Goal: Task Accomplishment & Management: Use online tool/utility

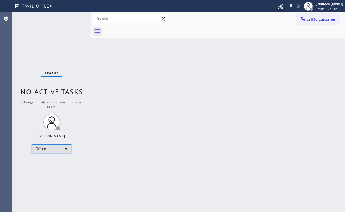
click at [52, 148] on div "Offline" at bounding box center [51, 148] width 39 height 9
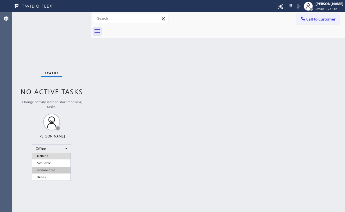
click at [50, 171] on li "Unavailable" at bounding box center [51, 169] width 38 height 7
drag, startPoint x: 121, startPoint y: 183, endPoint x: 124, endPoint y: 211, distance: 28.5
click at [121, 183] on div "Back to Dashboard Change Sender ID Customers Technicians Select a contact Outbo…" at bounding box center [218, 111] width 254 height 199
click at [92, 57] on div "Back to Dashboard Change Sender ID Customers Technicians Select a contact Outbo…" at bounding box center [218, 111] width 254 height 199
click at [40, 43] on div "Status No active tasks Change activity state to start receiving tasks. [PERSON_…" at bounding box center [51, 111] width 79 height 199
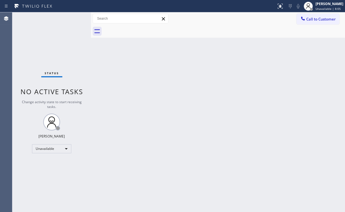
click at [319, 20] on span "Call to Customer" at bounding box center [320, 19] width 29 height 5
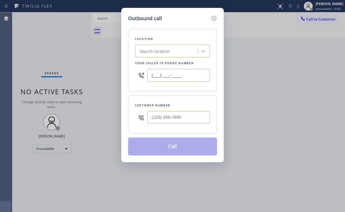
drag, startPoint x: 194, startPoint y: 74, endPoint x: 68, endPoint y: 75, distance: 125.4
click at [98, 75] on div "Outbound call Location Search location Your caller id phone number (___) ___-__…" at bounding box center [172, 106] width 345 height 212
paste input "719) 309-4451"
type input "[PHONE_NUMBER]"
click at [169, 118] on input "(___) ___-____" at bounding box center [178, 117] width 63 height 13
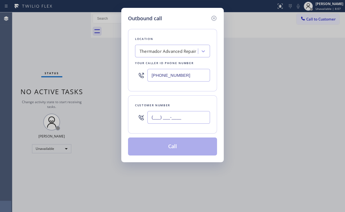
paste input "719) 316-3056"
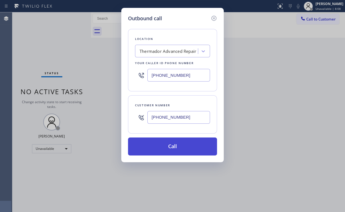
type input "[PHONE_NUMBER]"
drag, startPoint x: 169, startPoint y: 144, endPoint x: 149, endPoint y: 200, distance: 59.8
click at [169, 144] on button "Call" at bounding box center [172, 146] width 89 height 18
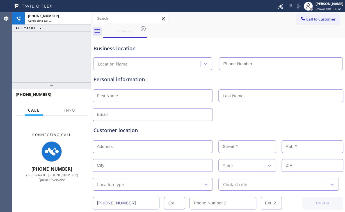
type input "[PHONE_NUMBER]"
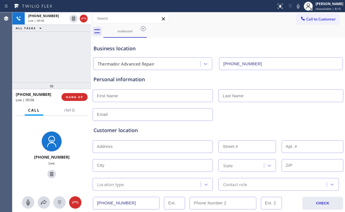
drag, startPoint x: 78, startPoint y: 69, endPoint x: 93, endPoint y: 98, distance: 32.6
click at [79, 69] on div "+17193163056 Live | 00:06 ALL TASKS ALL TASKS ACTIVE TASKS TASKS IN WRAP UP" at bounding box center [51, 47] width 79 height 70
click at [65, 112] on button "Info" at bounding box center [70, 110] width 18 height 11
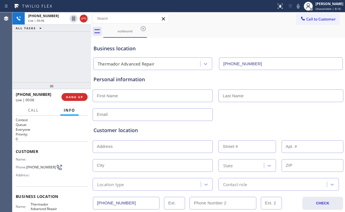
click at [62, 61] on div "+17193163056 Live | 00:06 ALL TASKS ALL TASKS ACTIVE TASKS TASKS IN WRAP UP" at bounding box center [51, 47] width 79 height 70
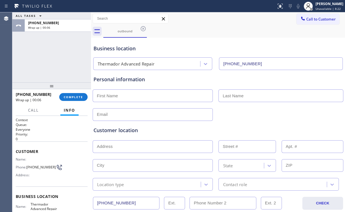
click at [54, 61] on div "ALL TASKS ALL TASKS ACTIVE TASKS TASKS IN WRAP UP +17193163056 Wrap up | 00:06" at bounding box center [51, 47] width 79 height 70
click at [68, 95] on span "COMPLETE" at bounding box center [73, 97] width 19 height 4
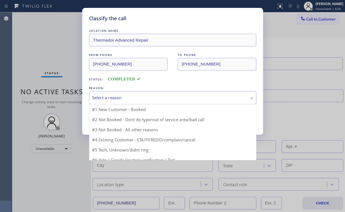
click at [102, 96] on div "Select a reason" at bounding box center [172, 97] width 161 height 6
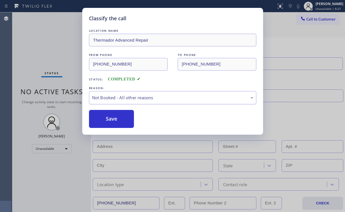
click at [105, 96] on div "Not Booked - All other reasons" at bounding box center [172, 97] width 161 height 6
drag, startPoint x: 109, startPoint y: 118, endPoint x: 97, endPoint y: 101, distance: 20.9
click at [109, 118] on button "Save" at bounding box center [111, 119] width 45 height 18
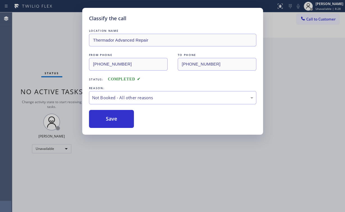
drag, startPoint x: 46, startPoint y: 51, endPoint x: 108, endPoint y: 52, distance: 62.3
click at [47, 51] on div "Classify the call LOCATION NAME Thermador Advanced Repair FROM PHONE (719) 309-…" at bounding box center [172, 106] width 345 height 212
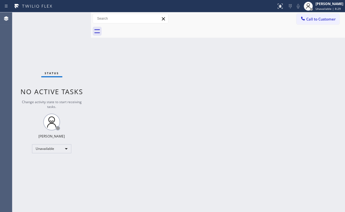
click at [310, 20] on span "Call to Customer" at bounding box center [320, 19] width 29 height 5
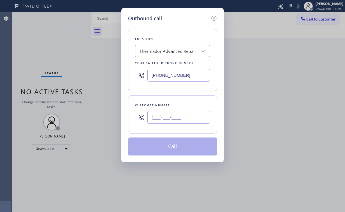
click at [185, 119] on input "(___) ___-____" at bounding box center [178, 117] width 63 height 13
paste input "719) 316-3056"
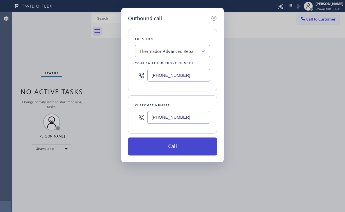
type input "[PHONE_NUMBER]"
click at [163, 148] on button "Call" at bounding box center [172, 146] width 89 height 18
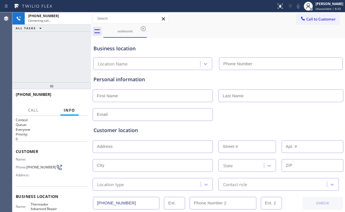
click at [60, 58] on div "+17193163056 Connecting call… ALL TASKS ALL TASKS ACTIVE TASKS TASKS IN WRAP UP" at bounding box center [51, 47] width 79 height 70
type input "[PHONE_NUMBER]"
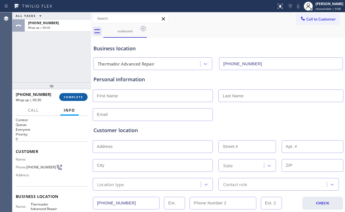
click at [76, 98] on span "COMPLETE" at bounding box center [73, 97] width 19 height 4
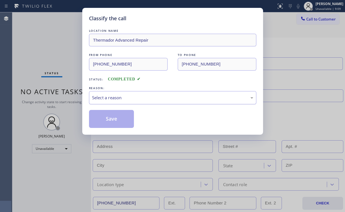
click at [114, 96] on div "Select a reason" at bounding box center [172, 97] width 161 height 6
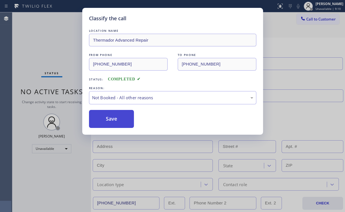
drag, startPoint x: 110, startPoint y: 118, endPoint x: 37, endPoint y: 43, distance: 104.6
click at [110, 117] on button "Save" at bounding box center [111, 119] width 45 height 18
click at [37, 42] on div "Classify the call LOCATION NAME Thermador Advanced Repair FROM PHONE (719) 309-…" at bounding box center [172, 106] width 345 height 212
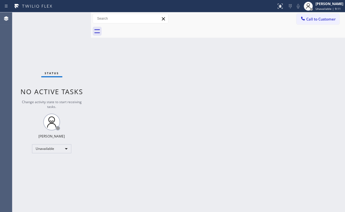
drag, startPoint x: 275, startPoint y: 66, endPoint x: 164, endPoint y: 48, distance: 112.5
click at [269, 65] on div "Back to Dashboard Change Sender ID Customers Technicians Select a contact Outbo…" at bounding box center [218, 111] width 254 height 199
click at [42, 49] on div "Status No active tasks Change activity state to start receiving tasks. [PERSON_…" at bounding box center [51, 111] width 79 height 199
drag, startPoint x: 316, startPoint y: 20, endPoint x: 200, endPoint y: 63, distance: 123.4
click at [315, 20] on span "Call to Customer" at bounding box center [320, 19] width 29 height 5
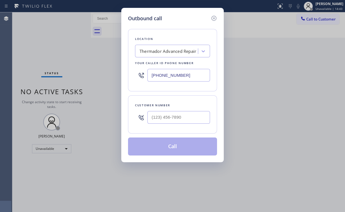
drag, startPoint x: 192, startPoint y: 76, endPoint x: 94, endPoint y: 75, distance: 97.6
click at [100, 75] on div "Outbound call Location Thermador Advanced Repair Your caller id phone number (7…" at bounding box center [172, 106] width 345 height 212
paste input "408) 709-7930"
type input "[PHONE_NUMBER]"
drag, startPoint x: 39, startPoint y: 28, endPoint x: 39, endPoint y: 13, distance: 15.1
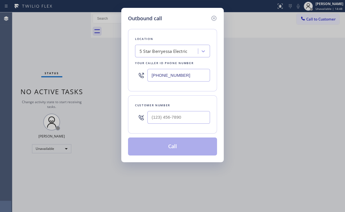
click at [39, 28] on div "Outbound call Location 5 Star Berryessa Electric Your caller id phone number (4…" at bounding box center [172, 106] width 345 height 212
click at [178, 118] on input "(___) ___-____" at bounding box center [178, 117] width 63 height 13
paste input "903) 329-3183"
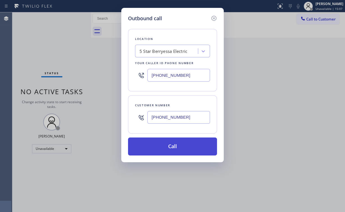
type input "[PHONE_NUMBER]"
click at [165, 149] on button "Call" at bounding box center [172, 146] width 89 height 18
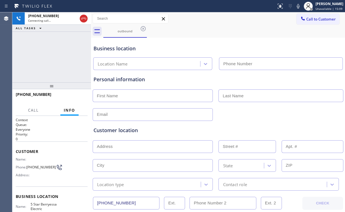
type input "[PHONE_NUMBER]"
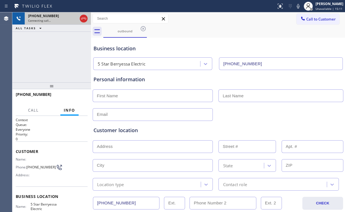
drag, startPoint x: 17, startPoint y: 51, endPoint x: 30, endPoint y: 21, distance: 32.5
click at [17, 51] on div "+19033293183 Connecting call… ALL TASKS ALL TASKS ACTIVE TASKS TASKS IN WRAP UP" at bounding box center [51, 47] width 79 height 70
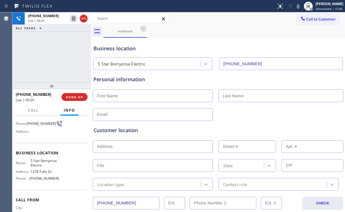
scroll to position [45, 0]
click at [56, 56] on div "+19033293183 Live | 00:25 ALL TASKS ALL TASKS ACTIVE TASKS TASKS IN WRAP UP" at bounding box center [51, 47] width 79 height 70
click at [56, 56] on div "+19033293183 Live | 00:27 ALL TASKS ALL TASKS ACTIVE TASKS TASKS IN WRAP UP" at bounding box center [51, 47] width 79 height 70
click at [56, 58] on div "+19033293183 Live | 00:32 ALL TASKS ALL TASKS ACTIVE TASKS TASKS IN WRAP UP" at bounding box center [51, 47] width 79 height 70
click at [56, 58] on div "+19033293183 Live | 00:34 ALL TASKS ALL TASKS ACTIVE TASKS TASKS IN WRAP UP" at bounding box center [51, 47] width 79 height 70
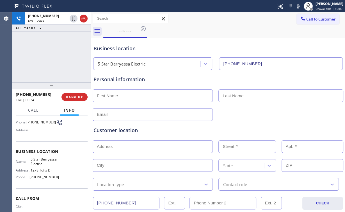
click at [56, 58] on div "+19033293183 Live | 00:35 ALL TASKS ALL TASKS ACTIVE TASKS TASKS IN WRAP UP" at bounding box center [51, 47] width 79 height 70
click at [77, 98] on span "HANG UP" at bounding box center [74, 97] width 17 height 4
click at [78, 97] on span "COMPLETE" at bounding box center [73, 97] width 19 height 4
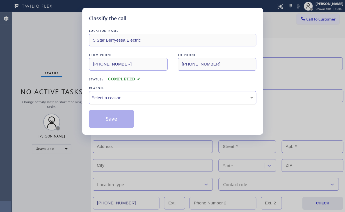
click at [143, 98] on div "Select a reason" at bounding box center [172, 97] width 161 height 6
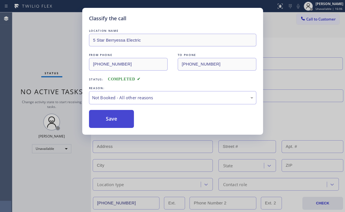
drag, startPoint x: 117, startPoint y: 118, endPoint x: 32, endPoint y: 50, distance: 108.2
click at [117, 118] on button "Save" at bounding box center [111, 119] width 45 height 18
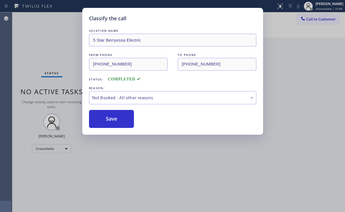
drag, startPoint x: 32, startPoint y: 50, endPoint x: 320, endPoint y: 70, distance: 288.2
click at [37, 52] on div "Classify the call LOCATION NAME 5 Star Berryessa Electric FROM PHONE (408) 709-…" at bounding box center [172, 106] width 345 height 212
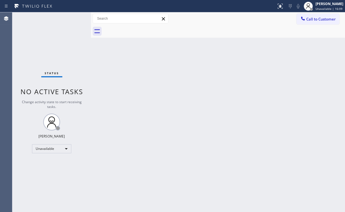
click at [280, 97] on div "Back to Dashboard Change Sender ID Customers Technicians Select a contact Outbo…" at bounding box center [218, 111] width 254 height 199
drag, startPoint x: 324, startPoint y: 18, endPoint x: 195, endPoint y: 110, distance: 158.7
click at [323, 19] on span "Call to Customer" at bounding box center [320, 19] width 29 height 5
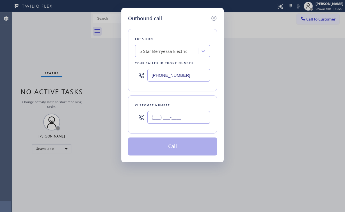
click at [184, 121] on input "(___) ___-____" at bounding box center [178, 117] width 63 height 13
paste input "903) 329-3183"
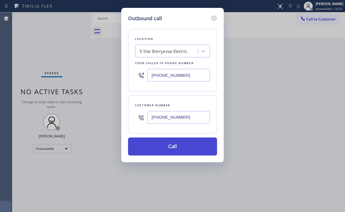
type input "[PHONE_NUMBER]"
click at [152, 146] on button "Call" at bounding box center [172, 146] width 89 height 18
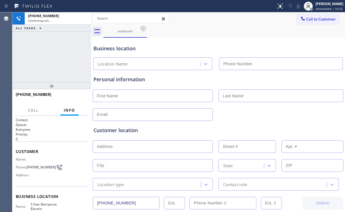
type input "[PHONE_NUMBER]"
click at [55, 55] on div "+19033293183 Connecting call… ALL TASKS ALL TASKS ACTIVE TASKS TASKS IN WRAP UP" at bounding box center [51, 47] width 79 height 70
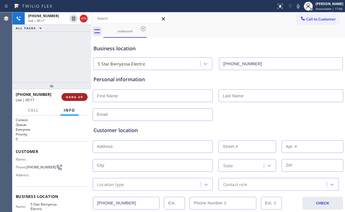
click at [74, 95] on span "HANG UP" at bounding box center [74, 97] width 17 height 4
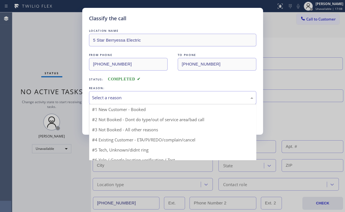
click at [109, 98] on div "Select a reason" at bounding box center [172, 97] width 161 height 6
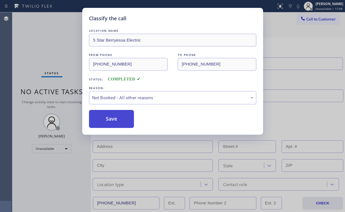
click at [112, 118] on button "Save" at bounding box center [111, 119] width 45 height 18
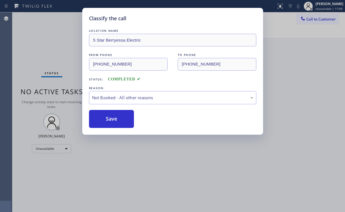
click at [46, 42] on div "Classify the call LOCATION NAME 5 Star Berryessa Electric FROM PHONE (408) 709-…" at bounding box center [172, 106] width 345 height 212
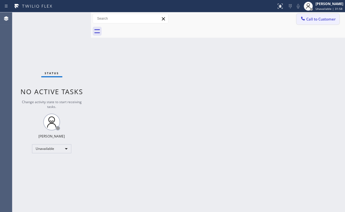
drag, startPoint x: 318, startPoint y: 20, endPoint x: 314, endPoint y: 22, distance: 4.0
click at [318, 20] on span "Call to Customer" at bounding box center [320, 19] width 29 height 5
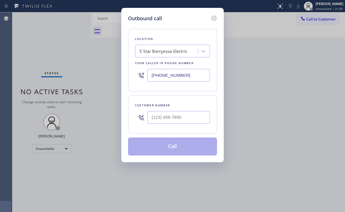
drag, startPoint x: 192, startPoint y: 77, endPoint x: 115, endPoint y: 71, distance: 77.1
click at [89, 72] on div "Outbound call Location 5 Star Berryessa Electric Your caller id phone number (4…" at bounding box center [172, 106] width 345 height 212
paste input "877) 777-0796"
type input "[PHONE_NUMBER]"
click at [173, 119] on input "(___) ___-____" at bounding box center [178, 117] width 63 height 13
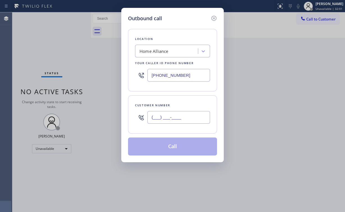
paste input "754) 336-6794"
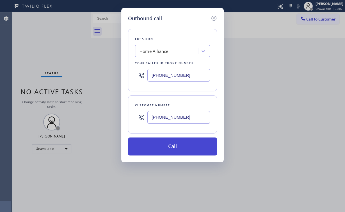
type input "[PHONE_NUMBER]"
click at [179, 151] on button "Call" at bounding box center [172, 146] width 89 height 18
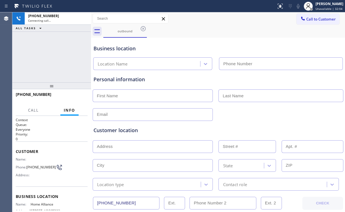
click at [62, 50] on div "+17543366794 Connecting call… ALL TASKS ALL TASKS ACTIVE TASKS TASKS IN WRAP UP" at bounding box center [51, 47] width 79 height 70
type input "[PHONE_NUMBER]"
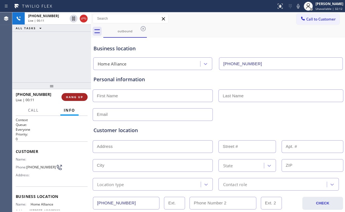
click at [72, 97] on span "HANG UP" at bounding box center [74, 97] width 17 height 4
click at [76, 97] on span "HANG UP" at bounding box center [74, 97] width 17 height 4
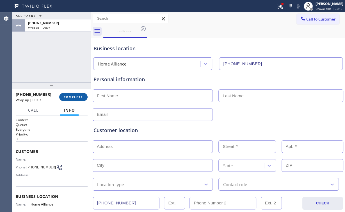
click at [76, 97] on span "COMPLETE" at bounding box center [73, 97] width 19 height 4
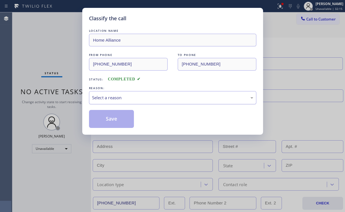
click at [115, 98] on div "Select a reason" at bounding box center [172, 97] width 161 height 6
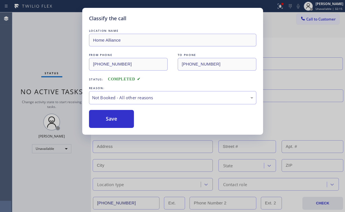
drag, startPoint x: 109, startPoint y: 119, endPoint x: 63, endPoint y: 70, distance: 67.3
click at [109, 118] on button "Save" at bounding box center [111, 119] width 45 height 18
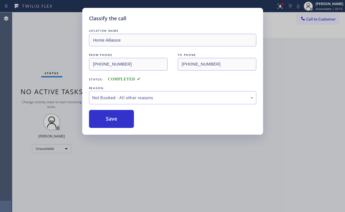
click at [47, 51] on div "Classify the call LOCATION NAME Home Alliance FROM PHONE (877) 777-0796 TO PHON…" at bounding box center [172, 106] width 345 height 212
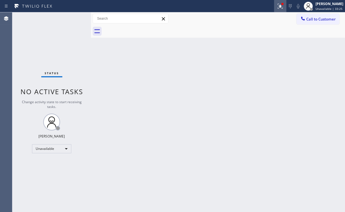
click at [291, 5] on icon at bounding box center [290, 6] width 7 height 7
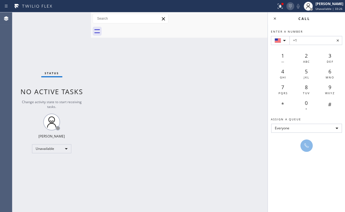
drag, startPoint x: 292, startPoint y: 7, endPoint x: 289, endPoint y: 7, distance: 3.1
click at [292, 7] on icon at bounding box center [290, 6] width 7 height 7
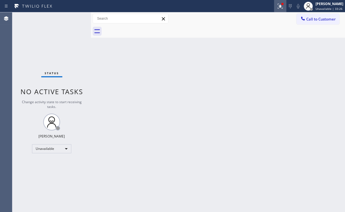
click at [283, 6] on icon at bounding box center [280, 6] width 7 height 7
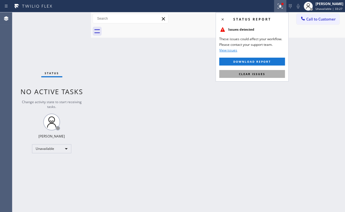
drag, startPoint x: 258, startPoint y: 73, endPoint x: 155, endPoint y: 77, distance: 103.6
click at [258, 74] on span "Clear issues" at bounding box center [252, 74] width 26 height 4
drag, startPoint x: 155, startPoint y: 77, endPoint x: 155, endPoint y: 82, distance: 5.9
click at [155, 79] on div "Back to Dashboard Change Sender ID Customers Technicians Select a contact Outbo…" at bounding box center [218, 111] width 254 height 199
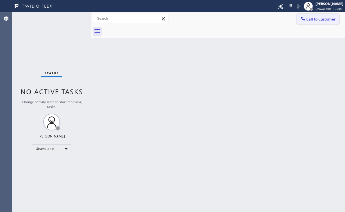
click at [309, 21] on span "Call to Customer" at bounding box center [320, 19] width 29 height 5
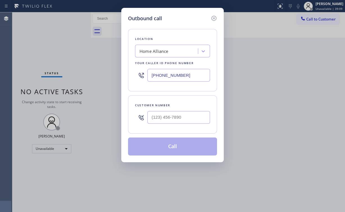
drag, startPoint x: 187, startPoint y: 74, endPoint x: 85, endPoint y: 49, distance: 105.1
click at [119, 69] on div "Outbound call Location Home Alliance Your caller id phone number (877) 777-0796…" at bounding box center [172, 106] width 345 height 212
paste input "619) 257-3633"
type input "[PHONE_NUMBER]"
drag, startPoint x: 171, startPoint y: 111, endPoint x: 181, endPoint y: 109, distance: 9.6
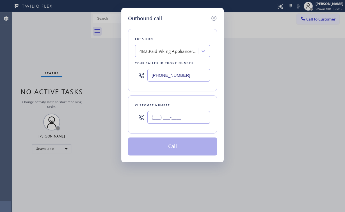
click at [172, 111] on input "(___) ___-____" at bounding box center [178, 117] width 63 height 13
paste input "858) 692-0554"
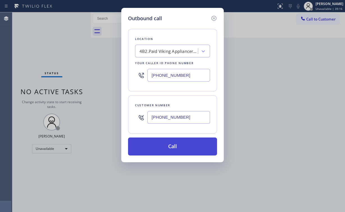
type input "[PHONE_NUMBER]"
click at [165, 147] on button "Call" at bounding box center [172, 146] width 89 height 18
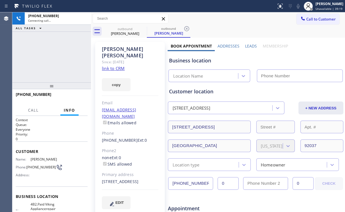
click at [56, 58] on div "+18586920554 Connecting call… ALL TASKS ALL TASKS ACTIVE TASKS TASKS IN WRAP UP" at bounding box center [51, 47] width 79 height 70
type input "[PHONE_NUMBER]"
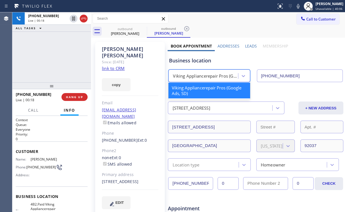
click at [204, 79] on div "Viking Appliancerepair Pros (Google Ads, SD)" at bounding box center [204, 76] width 68 height 10
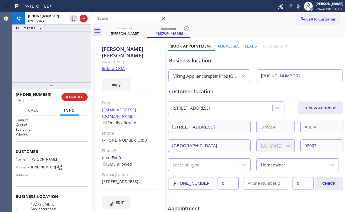
click at [57, 57] on div "+18586920554 Live | 00:23 ALL TASKS ALL TASKS ACTIVE TASKS TASKS IN WRAP UP" at bounding box center [51, 47] width 79 height 70
click at [57, 57] on div "+18586920554 Live | 00:24 ALL TASKS ALL TASKS ACTIVE TASKS TASKS IN WRAP UP" at bounding box center [51, 47] width 79 height 70
click at [56, 58] on div "+18586920554 Live | 00:25 ALL TASKS ALL TASKS ACTIVE TASKS TASKS IN WRAP UP" at bounding box center [51, 47] width 79 height 70
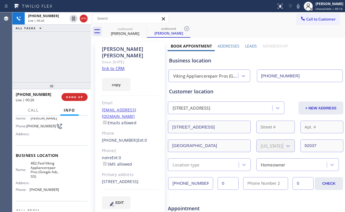
scroll to position [45, 0]
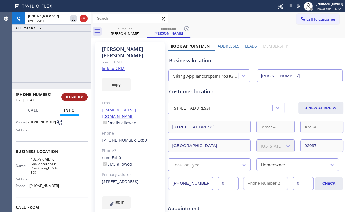
click at [77, 95] on span "HANG UP" at bounding box center [74, 97] width 17 height 4
click at [77, 95] on span "COMPLETE" at bounding box center [73, 97] width 19 height 4
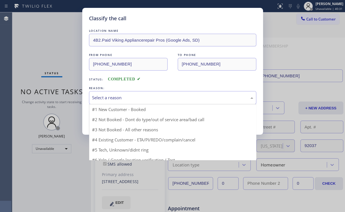
click at [108, 98] on div "Select a reason" at bounding box center [172, 97] width 161 height 6
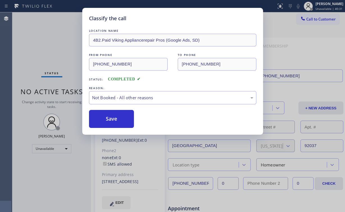
drag, startPoint x: 109, startPoint y: 120, endPoint x: 58, endPoint y: 52, distance: 84.8
click at [109, 119] on button "Save" at bounding box center [111, 119] width 45 height 18
click at [58, 52] on div "Classify the call LOCATION NAME 4B2.Paid Viking Appliancerepair Pros (Google Ad…" at bounding box center [172, 106] width 345 height 212
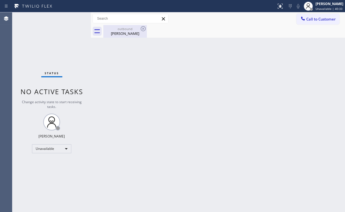
drag, startPoint x: 119, startPoint y: 37, endPoint x: 134, endPoint y: 36, distance: 14.3
click at [120, 37] on div "outbound Robin Hewitt" at bounding box center [125, 31] width 42 height 13
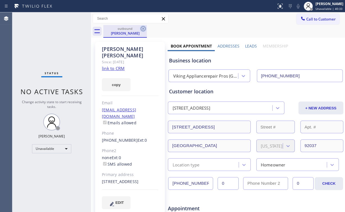
click at [146, 32] on div at bounding box center [143, 28] width 7 height 7
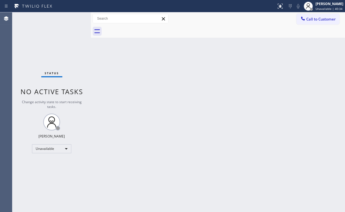
drag, startPoint x: 29, startPoint y: 46, endPoint x: 48, endPoint y: 2, distance: 48.3
click at [29, 45] on div "Status No active tasks Change activity state to start receiving tasks. [PERSON_…" at bounding box center [51, 111] width 79 height 199
click at [318, 21] on span "Call to Customer" at bounding box center [320, 19] width 29 height 5
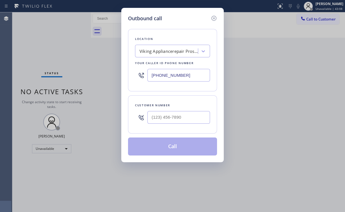
drag, startPoint x: 150, startPoint y: 70, endPoint x: 144, endPoint y: 70, distance: 6.5
click at [144, 70] on div "[PHONE_NUMBER]" at bounding box center [172, 75] width 75 height 18
paste input "805) 954-9076"
type input "[PHONE_NUMBER]"
click at [177, 113] on input "(___) ___-____" at bounding box center [178, 117] width 63 height 13
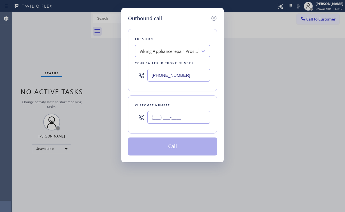
paste input "805) 336-7061"
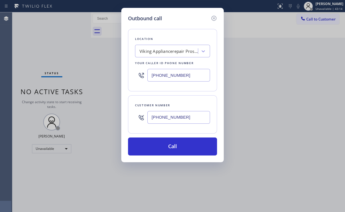
type input "[PHONE_NUMBER]"
drag, startPoint x: 185, startPoint y: 75, endPoint x: 128, endPoint y: 77, distance: 57.8
click at [128, 77] on div "Location Viking Appliancerepair Pros (Google Ads, SD) Your caller id phone numb…" at bounding box center [172, 60] width 89 height 62
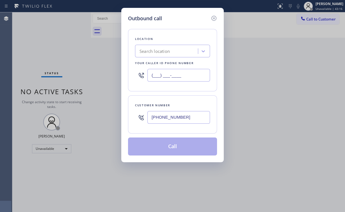
type input "(___) ___-____"
click at [124, 85] on div "Outbound call Location Search location Your caller id phone number Customer num…" at bounding box center [172, 85] width 102 height 154
click at [184, 76] on input "(___) ___-____" at bounding box center [178, 75] width 63 height 13
paste input "855) 731-4952"
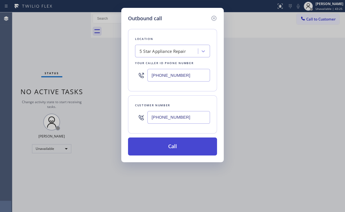
type input "[PHONE_NUMBER]"
click at [164, 148] on button "Call" at bounding box center [172, 146] width 89 height 18
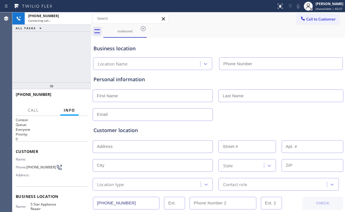
type input "[PHONE_NUMBER]"
click at [176, 40] on div "Business location 5 Star Appliance Repair (855) 731-4952" at bounding box center [217, 54] width 251 height 31
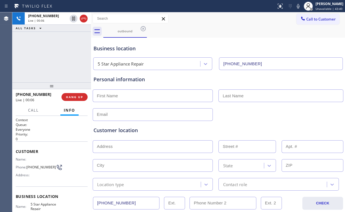
click at [51, 54] on div "+18053367061 Live | 00:06 ALL TASKS ALL TASKS ACTIVE TASKS TASKS IN WRAP UP" at bounding box center [51, 47] width 79 height 70
click at [56, 57] on div "+18053367061 Live | 00:08 ALL TASKS ALL TASKS ACTIVE TASKS TASKS IN WRAP UP" at bounding box center [51, 47] width 79 height 70
click at [56, 57] on div "+18053367061 Live | 00:09 ALL TASKS ALL TASKS ACTIVE TASKS TASKS IN WRAP UP" at bounding box center [51, 47] width 79 height 70
click at [79, 97] on span "HANG UP" at bounding box center [74, 97] width 17 height 4
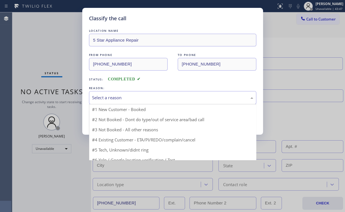
click at [102, 98] on div "Select a reason" at bounding box center [172, 97] width 161 height 6
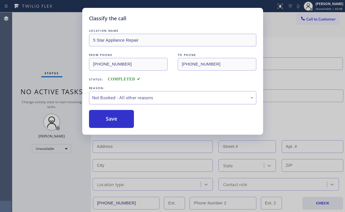
drag, startPoint x: 107, startPoint y: 119, endPoint x: 89, endPoint y: 93, distance: 31.7
click at [107, 119] on button "Save" at bounding box center [111, 119] width 45 height 18
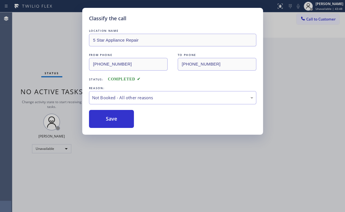
click at [56, 58] on div "Classify the call LOCATION NAME 5 Star Appliance Repair FROM PHONE (855) 731-49…" at bounding box center [172, 106] width 345 height 212
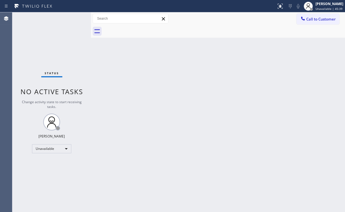
drag, startPoint x: 314, startPoint y: 17, endPoint x: 301, endPoint y: 27, distance: 16.0
click at [311, 20] on span "Call to Customer" at bounding box center [320, 19] width 29 height 5
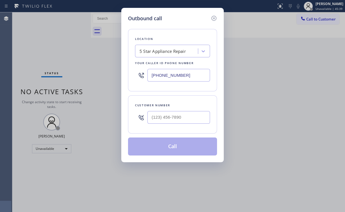
click at [124, 79] on div "Outbound call Location 5 Star Appliance Repair Your caller id phone number (855…" at bounding box center [172, 85] width 102 height 154
paste input "347) 408-1916"
type input "[PHONE_NUMBER]"
click at [171, 114] on input "(___) ___-____" at bounding box center [178, 117] width 63 height 13
paste input "754) 336-6900"
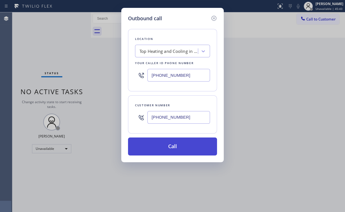
type input "[PHONE_NUMBER]"
click at [161, 146] on button "Call" at bounding box center [172, 146] width 89 height 18
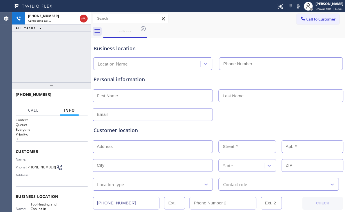
type input "[PHONE_NUMBER]"
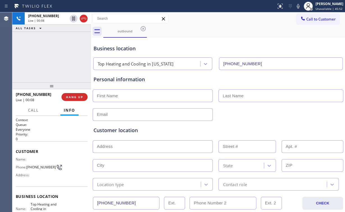
click at [47, 67] on div "+17543366900 Live | 00:08 ALL TASKS ALL TASKS ACTIVE TASKS TASKS IN WRAP UP" at bounding box center [51, 47] width 79 height 70
click at [52, 56] on div "+17543366900 Live | 00:10 ALL TASKS ALL TASKS ACTIVE TASKS TASKS IN WRAP UP" at bounding box center [51, 47] width 79 height 70
click at [53, 56] on div "+17543366900 Live | 00:11 ALL TASKS ALL TASKS ACTIVE TASKS TASKS IN WRAP UP" at bounding box center [51, 47] width 79 height 70
click at [55, 57] on div "+17543366900 Live | 00:18 ALL TASKS ALL TASKS ACTIVE TASKS TASKS IN WRAP UP" at bounding box center [51, 47] width 79 height 70
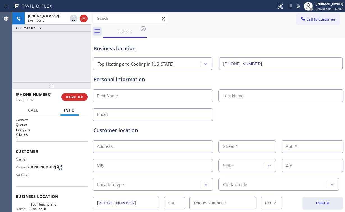
click at [54, 56] on div "+17543366900 Live | 00:19 ALL TASKS ALL TASKS ACTIVE TASKS TASKS IN WRAP UP" at bounding box center [51, 47] width 79 height 70
click at [74, 95] on span "HANG UP" at bounding box center [74, 97] width 17 height 4
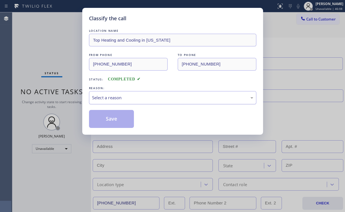
click at [115, 96] on div "Select a reason" at bounding box center [172, 97] width 161 height 6
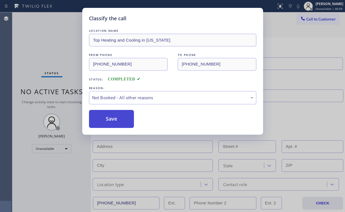
click at [109, 120] on button "Save" at bounding box center [111, 119] width 45 height 18
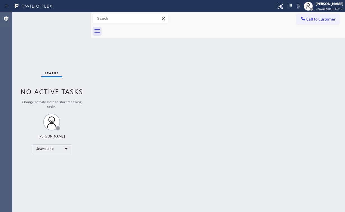
drag, startPoint x: 314, startPoint y: 15, endPoint x: 237, endPoint y: 57, distance: 87.8
click at [313, 17] on button "Call to Customer" at bounding box center [317, 19] width 43 height 11
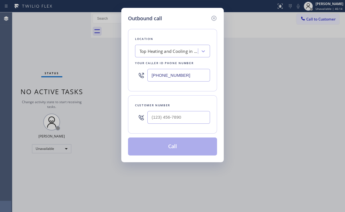
drag, startPoint x: 195, startPoint y: 75, endPoint x: 105, endPoint y: 78, distance: 90.4
click at [111, 78] on div "Outbound call Location Top Heating and Cooling in New York Your caller id phone…" at bounding box center [172, 106] width 345 height 212
paste input "213) 204-5927"
type input "[PHONE_NUMBER]"
drag, startPoint x: 168, startPoint y: 116, endPoint x: 172, endPoint y: 117, distance: 4.4
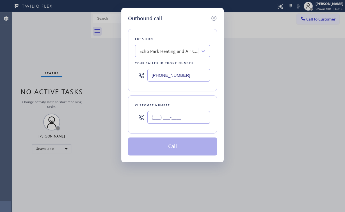
click at [168, 117] on input "(___) ___-____" at bounding box center [178, 117] width 63 height 13
paste input "754) 336-6799"
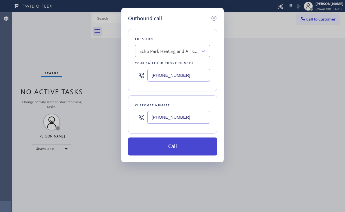
type input "[PHONE_NUMBER]"
click at [169, 143] on button "Call" at bounding box center [172, 146] width 89 height 18
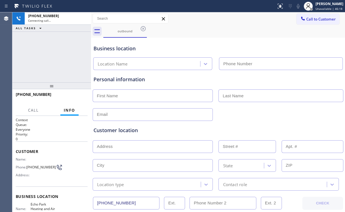
type input "[PHONE_NUMBER]"
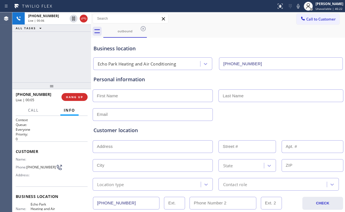
click at [65, 57] on div "+17543366799 Live | 00:06 ALL TASKS ALL TASKS ACTIVE TASKS TASKS IN WRAP UP" at bounding box center [51, 47] width 79 height 70
click at [56, 57] on div "+17543366799 Live | 00:10 ALL TASKS ALL TASKS ACTIVE TASKS TASKS IN WRAP UP" at bounding box center [51, 47] width 79 height 70
click at [56, 57] on div "+17543366799 Live | 00:11 ALL TASKS ALL TASKS ACTIVE TASKS TASKS IN WRAP UP" at bounding box center [51, 47] width 79 height 70
drag, startPoint x: 56, startPoint y: 57, endPoint x: 65, endPoint y: 68, distance: 14.8
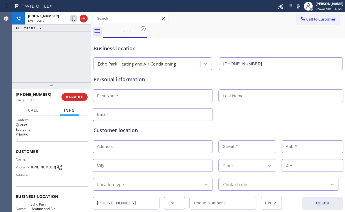
click at [56, 57] on div "+17543366799 Live | 00:12 ALL TASKS ALL TASKS ACTIVE TASKS TASKS IN WRAP UP" at bounding box center [51, 47] width 79 height 70
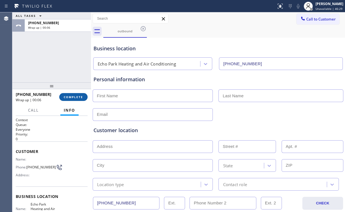
click at [76, 96] on span "COMPLETE" at bounding box center [73, 97] width 19 height 4
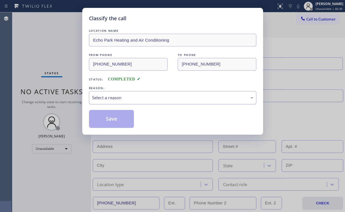
click at [107, 97] on div "Select a reason" at bounding box center [172, 97] width 161 height 6
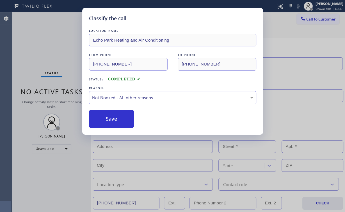
drag, startPoint x: 109, startPoint y: 116, endPoint x: 100, endPoint y: 105, distance: 13.4
click at [109, 116] on button "Save" at bounding box center [111, 119] width 45 height 18
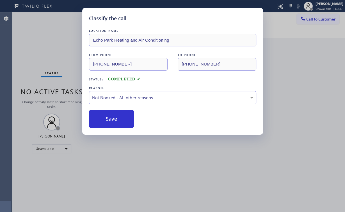
click at [54, 60] on div "Classify the call LOCATION NAME Echo Park Heating and Air Conditioning FROM PHO…" at bounding box center [172, 106] width 345 height 212
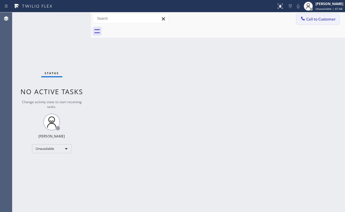
drag, startPoint x: 311, startPoint y: 18, endPoint x: 267, endPoint y: 40, distance: 49.8
click at [311, 19] on span "Call to Customer" at bounding box center [320, 19] width 29 height 5
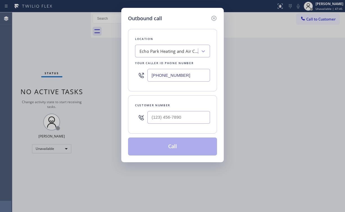
drag, startPoint x: 187, startPoint y: 75, endPoint x: 105, endPoint y: 73, distance: 81.9
click at [112, 73] on div "Outbound call Location Echo Park Heating and Air Conditioning Your caller id ph…" at bounding box center [172, 106] width 345 height 212
paste input "510) 737-7858"
type input "(510) 737-7858"
click at [177, 116] on input "(___) ___-____" at bounding box center [178, 117] width 63 height 13
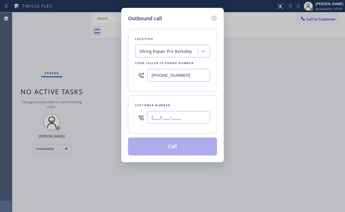
paste input "510) 857-1264"
type input "(510) 857-1264"
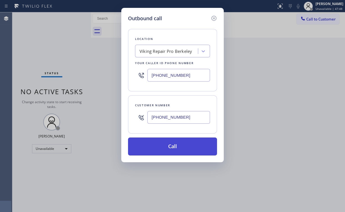
click at [163, 146] on button "Call" at bounding box center [172, 146] width 89 height 18
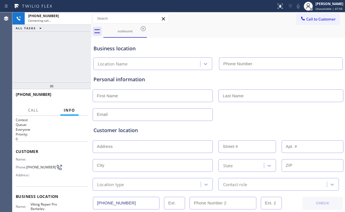
type input "(510) 737-7858"
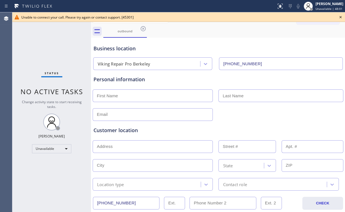
drag, startPoint x: 341, startPoint y: 17, endPoint x: 298, endPoint y: 36, distance: 46.9
click at [341, 17] on icon at bounding box center [340, 17] width 7 height 7
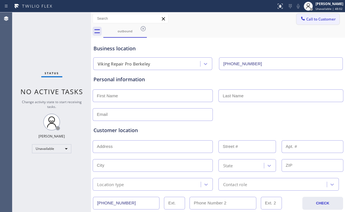
click at [311, 15] on button "Call to Customer" at bounding box center [317, 19] width 43 height 11
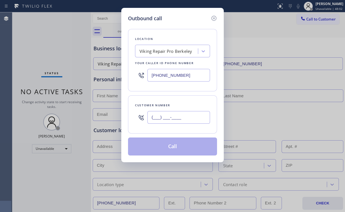
click at [184, 118] on input "(___) ___-____" at bounding box center [178, 117] width 63 height 13
paste input "510) 857-1264"
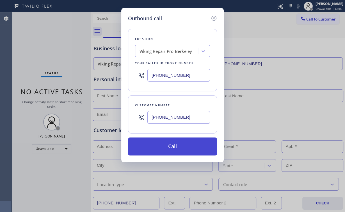
type input "(510) 857-1264"
click at [176, 146] on button "Call" at bounding box center [172, 146] width 89 height 18
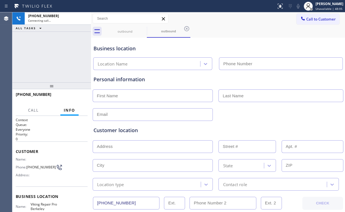
type input "(510) 737-7858"
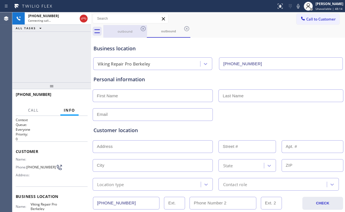
drag, startPoint x: 125, startPoint y: 33, endPoint x: 132, endPoint y: 33, distance: 7.3
click at [126, 33] on div "outbound" at bounding box center [125, 31] width 42 height 13
click at [143, 28] on icon at bounding box center [143, 28] width 7 height 7
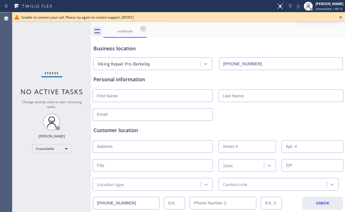
click at [143, 27] on icon at bounding box center [143, 28] width 7 height 7
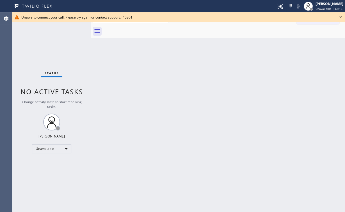
drag, startPoint x: 338, startPoint y: 16, endPoint x: 341, endPoint y: 17, distance: 3.2
click at [338, 16] on icon at bounding box center [340, 17] width 7 height 7
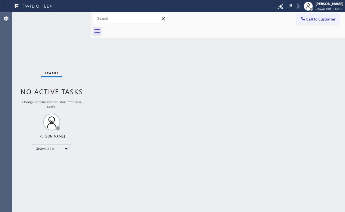
click at [323, 23] on button "Call to Customer" at bounding box center [317, 19] width 43 height 11
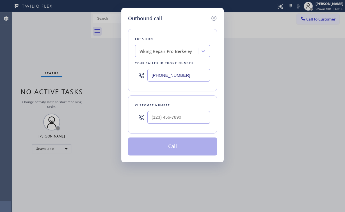
drag, startPoint x: 196, startPoint y: 78, endPoint x: 150, endPoint y: 81, distance: 45.8
click at [150, 81] on div "(510) 737-7858" at bounding box center [172, 75] width 75 height 18
paste input "714) 463-1717"
type input "(714) 463-1717"
click at [182, 116] on input "(___) ___-____" at bounding box center [178, 117] width 63 height 13
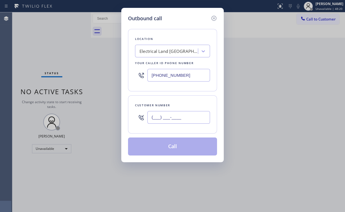
paste input "714) 816-9110"
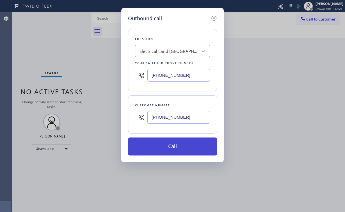
type input "(714) 816-9110"
click at [167, 144] on button "Call" at bounding box center [172, 146] width 89 height 18
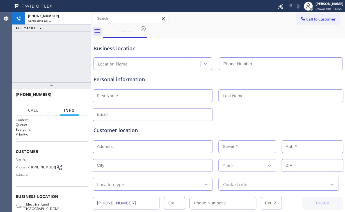
type input "(714) 463-1717"
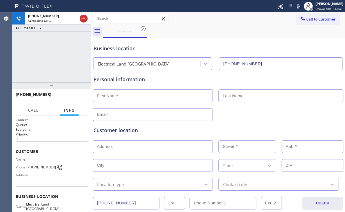
drag, startPoint x: 55, startPoint y: 62, endPoint x: 107, endPoint y: 77, distance: 53.8
click at [55, 62] on div "+17148169110 Connecting call… ALL TASKS ALL TASKS ACTIVE TASKS TASKS IN WRAP UP" at bounding box center [51, 47] width 79 height 70
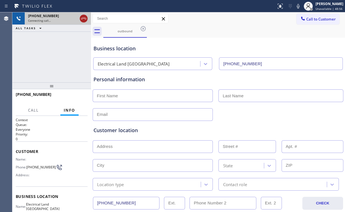
click at [83, 20] on icon at bounding box center [83, 18] width 7 height 7
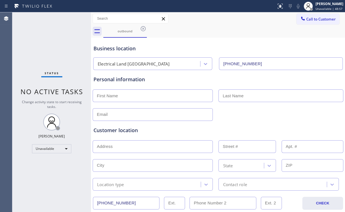
drag, startPoint x: 66, startPoint y: 50, endPoint x: 123, endPoint y: 42, distance: 57.9
click at [66, 51] on div "Status No active tasks Change activity state to start receiving tasks. [PERSON_…" at bounding box center [51, 111] width 79 height 199
click at [124, 33] on div "outbound" at bounding box center [125, 31] width 42 height 12
click at [143, 27] on icon at bounding box center [143, 28] width 7 height 7
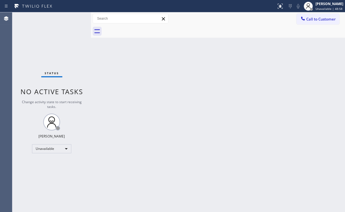
click at [195, 56] on div "Back to Dashboard Change Sender ID Customers Technicians Select a contact Outbo…" at bounding box center [218, 111] width 254 height 199
click at [49, 53] on div "Status No active tasks Change activity state to start receiving tasks. [PERSON_…" at bounding box center [51, 111] width 79 height 199
click at [272, 89] on div "Back to Dashboard Change Sender ID Customers Technicians Select a contact Outbo…" at bounding box center [218, 111] width 254 height 199
click at [307, 22] on button "Call to Customer" at bounding box center [317, 19] width 43 height 11
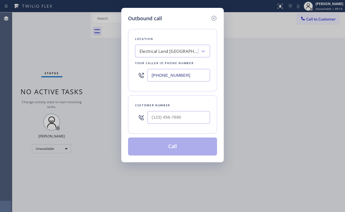
click at [193, 76] on input "(714) 463-1717" at bounding box center [178, 75] width 63 height 13
click at [186, 121] on input "(___) ___-____" at bounding box center [178, 117] width 63 height 13
paste input "714) 816-9110"
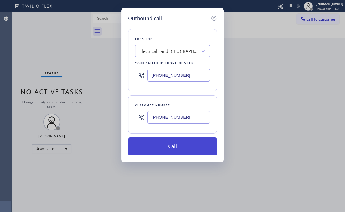
type input "(714) 816-9110"
click at [182, 142] on button "Call" at bounding box center [172, 146] width 89 height 18
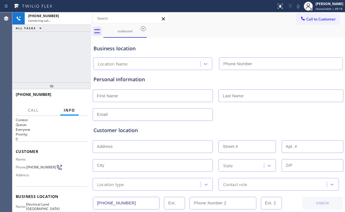
type input "(714) 463-1717"
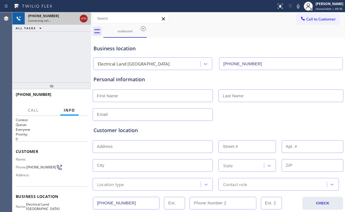
click at [81, 19] on icon at bounding box center [83, 19] width 5 height 2
click at [118, 30] on div "outbound" at bounding box center [125, 31] width 42 height 4
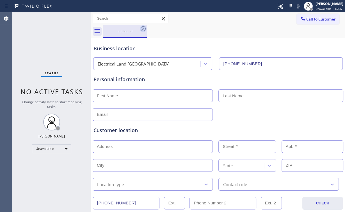
click at [143, 28] on icon at bounding box center [143, 28] width 7 height 7
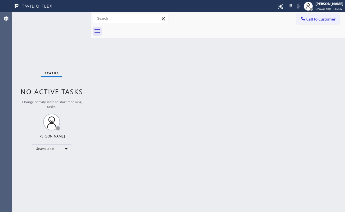
drag, startPoint x: 143, startPoint y: 28, endPoint x: 147, endPoint y: 28, distance: 4.5
click at [143, 28] on div at bounding box center [224, 31] width 242 height 13
click at [36, 40] on div "Status No active tasks Change activity state to start receiving tasks. [PERSON_…" at bounding box center [51, 111] width 79 height 199
drag, startPoint x: 307, startPoint y: 21, endPoint x: 184, endPoint y: 76, distance: 135.2
click at [307, 21] on span "Call to Customer" at bounding box center [320, 19] width 29 height 5
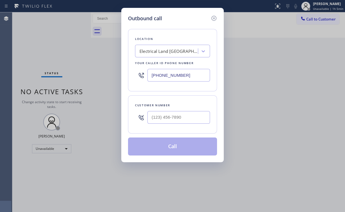
drag, startPoint x: 187, startPoint y: 79, endPoint x: 95, endPoint y: 55, distance: 95.0
click at [103, 68] on div "Outbound call Location Electrical Land Westminster Your caller id phone number …" at bounding box center [172, 106] width 345 height 212
paste input "424) 389-369"
type input "[PHONE_NUMBER]"
drag, startPoint x: 176, startPoint y: 116, endPoint x: 180, endPoint y: 116, distance: 3.6
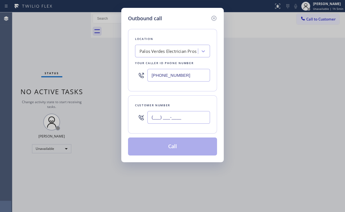
click at [177, 116] on input "(___) ___-____" at bounding box center [178, 117] width 63 height 13
paste input "310) 408-7547"
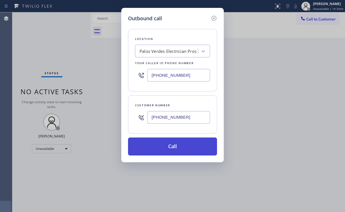
type input "[PHONE_NUMBER]"
click at [157, 144] on button "Call" at bounding box center [172, 146] width 89 height 18
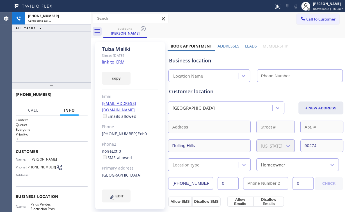
click at [54, 56] on div "+13104087547 Connecting call… ALL TASKS ALL TASKS ACTIVE TASKS TASKS IN WRAP UP" at bounding box center [51, 47] width 79 height 70
type input "[PHONE_NUMBER]"
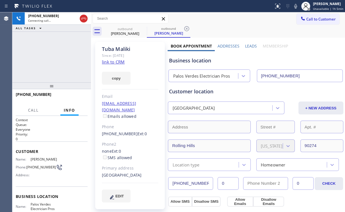
drag, startPoint x: 51, startPoint y: 59, endPoint x: 54, endPoint y: 59, distance: 3.1
click at [51, 59] on div "+13104087547 Connecting call… ALL TASKS ALL TASKS ACTIVE TASKS TASKS IN WRAP UP" at bounding box center [51, 47] width 79 height 70
drag, startPoint x: 56, startPoint y: 57, endPoint x: 52, endPoint y: 2, distance: 55.1
click at [56, 56] on div "+13104087547 Connecting call… ALL TASKS ALL TASKS ACTIVE TASKS TASKS IN WRAP UP" at bounding box center [51, 47] width 79 height 70
click at [54, 61] on div "+13104087547 Live | 00:06 ALL TASKS ALL TASKS ACTIVE TASKS TASKS IN WRAP UP" at bounding box center [51, 47] width 79 height 70
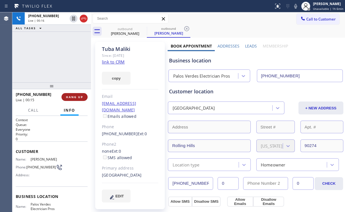
click at [77, 95] on span "HANG UP" at bounding box center [74, 97] width 17 height 4
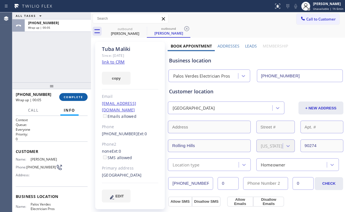
click at [77, 95] on span "COMPLETE" at bounding box center [73, 97] width 19 height 4
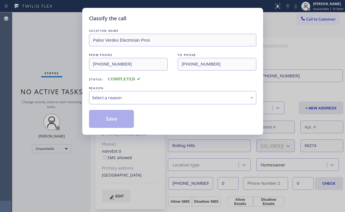
drag, startPoint x: 104, startPoint y: 98, endPoint x: 108, endPoint y: 102, distance: 5.6
click at [105, 98] on div "Select a reason" at bounding box center [172, 97] width 161 height 6
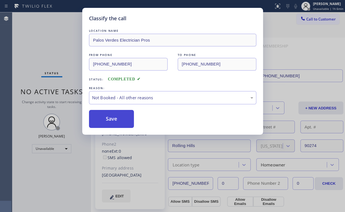
click at [109, 117] on button "Save" at bounding box center [111, 119] width 45 height 18
click at [46, 42] on div "Classify the call LOCATION NAME Palos Verdes Electrician Pros FROM PHONE (424) …" at bounding box center [172, 106] width 345 height 212
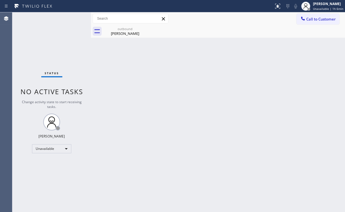
click at [311, 19] on span "Call to Customer" at bounding box center [320, 19] width 29 height 5
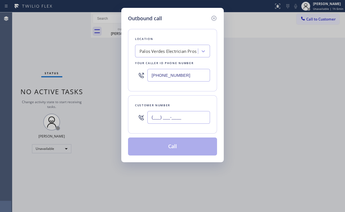
click at [171, 118] on input "(___) ___-____" at bounding box center [178, 117] width 63 height 13
paste input "310) 408-7547"
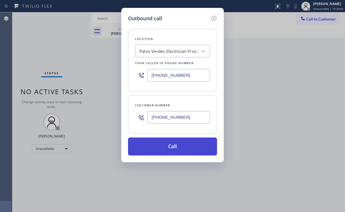
type input "[PHONE_NUMBER]"
click at [157, 147] on button "Call" at bounding box center [172, 146] width 89 height 18
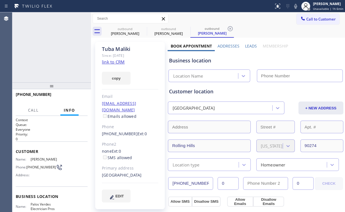
type input "[PHONE_NUMBER]"
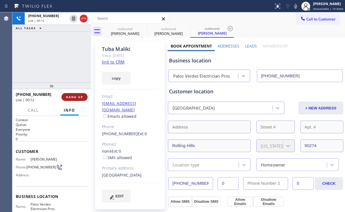
click at [65, 97] on button "HANG UP" at bounding box center [74, 97] width 26 height 8
click at [73, 98] on span "HANG UP" at bounding box center [74, 97] width 17 height 4
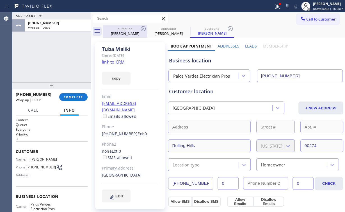
drag, startPoint x: 117, startPoint y: 35, endPoint x: 135, endPoint y: 31, distance: 18.2
click at [118, 34] on div "Tuba Maliki" at bounding box center [125, 33] width 42 height 5
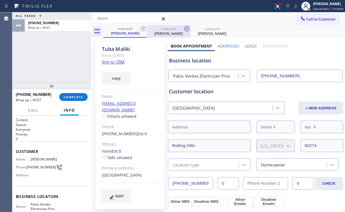
click at [144, 26] on icon at bounding box center [143, 28] width 5 height 5
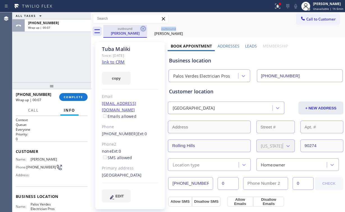
click at [144, 26] on icon at bounding box center [143, 28] width 5 height 5
click at [143, 29] on icon at bounding box center [143, 28] width 5 height 5
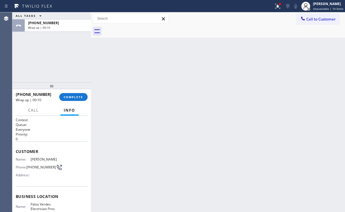
click at [75, 71] on div "ALL TASKS ALL TASKS ACTIVE TASKS TASKS IN WRAP UP +13104087547 Wrap up | 00:10" at bounding box center [51, 47] width 79 height 70
click at [79, 95] on span "COMPLETE" at bounding box center [73, 97] width 19 height 4
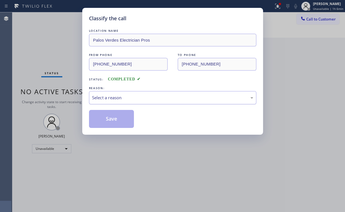
click at [105, 99] on div "Select a reason" at bounding box center [172, 97] width 161 height 6
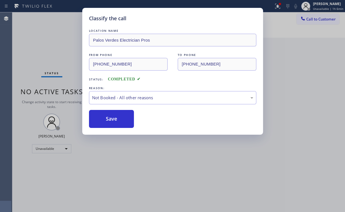
drag, startPoint x: 108, startPoint y: 120, endPoint x: 70, endPoint y: 73, distance: 60.6
click at [109, 120] on button "Save" at bounding box center [111, 119] width 45 height 18
click at [45, 47] on div "Classify the call LOCATION NAME Palos Verdes Electrician Pros FROM PHONE (424) …" at bounding box center [172, 106] width 345 height 212
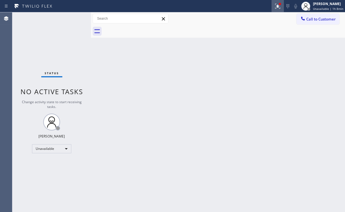
click at [275, 4] on icon at bounding box center [277, 6] width 7 height 7
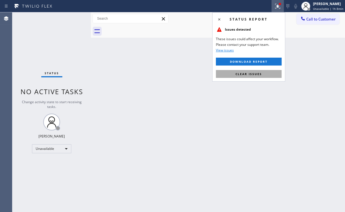
click at [258, 73] on span "Clear issues" at bounding box center [248, 74] width 26 height 4
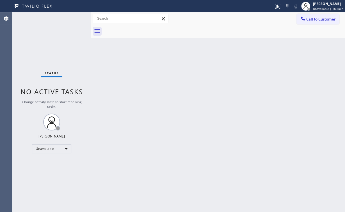
drag, startPoint x: 290, startPoint y: 73, endPoint x: 303, endPoint y: 43, distance: 32.9
click at [290, 72] on div "Back to Dashboard Change Sender ID Customers Technicians Select a contact Outbo…" at bounding box center [218, 111] width 254 height 199
drag, startPoint x: 313, startPoint y: 14, endPoint x: 277, endPoint y: 35, distance: 41.1
click at [313, 15] on button "Call to Customer" at bounding box center [317, 19] width 43 height 11
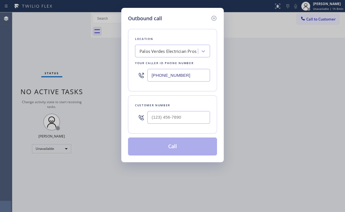
drag, startPoint x: 192, startPoint y: 74, endPoint x: 52, endPoint y: 73, distance: 140.0
click at [127, 76] on div "Outbound call Location Palos Verdes Electrician Pros Your caller id phone numbe…" at bounding box center [172, 85] width 102 height 154
paste input "855) 731-4952"
type input "[PHONE_NUMBER]"
click at [183, 118] on input "(___) ___-____" at bounding box center [178, 117] width 63 height 13
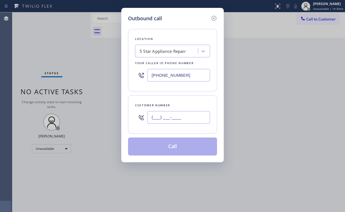
paste input "562) 277-0258"
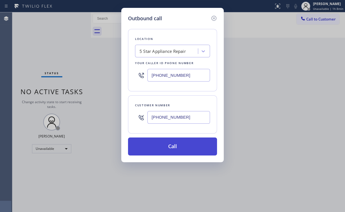
type input "(562) 277-0258"
click at [165, 142] on button "Call" at bounding box center [172, 146] width 89 height 18
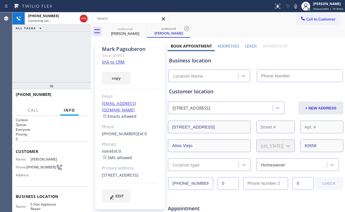
click at [52, 58] on div "+15622770258 Connecting call… ALL TASKS ALL TASKS ACTIVE TASKS TASKS IN WRAP UP" at bounding box center [51, 47] width 79 height 70
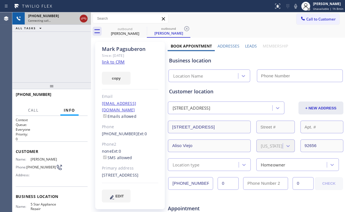
click at [84, 17] on icon at bounding box center [83, 18] width 7 height 7
type input "[PHONE_NUMBER]"
click at [115, 60] on link "link to CRM" at bounding box center [113, 62] width 23 height 6
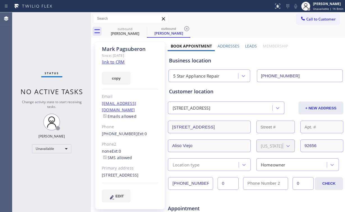
drag, startPoint x: 35, startPoint y: 29, endPoint x: 57, endPoint y: 28, distance: 21.9
click at [35, 29] on div "Status No active tasks Change activity state to start receiving tasks. [PERSON_…" at bounding box center [51, 111] width 79 height 199
click at [306, 20] on span "Call to Customer" at bounding box center [320, 19] width 29 height 5
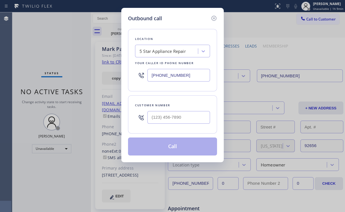
drag, startPoint x: 193, startPoint y: 77, endPoint x: 63, endPoint y: 63, distance: 130.9
click at [108, 71] on div "Outbound call Location 5 Star Appliance Repair Your caller id phone number (855…" at bounding box center [172, 106] width 345 height 212
paste input "text"
type input "[PHONE_NUMBER]"
click at [181, 115] on input "(___) ___-____" at bounding box center [178, 117] width 63 height 13
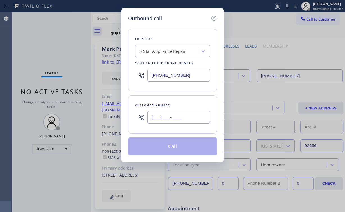
paste input "818) 744-5389"
type input "(818) 744-5389"
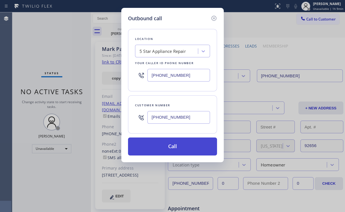
click at [164, 142] on button "Call" at bounding box center [172, 146] width 89 height 18
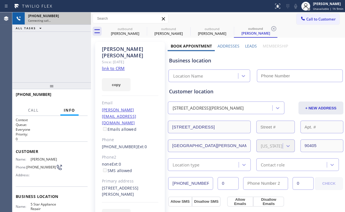
click at [34, 34] on div "+18187445389 Connecting call… ALL TASKS ALL TASKS ACTIVE TASKS TASKS IN WRAP UP" at bounding box center [51, 47] width 79 height 70
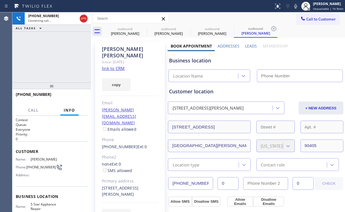
drag, startPoint x: 84, startPoint y: 17, endPoint x: 113, endPoint y: 20, distance: 29.0
click at [85, 18] on icon at bounding box center [83, 18] width 7 height 7
drag, startPoint x: 132, startPoint y: 25, endPoint x: 135, endPoint y: 28, distance: 4.8
click at [132, 26] on div "Call to Customer Outbound call Location 5 Star Appliance Repair Your caller id …" at bounding box center [218, 24] width 254 height 25
click at [135, 29] on div "outbound" at bounding box center [125, 29] width 42 height 4
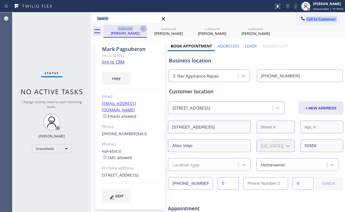
type input "[PHONE_NUMBER]"
click at [143, 27] on icon at bounding box center [143, 28] width 7 height 7
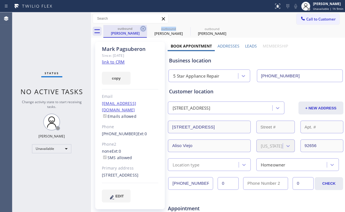
click at [143, 27] on icon at bounding box center [143, 28] width 7 height 7
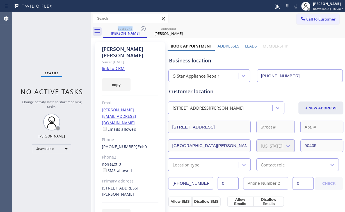
click at [111, 65] on link "link to CRM" at bounding box center [113, 68] width 23 height 6
click at [74, 49] on div "Status No active tasks Change activity state to start receiving tasks. [PERSON_…" at bounding box center [51, 111] width 79 height 199
click at [133, 33] on div "Angela Antheil" at bounding box center [125, 33] width 42 height 5
click at [143, 28] on icon at bounding box center [143, 28] width 7 height 7
click at [143, 28] on icon at bounding box center [143, 28] width 5 height 5
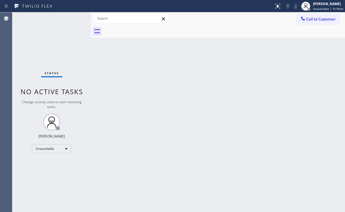
drag, startPoint x: 75, startPoint y: 41, endPoint x: 157, endPoint y: 44, distance: 82.0
click at [81, 43] on div "Status No active tasks Change activity state to start receiving tasks. [PERSON_…" at bounding box center [51, 111] width 79 height 199
click at [39, 38] on div "Status No active tasks Change activity state to start receiving tasks. [PERSON_…" at bounding box center [51, 111] width 79 height 199
drag, startPoint x: 321, startPoint y: 14, endPoint x: 197, endPoint y: 75, distance: 138.0
click at [320, 15] on button "Call to Customer" at bounding box center [317, 19] width 43 height 11
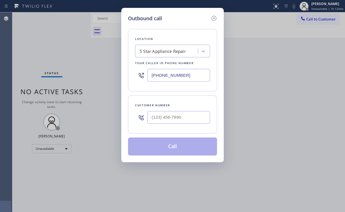
drag, startPoint x: 194, startPoint y: 75, endPoint x: 61, endPoint y: 81, distance: 133.1
click at [67, 70] on div "Outbound call Location 5 Star Appliance Repair Your caller id phone number (855…" at bounding box center [172, 106] width 345 height 212
paste input "917) 924-8295"
type input "[PHONE_NUMBER]"
click at [175, 117] on input "(___) ___-____" at bounding box center [178, 117] width 63 height 13
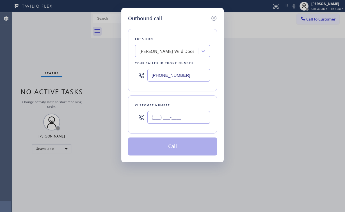
paste input "754) 336-6806"
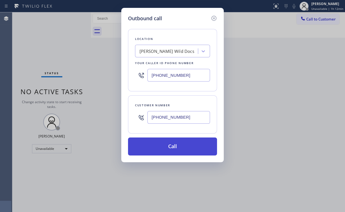
type input "[PHONE_NUMBER]"
click at [155, 144] on button "Call" at bounding box center [172, 146] width 89 height 18
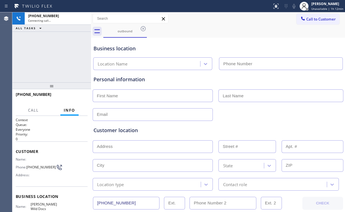
type input "[PHONE_NUMBER]"
drag, startPoint x: 50, startPoint y: 60, endPoint x: 56, endPoint y: 63, distance: 6.4
click at [53, 59] on div "+17543366806 Connecting call… ALL TASKS ALL TASKS ACTIVE TASKS TASKS IN WRAP UP" at bounding box center [51, 47] width 79 height 70
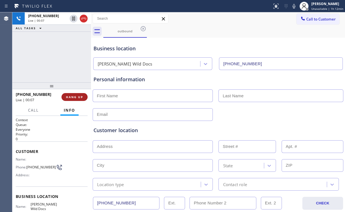
click at [80, 95] on span "HANG UP" at bounding box center [74, 97] width 17 height 4
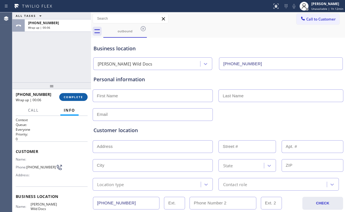
click at [77, 94] on button "COMPLETE" at bounding box center [73, 97] width 28 height 8
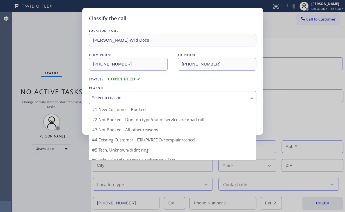
drag, startPoint x: 112, startPoint y: 93, endPoint x: 113, endPoint y: 98, distance: 4.8
click at [112, 95] on div "Select a reason" at bounding box center [172, 97] width 167 height 13
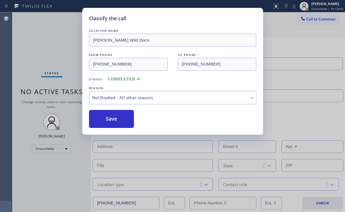
drag, startPoint x: 110, startPoint y: 118, endPoint x: 37, endPoint y: 32, distance: 113.0
click at [110, 117] on button "Save" at bounding box center [111, 119] width 45 height 18
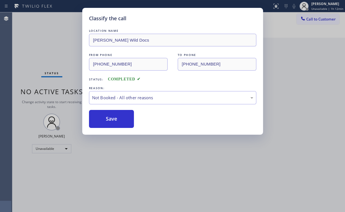
drag, startPoint x: 37, startPoint y: 32, endPoint x: 219, endPoint y: 43, distance: 182.1
click at [38, 34] on div "Classify the call LOCATION NAME Darst Wild Docs FROM PHONE (917) 924-8295 TO PH…" at bounding box center [172, 106] width 345 height 212
click at [314, 19] on div "Classify the call LOCATION NAME Thermador Advanced Repair FROM PHONE (719) 309-…" at bounding box center [178, 111] width 332 height 199
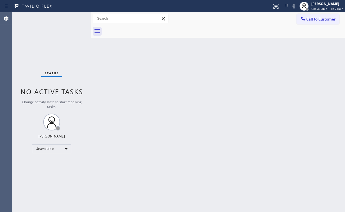
click at [37, 44] on div "Status No active tasks Change activity state to start receiving tasks. [PERSON_…" at bounding box center [51, 111] width 79 height 199
click at [31, 45] on div "Status No active tasks Change activity state to start receiving tasks. [PERSON_…" at bounding box center [51, 111] width 79 height 199
click at [245, 87] on div "Back to Dashboard Change Sender ID Customers Technicians Select a contact Outbo…" at bounding box center [218, 111] width 254 height 199
click at [36, 47] on div "Status No active tasks Change activity state to start receiving tasks. [PERSON_…" at bounding box center [51, 111] width 79 height 199
drag, startPoint x: 311, startPoint y: 20, endPoint x: 223, endPoint y: 61, distance: 96.3
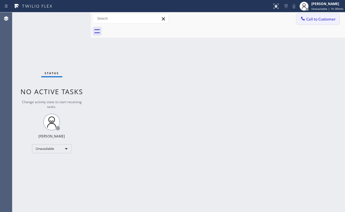
click at [310, 20] on span "Call to Customer" at bounding box center [320, 19] width 29 height 5
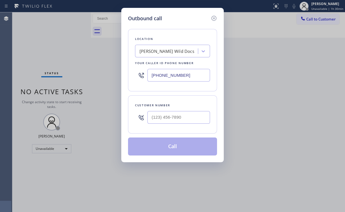
drag, startPoint x: 172, startPoint y: 75, endPoint x: 92, endPoint y: 78, distance: 79.7
click at [90, 75] on div "Outbound call Location Darst Wild Docs Your caller id phone number (917) 924-82…" at bounding box center [172, 106] width 345 height 212
paste input "602) 975-4672"
type input "[PHONE_NUMBER]"
drag, startPoint x: 178, startPoint y: 11, endPoint x: 181, endPoint y: 49, distance: 37.9
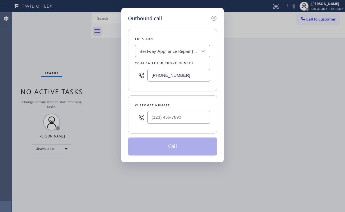
click at [178, 11] on div "Outbound call Location Bestway Appliance Repair Phoenix Your caller id phone nu…" at bounding box center [172, 85] width 102 height 154
click at [172, 116] on input "(___) ___-____" at bounding box center [178, 117] width 63 height 13
paste input "602) 405-8985"
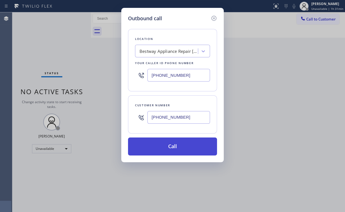
type input "[PHONE_NUMBER]"
click at [177, 146] on button "Call" at bounding box center [172, 146] width 89 height 18
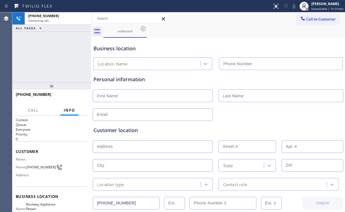
type input "[PHONE_NUMBER]"
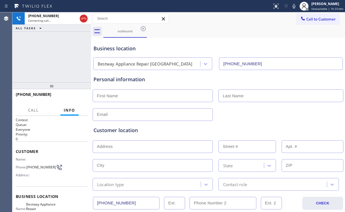
click at [60, 49] on div "+16024058985 Connecting call… ALL TASKS ALL TASKS ACTIVE TASKS TASKS IN WRAP UP" at bounding box center [51, 47] width 79 height 70
click at [50, 52] on div "+16024058985 Live | 00:19 ALL TASKS ALL TASKS ACTIVE TASKS TASKS IN WRAP UP" at bounding box center [51, 47] width 79 height 70
click at [59, 62] on div "+16024058985 Live | 00:24 ALL TASKS ALL TASKS ACTIVE TASKS TASKS IN WRAP UP" at bounding box center [51, 47] width 79 height 70
drag, startPoint x: 62, startPoint y: 54, endPoint x: 58, endPoint y: 59, distance: 6.3
click at [62, 56] on div "+16024058985 Live | 00:27 ALL TASKS ALL TASKS ACTIVE TASKS TASKS IN WRAP UP" at bounding box center [51, 47] width 79 height 70
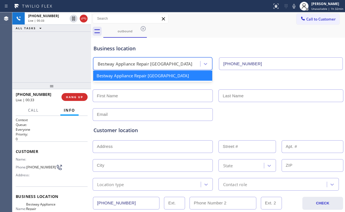
click at [119, 64] on div "Bestway Appliance Repair [GEOGRAPHIC_DATA]" at bounding box center [145, 64] width 95 height 6
click at [56, 53] on div "+16024058985 Live | 00:33 ALL TASKS ALL TASKS ACTIVE TASKS TASKS IN WRAP UP" at bounding box center [51, 47] width 79 height 70
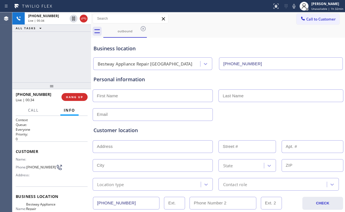
click at [56, 55] on div "+16024058985 Live | 00:34 ALL TASKS ALL TASKS ACTIVE TASKS TASKS IN WRAP UP" at bounding box center [51, 47] width 79 height 70
click at [56, 55] on div "+16024058985 Live | 00:35 ALL TASKS ALL TASKS ACTIVE TASKS TASKS IN WRAP UP" at bounding box center [51, 47] width 79 height 70
click at [56, 55] on div "+16024058985 Live | 00:37 ALL TASKS ALL TASKS ACTIVE TASKS TASKS IN WRAP UP" at bounding box center [51, 47] width 79 height 70
click at [55, 58] on div "+16024058985 Live | 00:37 ALL TASKS ALL TASKS ACTIVE TASKS TASKS IN WRAP UP" at bounding box center [51, 47] width 79 height 70
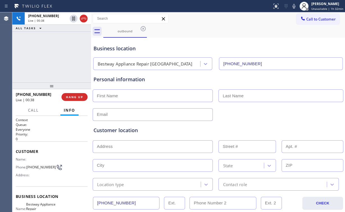
click at [55, 58] on div "+16024058985 Live | 00:38 ALL TASKS ALL TASKS ACTIVE TASKS TASKS IN WRAP UP" at bounding box center [51, 47] width 79 height 70
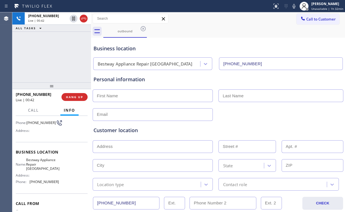
scroll to position [45, 0]
click at [57, 57] on div "+16024058985 Live | 00:51 ALL TASKS ALL TASKS ACTIVE TASKS TASKS IN WRAP UP" at bounding box center [51, 47] width 79 height 70
click at [76, 98] on span "HANG UP" at bounding box center [74, 97] width 17 height 4
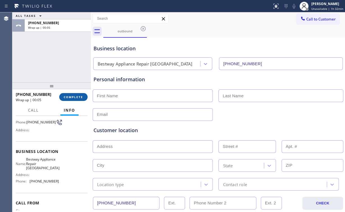
click at [76, 98] on span "COMPLETE" at bounding box center [73, 97] width 19 height 4
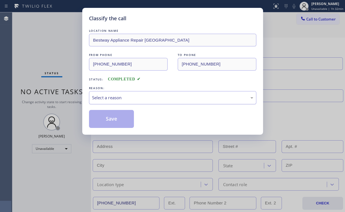
click at [110, 96] on div "Select a reason" at bounding box center [172, 97] width 161 height 6
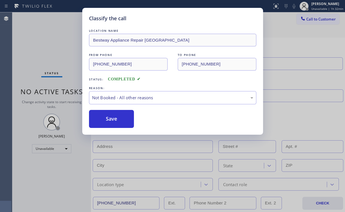
click at [110, 119] on button "Save" at bounding box center [111, 119] width 45 height 18
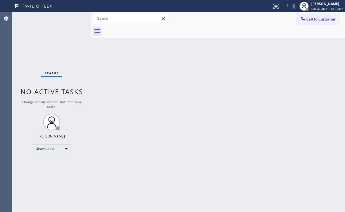
drag, startPoint x: 108, startPoint y: 55, endPoint x: 88, endPoint y: 30, distance: 32.1
click at [108, 54] on div "Back to Dashboard Change Sender ID Customers Technicians Select a contact Outbo…" at bounding box center [218, 111] width 254 height 199
click at [190, 81] on div "Back to Dashboard Change Sender ID Customers Technicians Select a contact Outbo…" at bounding box center [218, 111] width 254 height 199
click at [38, 46] on div "Status No active tasks Change activity state to start receiving tasks. [PERSON_…" at bounding box center [51, 111] width 79 height 199
click at [30, 34] on div "Status No active tasks Change activity state to start receiving tasks. [PERSON_…" at bounding box center [51, 111] width 79 height 199
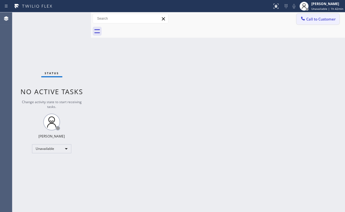
click at [310, 16] on button "Call to Customer" at bounding box center [317, 19] width 43 height 11
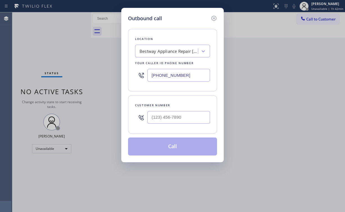
drag, startPoint x: 131, startPoint y: 73, endPoint x: 73, endPoint y: 72, distance: 57.8
click at [88, 73] on div "Outbound call Location Bestway Appliance Repair Phoenix Your caller id phone nu…" at bounding box center [172, 106] width 345 height 212
paste input "text"
type input "[PHONE_NUMBER]"
click at [134, 108] on div "Customer number" at bounding box center [172, 114] width 89 height 38
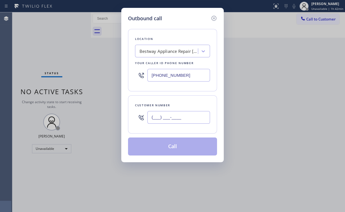
click at [168, 116] on input "(___) ___-____" at bounding box center [178, 117] width 63 height 13
paste input "602) 405-8985"
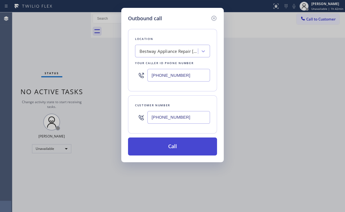
type input "[PHONE_NUMBER]"
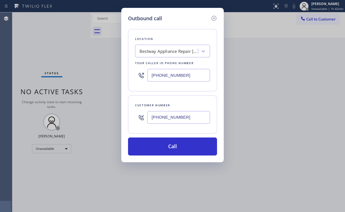
drag, startPoint x: 163, startPoint y: 144, endPoint x: 129, endPoint y: 209, distance: 73.4
click at [162, 144] on button "Call" at bounding box center [172, 146] width 89 height 18
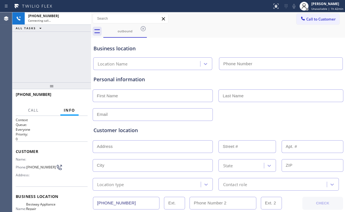
type input "[PHONE_NUMBER]"
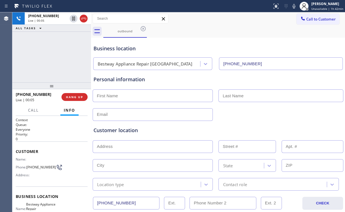
click at [50, 63] on div "+16024058985 Live | 00:05 ALL TASKS ALL TASKS ACTIVE TASKS TASKS IN WRAP UP" at bounding box center [51, 47] width 79 height 70
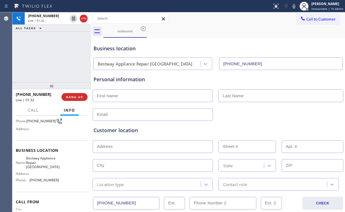
scroll to position [45, 0]
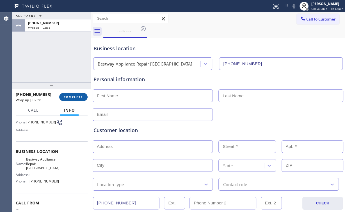
click at [75, 98] on span "COMPLETE" at bounding box center [73, 97] width 19 height 4
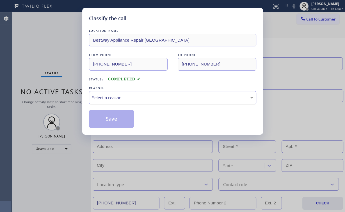
click at [109, 96] on div "Select a reason" at bounding box center [172, 97] width 161 height 6
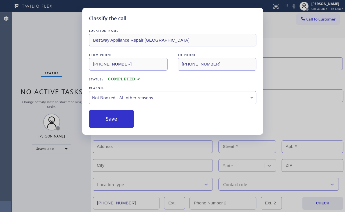
drag, startPoint x: 109, startPoint y: 118, endPoint x: 58, endPoint y: 53, distance: 82.0
click at [105, 114] on button "Save" at bounding box center [111, 119] width 45 height 18
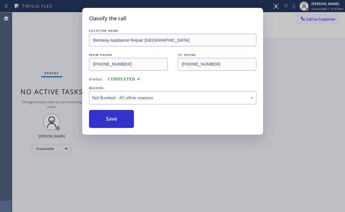
drag, startPoint x: 58, startPoint y: 52, endPoint x: 67, endPoint y: 53, distance: 8.7
click at [59, 52] on div "Classify the call LOCATION NAME Bestway Appliance Repair Phoenix FROM PHONE (60…" at bounding box center [172, 106] width 345 height 212
click at [320, 67] on div "Classify the call LOCATION NAME Thermador Advanced Repair FROM PHONE (719) 309-…" at bounding box center [178, 111] width 332 height 199
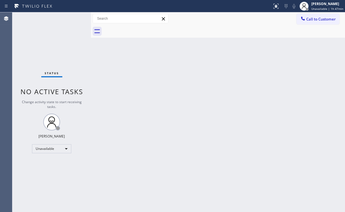
click at [312, 19] on span "Call to Customer" at bounding box center [320, 19] width 29 height 5
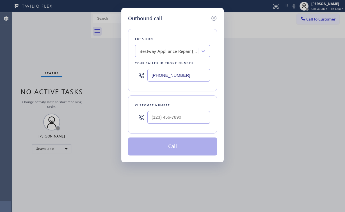
drag, startPoint x: 134, startPoint y: 75, endPoint x: 67, endPoint y: 78, distance: 66.3
click at [83, 79] on div "Outbound call Location Bestway Appliance Repair Phoenix Your caller id phone nu…" at bounding box center [172, 106] width 345 height 212
paste input "855) 731-495"
type input "[PHONE_NUMBER]"
drag, startPoint x: 176, startPoint y: 116, endPoint x: 181, endPoint y: 114, distance: 4.6
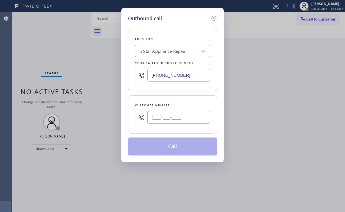
click at [176, 116] on input "(___) ___-____" at bounding box center [178, 117] width 63 height 13
paste input "480) 717-2848"
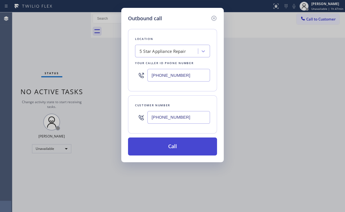
type input "(480) 717-2848"
click at [163, 145] on button "Call" at bounding box center [172, 146] width 89 height 18
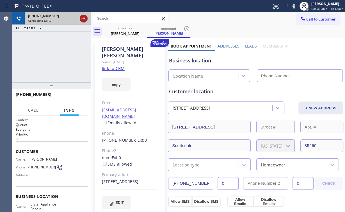
click at [84, 17] on icon at bounding box center [83, 18] width 7 height 7
click at [137, 32] on div "Chris Boyer" at bounding box center [125, 33] width 42 height 5
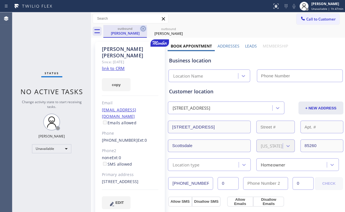
click at [143, 28] on icon at bounding box center [143, 28] width 7 height 7
click at [0, 0] on icon at bounding box center [0, 0] width 0 height 0
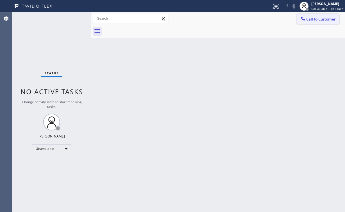
click at [312, 22] on button "Call to Customer" at bounding box center [317, 19] width 43 height 11
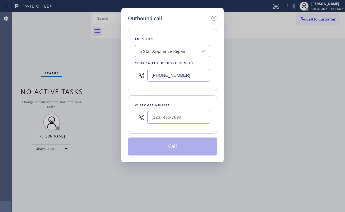
click at [114, 74] on div "Outbound call Location 5 Star Appliance Repair Your caller id phone number (855…" at bounding box center [172, 106] width 345 height 212
paste input "602) 975-467"
type input "[PHONE_NUMBER]"
drag, startPoint x: 134, startPoint y: 85, endPoint x: 162, endPoint y: 119, distance: 43.5
click at [134, 86] on div "Location Bestway Appliance Repair Phoenix Your caller id phone number (602) 975…" at bounding box center [172, 60] width 89 height 62
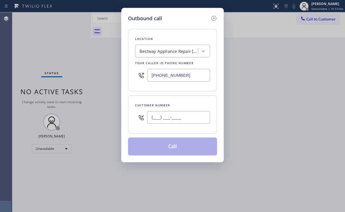
click at [169, 119] on input "(___) ___-____" at bounding box center [178, 117] width 63 height 13
paste input "602) 405-8985"
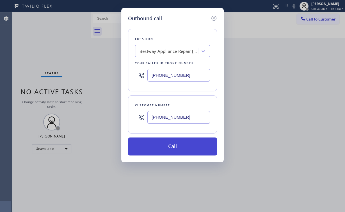
type input "[PHONE_NUMBER]"
click at [166, 139] on button "Call" at bounding box center [172, 146] width 89 height 18
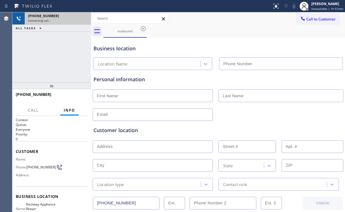
type input "[PHONE_NUMBER]"
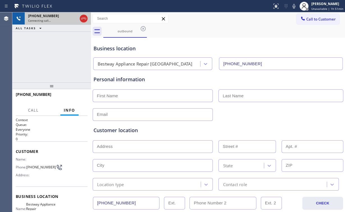
click at [83, 18] on icon at bounding box center [83, 19] width 5 height 2
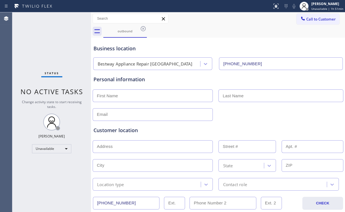
click at [136, 97] on input "text" at bounding box center [153, 95] width 120 height 13
type input "Ryan"
type input "Mr"
type input "[EMAIL_ADDRESS][DOMAIN_NAME]"
drag, startPoint x: 118, startPoint y: 145, endPoint x: 125, endPoint y: 144, distance: 8.0
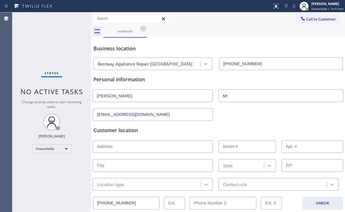
click at [118, 145] on input "text" at bounding box center [153, 146] width 120 height 13
paste input "2442 W Village DrPhoenix, AZ 85023, USA"
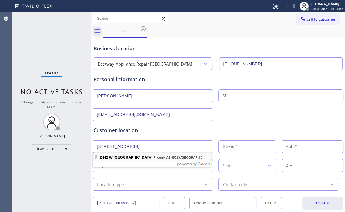
type input "2442 W Village Dr"
type input "2442"
type input "Phoenix"
type input "85023"
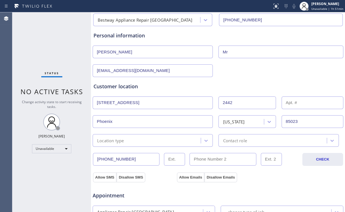
scroll to position [45, 0]
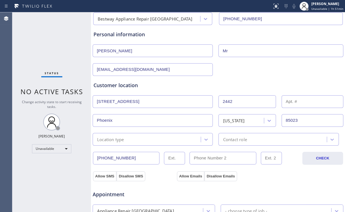
click at [135, 140] on div "Location type" at bounding box center [147, 139] width 106 height 10
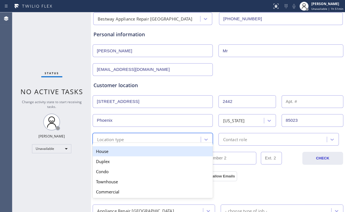
type input "h"
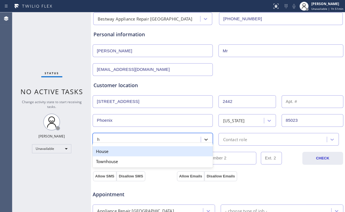
drag, startPoint x: 111, startPoint y: 149, endPoint x: 208, endPoint y: 142, distance: 97.3
click at [111, 149] on div "House" at bounding box center [153, 151] width 120 height 10
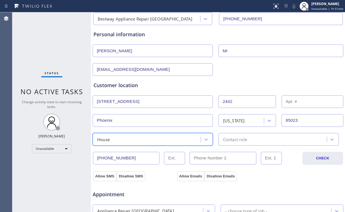
click at [251, 138] on div "Contact role" at bounding box center [273, 139] width 106 height 10
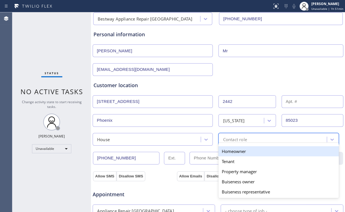
type input "h"
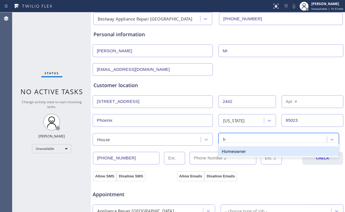
click at [230, 149] on div "Homeowner" at bounding box center [278, 151] width 120 height 10
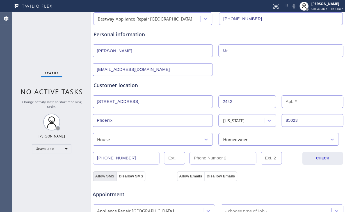
click at [101, 172] on button "Allow SMS" at bounding box center [105, 176] width 24 height 10
click at [192, 174] on button "Allow Emails" at bounding box center [190, 176] width 27 height 10
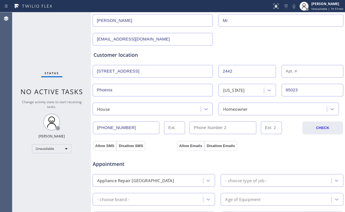
scroll to position [180, 0]
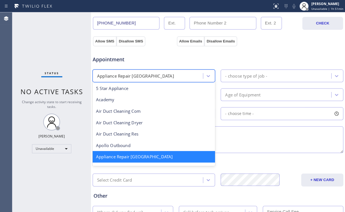
drag, startPoint x: 141, startPoint y: 70, endPoint x: 142, endPoint y: 73, distance: 2.8
click at [141, 71] on div "Appliance Repair High End" at bounding box center [148, 76] width 109 height 10
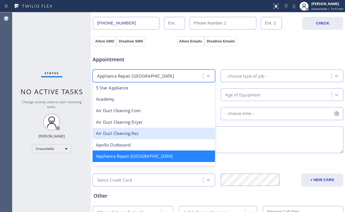
scroll to position [45, 0]
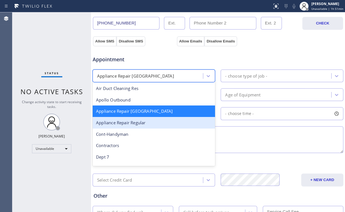
click at [142, 121] on div "Appliance Repair Regular" at bounding box center [154, 123] width 122 height 12
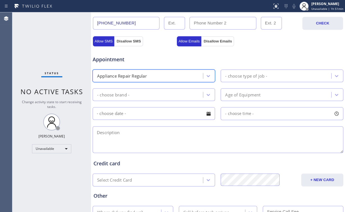
click at [136, 94] on div "- choose brand -" at bounding box center [148, 94] width 109 height 10
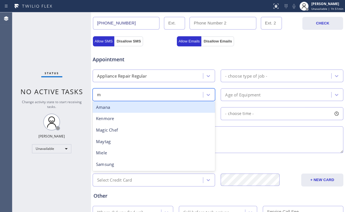
type input "ma"
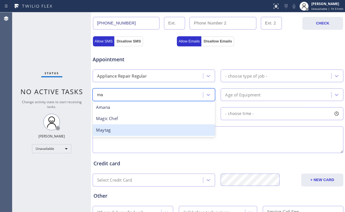
click at [118, 131] on div "Maytag" at bounding box center [154, 130] width 122 height 12
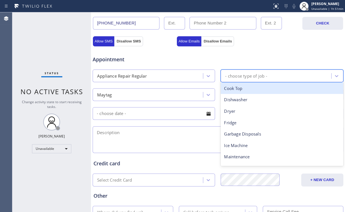
click at [251, 74] on div "- choose type of job -" at bounding box center [246, 75] width 42 height 6
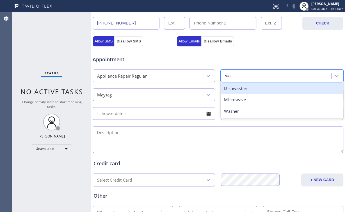
type input "was"
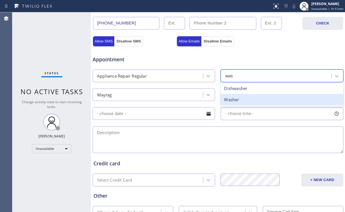
click at [229, 102] on div "Washer" at bounding box center [281, 100] width 122 height 12
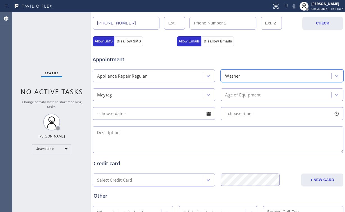
click at [245, 91] on div "Age of Equipment" at bounding box center [242, 94] width 35 height 6
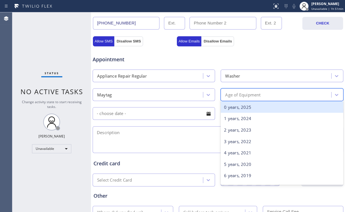
type input "3"
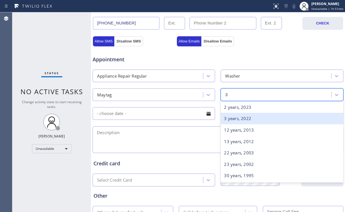
click at [231, 118] on div "3 years, 2022" at bounding box center [281, 118] width 122 height 12
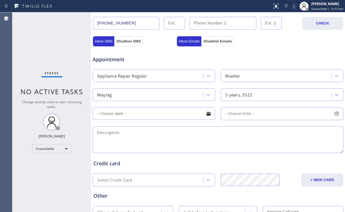
click at [116, 134] on textarea at bounding box center [218, 139] width 251 height 27
paste textarea "Maytag | Washer SBS | 3yo | not working well | 2442 W Village DrPhoenix, AZ 850…"
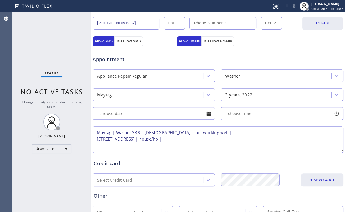
click at [209, 138] on textarea "Maytag | Washer SBS | 3yo | not working well | 2442 W Village DrPhoenix, AZ 850…" at bounding box center [218, 139] width 251 height 27
click at [131, 138] on textarea "Maytag | Washer SBS | 3yo | not working well | 2442 W Village DrPhoenix, AZ 850…" at bounding box center [218, 139] width 251 height 27
click at [213, 138] on textarea "Maytag | Washer SBS | 3yo | not working well | 2442 W Village Dr Phoenix, AZ 85…" at bounding box center [218, 139] width 251 height 27
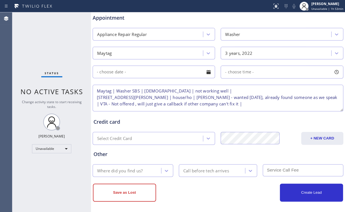
scroll to position [222, 0]
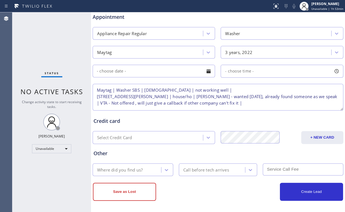
type textarea "Maytag | Washer SBS | 3yo | not working well | 2442 W Village Dr Phoenix, AZ 85…"
click at [121, 171] on div "Where did you find us?" at bounding box center [119, 169] width 45 height 6
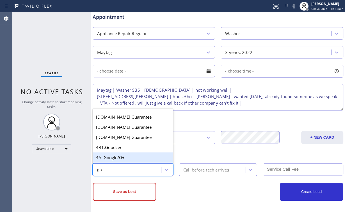
type input "g"
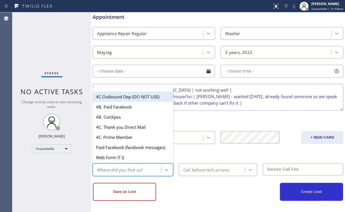
scroll to position [576, 0]
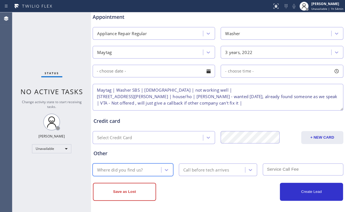
click at [135, 168] on div "Where did you find us?" at bounding box center [119, 169] width 45 height 6
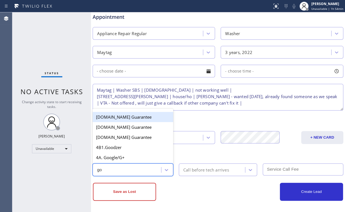
type input "goo"
click at [121, 158] on div "4A. Google/G+" at bounding box center [133, 157] width 81 height 10
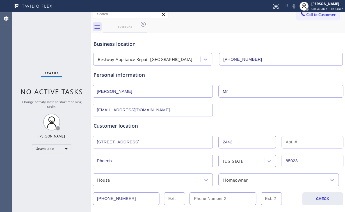
scroll to position [0, 0]
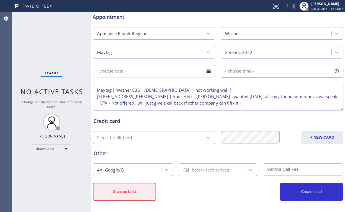
click at [127, 196] on button "Save as Lost" at bounding box center [124, 191] width 63 height 18
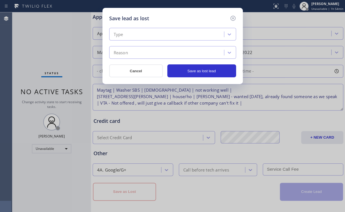
click at [157, 38] on div "Type" at bounding box center [167, 34] width 113 height 10
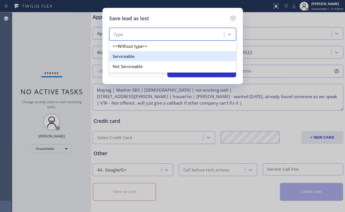
click at [131, 59] on div "Serviceable" at bounding box center [172, 56] width 127 height 10
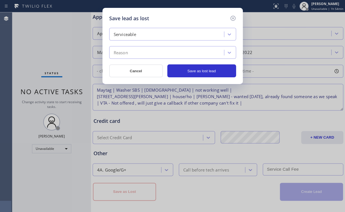
click at [141, 53] on div "Reason" at bounding box center [167, 53] width 113 height 10
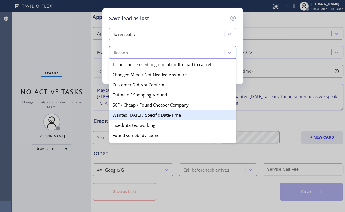
click at [151, 117] on div "Wanted Today / Specific Date-Time" at bounding box center [172, 115] width 127 height 10
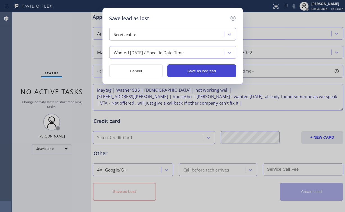
click at [197, 72] on button "Save as lost lead" at bounding box center [201, 70] width 69 height 13
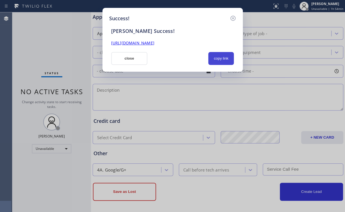
click at [219, 59] on button "copy link" at bounding box center [221, 58] width 26 height 13
drag, startPoint x: 224, startPoint y: 56, endPoint x: 251, endPoint y: 64, distance: 28.7
click at [224, 56] on button "copy link" at bounding box center [221, 58] width 26 height 13
drag, startPoint x: 132, startPoint y: 57, endPoint x: 132, endPoint y: 62, distance: 5.1
click at [132, 57] on button "close" at bounding box center [129, 58] width 36 height 13
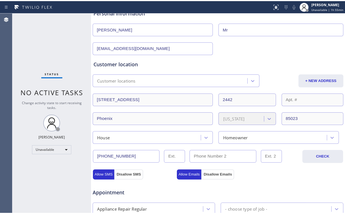
scroll to position [0, 0]
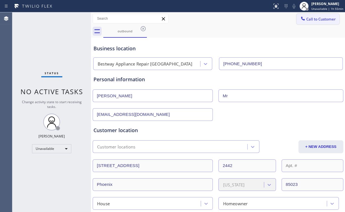
click at [315, 17] on span "Call to Customer" at bounding box center [320, 19] width 29 height 5
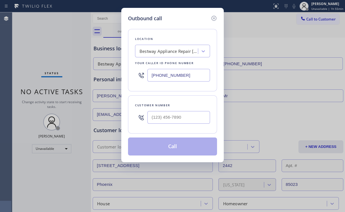
drag, startPoint x: 191, startPoint y: 74, endPoint x: 83, endPoint y: 73, distance: 108.0
click at [81, 75] on div "Outbound call Location Bestway Appliance Repair Phoenix Your caller id phone nu…" at bounding box center [172, 106] width 345 height 212
paste input "312) 836-4357"
type input "[PHONE_NUMBER]"
click at [167, 115] on input "(___) ___-____" at bounding box center [178, 117] width 63 height 13
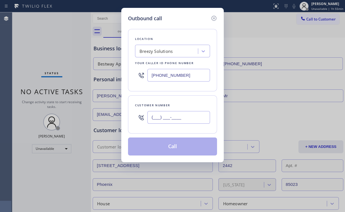
paste input "773) 882-6553"
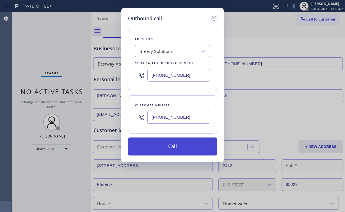
type input "[PHONE_NUMBER]"
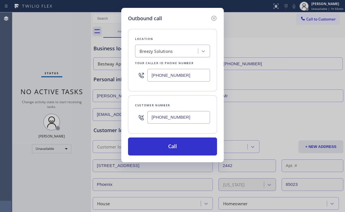
drag, startPoint x: 163, startPoint y: 146, endPoint x: 137, endPoint y: 195, distance: 54.5
click at [162, 147] on button "Call" at bounding box center [172, 146] width 89 height 18
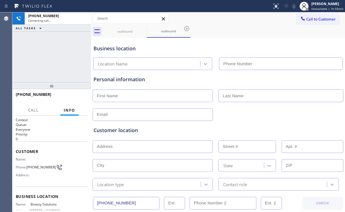
type input "[PHONE_NUMBER]"
drag, startPoint x: 49, startPoint y: 48, endPoint x: 56, endPoint y: 49, distance: 7.6
click at [49, 48] on div "+17738826553 Connecting call… ALL TASKS ALL TASKS ACTIVE TASKS TASKS IN WRAP UP" at bounding box center [51, 47] width 79 height 70
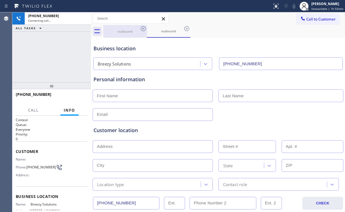
drag, startPoint x: 126, startPoint y: 29, endPoint x: 131, endPoint y: 31, distance: 5.8
click at [127, 31] on div "outbound" at bounding box center [125, 31] width 42 height 4
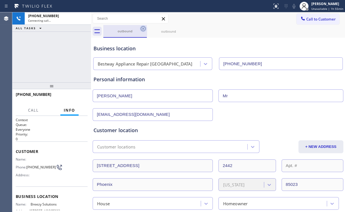
click at [142, 28] on icon at bounding box center [143, 28] width 7 height 7
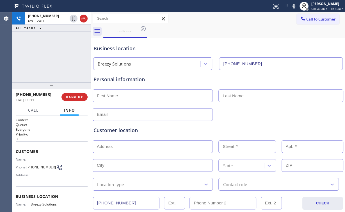
drag, startPoint x: 55, startPoint y: 57, endPoint x: 49, endPoint y: 50, distance: 8.5
click at [49, 50] on div "+17738826553 Live | 00:11 ALL TASKS ALL TASKS ACTIVE TASKS TASKS IN WRAP UP" at bounding box center [51, 47] width 79 height 70
click at [55, 56] on div "+17738826553 Live | 00:15 ALL TASKS ALL TASKS ACTIVE TASKS TASKS IN WRAP UP" at bounding box center [51, 47] width 79 height 70
click at [55, 56] on div "+17738826553 Live | 00:16 ALL TASKS ALL TASKS ACTIVE TASKS TASKS IN WRAP UP" at bounding box center [51, 47] width 79 height 70
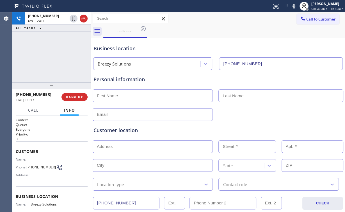
click at [55, 56] on div "+17738826553 Live | 00:17 ALL TASKS ALL TASKS ACTIVE TASKS TASKS IN WRAP UP" at bounding box center [51, 47] width 79 height 70
click at [55, 56] on div "+17738826553 Live | 00:18 ALL TASKS ALL TASKS ACTIVE TASKS TASKS IN WRAP UP" at bounding box center [51, 47] width 79 height 70
click at [55, 57] on div "+17738826553 Live | 00:19 ALL TASKS ALL TASKS ACTIVE TASKS TASKS IN WRAP UP" at bounding box center [51, 47] width 79 height 70
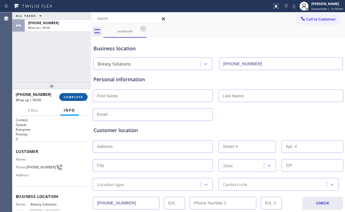
click at [78, 95] on span "COMPLETE" at bounding box center [73, 97] width 19 height 4
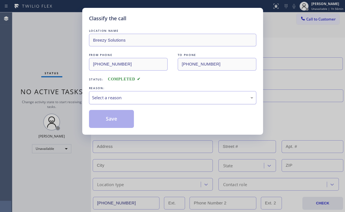
click at [99, 97] on div "Select a reason" at bounding box center [172, 97] width 161 height 6
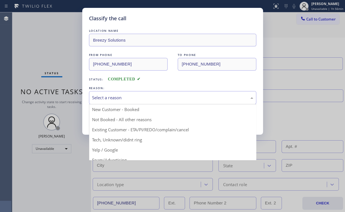
drag, startPoint x: 102, startPoint y: 118, endPoint x: 107, endPoint y: 119, distance: 5.2
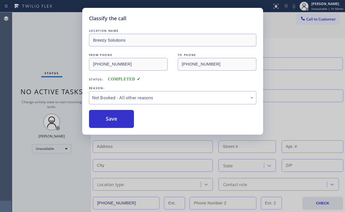
drag, startPoint x: 107, startPoint y: 119, endPoint x: 56, endPoint y: 63, distance: 75.8
click at [108, 119] on button "Save" at bounding box center [111, 119] width 45 height 18
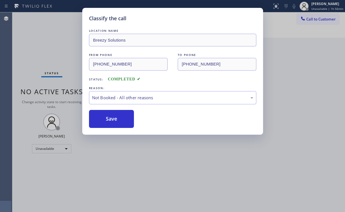
drag, startPoint x: 54, startPoint y: 60, endPoint x: 64, endPoint y: 58, distance: 10.9
click at [54, 60] on div "Classify the call LOCATION NAME Breezy Solutions FROM PHONE (312) 836-4357 TO P…" at bounding box center [172, 106] width 345 height 212
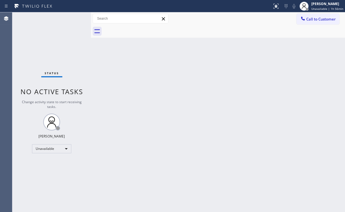
drag, startPoint x: 222, startPoint y: 91, endPoint x: 212, endPoint y: 89, distance: 9.7
click at [221, 91] on div "Back to Dashboard Change Sender ID Customers Technicians Select a contact Outbo…" at bounding box center [218, 111] width 254 height 199
click at [92, 89] on div at bounding box center [92, 111] width 0 height 199
click at [56, 148] on div "Unavailable" at bounding box center [52, 148] width 39 height 9
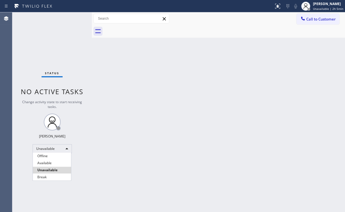
click at [225, 40] on div at bounding box center [172, 106] width 345 height 212
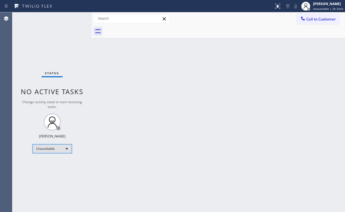
click at [66, 149] on div "Unavailable" at bounding box center [52, 148] width 39 height 9
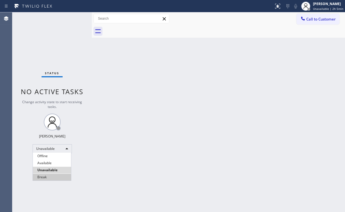
click at [55, 177] on li "Break" at bounding box center [52, 176] width 38 height 7
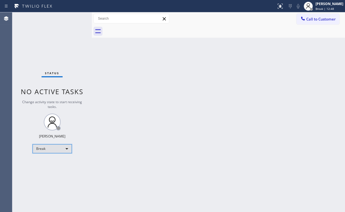
click at [35, 147] on div "Break" at bounding box center [52, 148] width 39 height 9
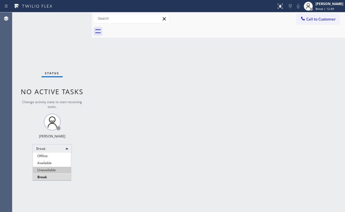
click at [49, 168] on li "Unavailable" at bounding box center [52, 169] width 38 height 7
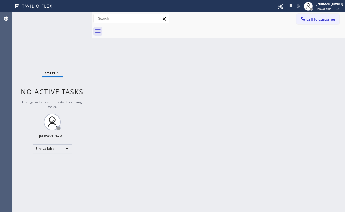
click at [18, 55] on div "Status No active tasks Change activity state to start receiving tasks. [PERSON_…" at bounding box center [51, 111] width 79 height 199
click at [45, 43] on div "Status No active tasks Change activity state to start receiving tasks. [PERSON_…" at bounding box center [51, 111] width 79 height 199
drag, startPoint x: 312, startPoint y: 21, endPoint x: 257, endPoint y: 36, distance: 56.9
click at [309, 22] on button "Call to Customer" at bounding box center [317, 19] width 43 height 11
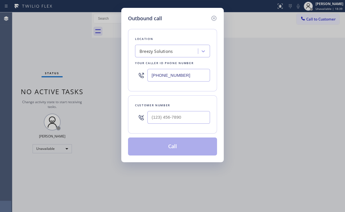
drag, startPoint x: 180, startPoint y: 74, endPoint x: 100, endPoint y: 71, distance: 80.3
click at [91, 74] on div "Outbound call Location Breezy Solutions Your caller id phone number (312) 836-4…" at bounding box center [172, 106] width 345 height 212
paste input "855) 731-4952"
type input "[PHONE_NUMBER]"
click at [185, 118] on input "(___) ___-____" at bounding box center [178, 117] width 63 height 13
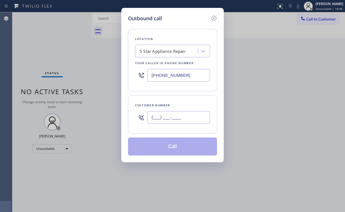
paste input "847) 730-7988"
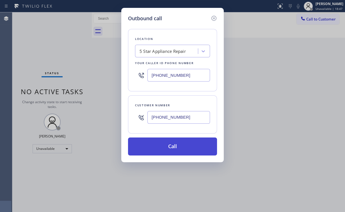
type input "[PHONE_NUMBER]"
click at [167, 148] on button "Call" at bounding box center [172, 146] width 89 height 18
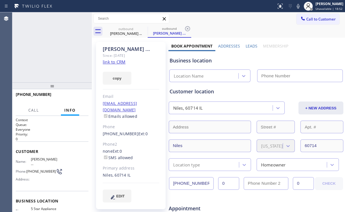
type input "[PHONE_NUMBER]"
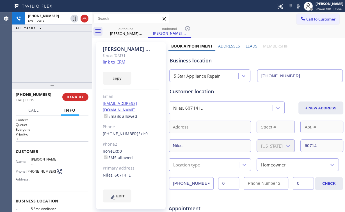
click at [58, 58] on div "+18477307988 Live | 00:19 ALL TASKS ALL TASKS ACTIVE TASKS TASKS IN WRAP UP" at bounding box center [51, 47] width 79 height 70
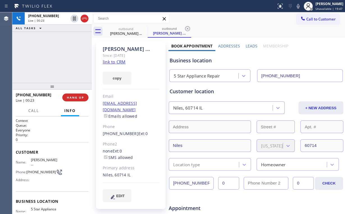
click at [55, 72] on div "+18477307988 Live | 00:23 ALL TASKS ALL TASKS ACTIVE TASKS TASKS IN WRAP UP" at bounding box center [51, 47] width 79 height 70
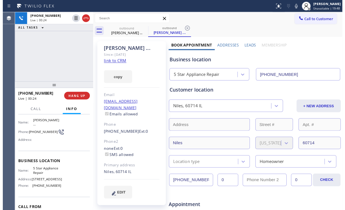
scroll to position [45, 0]
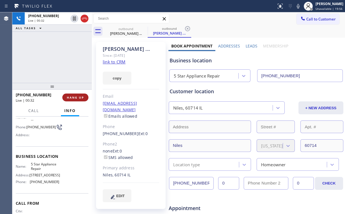
click at [77, 95] on button "HANG UP" at bounding box center [75, 97] width 26 height 8
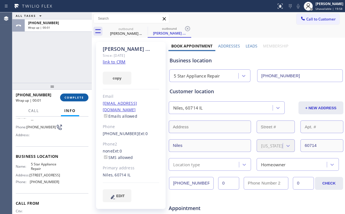
click at [77, 95] on button "COMPLETE" at bounding box center [74, 97] width 28 height 8
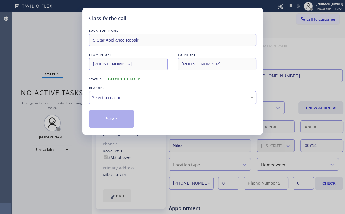
click at [111, 99] on div "Select a reason" at bounding box center [172, 97] width 161 height 6
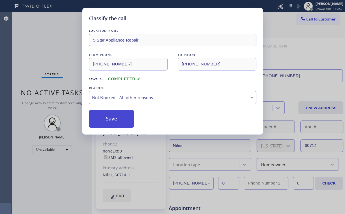
click at [112, 119] on button "Save" at bounding box center [111, 119] width 45 height 18
click at [27, 33] on div "Classify the call LOCATION NAME 5 Star Appliance Repair FROM PHONE (855) 731-49…" at bounding box center [172, 107] width 345 height 214
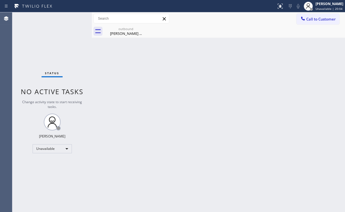
drag, startPoint x: 323, startPoint y: 17, endPoint x: 163, endPoint y: 108, distance: 183.7
click at [321, 17] on span "Call to Customer" at bounding box center [320, 19] width 29 height 5
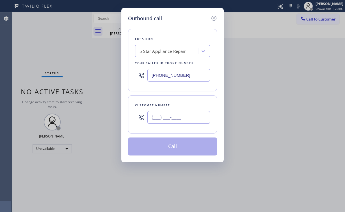
click at [188, 121] on input "(___) ___-____" at bounding box center [178, 117] width 63 height 13
paste input "847) 730-7988"
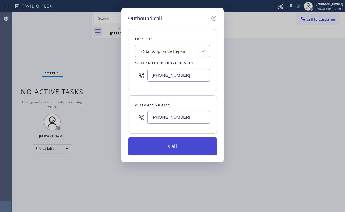
type input "[PHONE_NUMBER]"
click at [160, 146] on button "Call" at bounding box center [172, 146] width 89 height 18
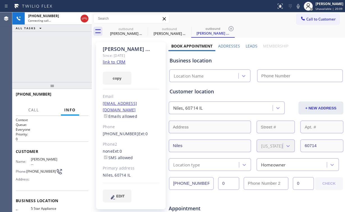
type input "[PHONE_NUMBER]"
click at [53, 57] on div "+18477307988 Connecting call… ALL TASKS ALL TASKS ACTIVE TASKS TASKS IN WRAP UP" at bounding box center [51, 47] width 79 height 70
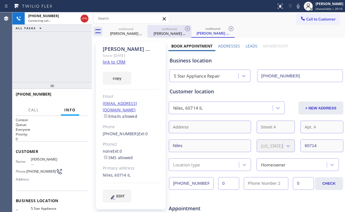
drag, startPoint x: 114, startPoint y: 35, endPoint x: 151, endPoint y: 29, distance: 38.2
click at [115, 36] on div "Subham ..." at bounding box center [126, 33] width 42 height 5
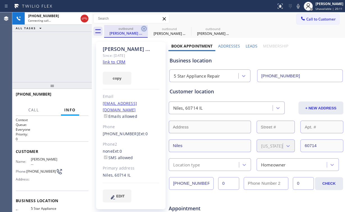
click at [143, 29] on icon at bounding box center [144, 28] width 7 height 7
drag, startPoint x: 64, startPoint y: 42, endPoint x: 70, endPoint y: 45, distance: 6.4
click at [64, 42] on div "+18477307988 Connecting call… ALL TASKS ALL TASKS ACTIVE TASKS TASKS IN WRAP UP" at bounding box center [51, 47] width 79 height 70
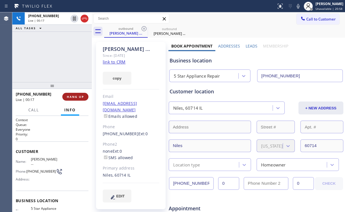
click at [79, 97] on span "HANG UP" at bounding box center [75, 97] width 17 height 4
click at [77, 97] on span "HANG UP" at bounding box center [75, 97] width 17 height 4
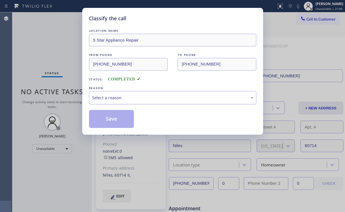
drag, startPoint x: 102, startPoint y: 98, endPoint x: 104, endPoint y: 101, distance: 3.4
click at [102, 98] on div "Select a reason" at bounding box center [172, 97] width 161 height 6
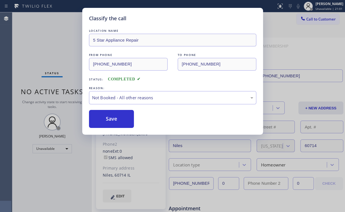
drag, startPoint x: 108, startPoint y: 116, endPoint x: 82, endPoint y: 79, distance: 45.5
click at [108, 116] on button "Save" at bounding box center [111, 119] width 45 height 18
click at [49, 34] on div "Classify the call LOCATION NAME 5 Star Appliance Repair FROM PHONE (855) 731-49…" at bounding box center [172, 106] width 345 height 212
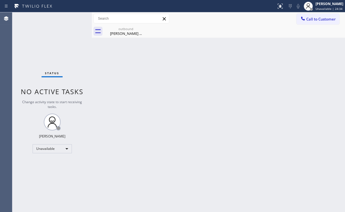
drag, startPoint x: 310, startPoint y: 15, endPoint x: 301, endPoint y: 25, distance: 13.1
click at [310, 16] on button "Call to Customer" at bounding box center [317, 19] width 43 height 11
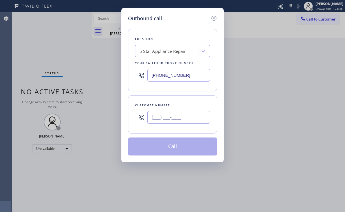
click at [187, 112] on input "(___) ___-____" at bounding box center [178, 117] width 63 height 13
paste input "847) 730-7988"
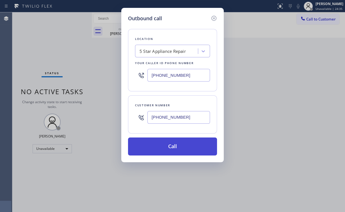
type input "[PHONE_NUMBER]"
drag, startPoint x: 171, startPoint y: 145, endPoint x: 169, endPoint y: 148, distance: 3.5
click at [170, 146] on button "Call" at bounding box center [172, 146] width 89 height 18
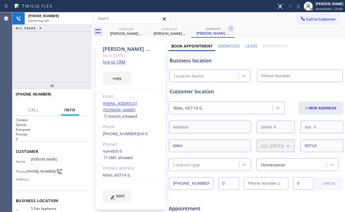
click at [56, 49] on div "+18477307988 Connecting call… ALL TASKS ALL TASKS ACTIVE TASKS TASKS IN WRAP UP" at bounding box center [51, 47] width 79 height 70
type input "[PHONE_NUMBER]"
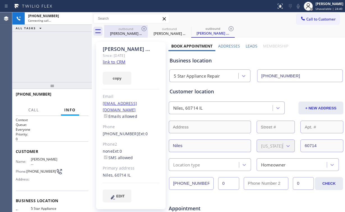
click at [132, 30] on div "outbound" at bounding box center [126, 29] width 42 height 4
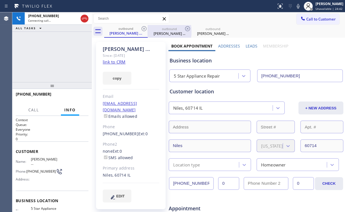
drag, startPoint x: 144, startPoint y: 27, endPoint x: 133, endPoint y: 30, distance: 11.2
click at [144, 27] on icon at bounding box center [144, 28] width 7 height 7
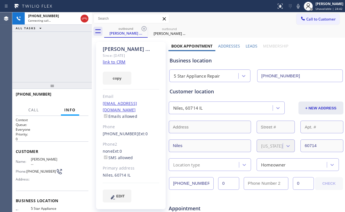
click at [49, 50] on div "+18477307988 Connecting call… ALL TASKS ALL TASKS ACTIVE TASKS TASKS IN WRAP UP" at bounding box center [51, 47] width 79 height 70
click at [50, 60] on div "+18477307988 Live | 00:00 ALL TASKS ALL TASKS ACTIVE TASKS TASKS IN WRAP UP" at bounding box center [51, 47] width 79 height 70
click at [73, 96] on span "HANG UP" at bounding box center [75, 97] width 17 height 4
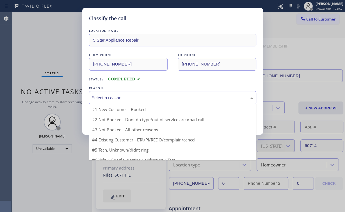
click at [120, 97] on div "Select a reason" at bounding box center [172, 97] width 161 height 6
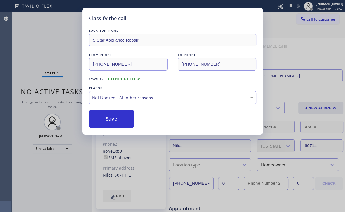
drag, startPoint x: 114, startPoint y: 119, endPoint x: 82, endPoint y: 72, distance: 56.6
click at [114, 118] on button "Save" at bounding box center [111, 119] width 45 height 18
drag, startPoint x: 29, startPoint y: 22, endPoint x: 29, endPoint y: 1, distance: 21.3
click at [29, 22] on div "Classify the call LOCATION NAME 5 Star Appliance Repair FROM PHONE (855) 731-49…" at bounding box center [172, 106] width 345 height 212
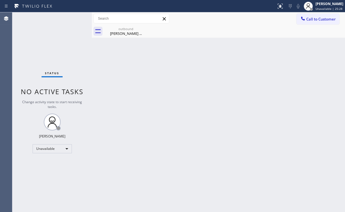
drag, startPoint x: 317, startPoint y: 21, endPoint x: 197, endPoint y: 65, distance: 127.5
click at [316, 21] on span "Call to Customer" at bounding box center [320, 19] width 29 height 5
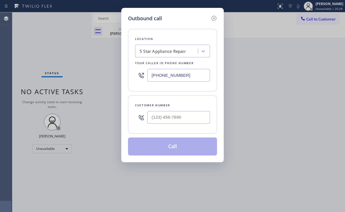
drag, startPoint x: 186, startPoint y: 72, endPoint x: 79, endPoint y: 60, distance: 107.5
click at [102, 70] on div "Outbound call Location 5 Star Appliance Repair Your caller id phone number (855…" at bounding box center [172, 106] width 345 height 212
paste input "786) 574-9504"
type input "[PHONE_NUMBER]"
click at [180, 116] on input "(___) ___-____" at bounding box center [178, 117] width 63 height 13
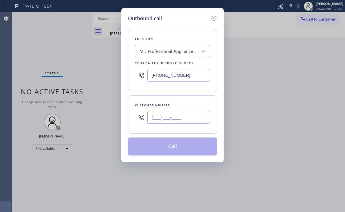
paste input "786) 493-5403"
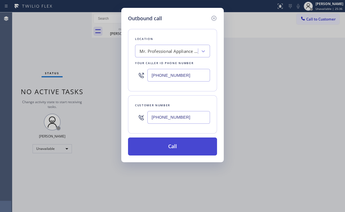
type input "[PHONE_NUMBER]"
click at [157, 143] on button "Call" at bounding box center [172, 146] width 89 height 18
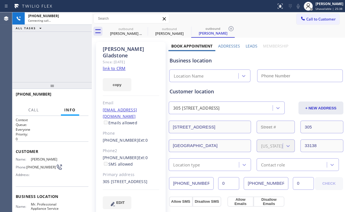
click at [50, 47] on div "+17864935403 Connecting call… ALL TASKS ALL TASKS ACTIVE TASKS TASKS IN WRAP UP" at bounding box center [51, 47] width 79 height 70
drag, startPoint x: 127, startPoint y: 31, endPoint x: 144, endPoint y: 31, distance: 17.7
click at [127, 31] on div "Subham ..." at bounding box center [126, 33] width 42 height 5
type input "[PHONE_NUMBER]"
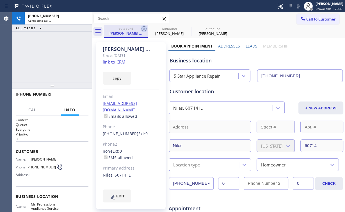
click at [145, 29] on icon at bounding box center [144, 28] width 7 height 7
type input "[PHONE_NUMBER]"
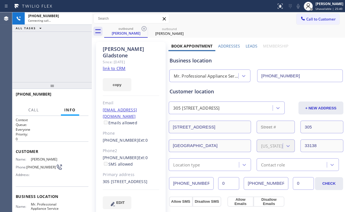
drag, startPoint x: 30, startPoint y: 47, endPoint x: 42, endPoint y: 47, distance: 11.8
click at [30, 47] on div "+17864935403 Connecting call… ALL TASKS ALL TASKS ACTIVE TASKS TASKS IN WRAP UP" at bounding box center [51, 47] width 79 height 70
click at [61, 58] on div "+17864935403 Connecting call… ALL TASKS ALL TASKS ACTIVE TASKS TASKS IN WRAP UP" at bounding box center [51, 47] width 79 height 70
click at [58, 57] on div "+17864935403 Connecting call… ALL TASKS ALL TASKS ACTIVE TASKS TASKS IN WRAP UP" at bounding box center [51, 47] width 79 height 70
click at [80, 97] on span "HANG UP" at bounding box center [75, 97] width 17 height 4
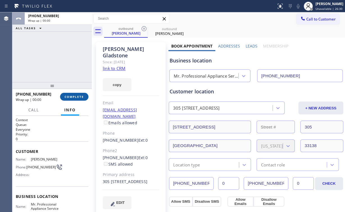
click at [80, 96] on span "COMPLETE" at bounding box center [74, 97] width 19 height 4
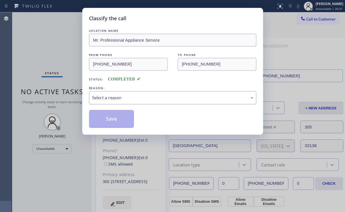
click at [108, 97] on div "Select a reason" at bounding box center [172, 97] width 161 height 6
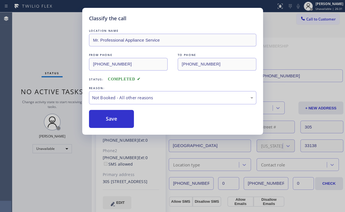
drag, startPoint x: 109, startPoint y: 120, endPoint x: 86, endPoint y: 85, distance: 41.5
click at [110, 119] on button "Save" at bounding box center [111, 119] width 45 height 18
click at [50, 38] on div "Classify the call LOCATION NAME Mr. Professional Appliance Service FROM PHONE (…" at bounding box center [172, 106] width 345 height 212
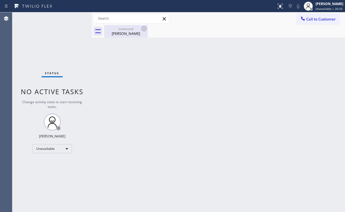
drag, startPoint x: 115, startPoint y: 36, endPoint x: 140, endPoint y: 34, distance: 25.3
click at [117, 36] on div "outbound Sue Gladstone" at bounding box center [126, 31] width 42 height 13
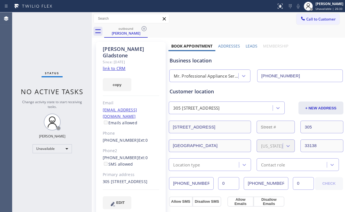
drag, startPoint x: 143, startPoint y: 28, endPoint x: 148, endPoint y: 31, distance: 6.5
click at [143, 28] on icon at bounding box center [144, 28] width 7 height 7
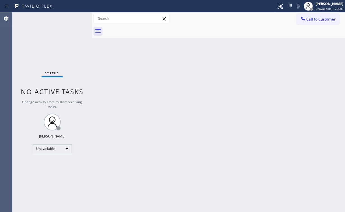
click at [283, 81] on div "Back to Dashboard Change Sender ID Customers Technicians Select a contact Outbo…" at bounding box center [218, 111] width 253 height 199
click at [314, 19] on span "Call to Customer" at bounding box center [320, 19] width 29 height 5
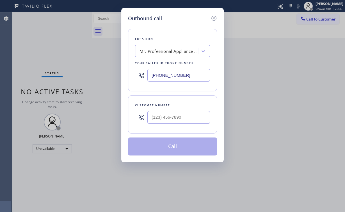
click at [188, 109] on div at bounding box center [178, 117] width 63 height 18
drag, startPoint x: 188, startPoint y: 110, endPoint x: 188, endPoint y: 113, distance: 3.1
click at [188, 111] on div at bounding box center [178, 117] width 63 height 18
click at [183, 119] on input "(___) ___-____" at bounding box center [178, 117] width 63 height 13
paste input "786) 493-5403"
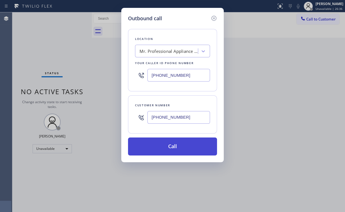
type input "[PHONE_NUMBER]"
click at [164, 143] on button "Call" at bounding box center [172, 146] width 89 height 18
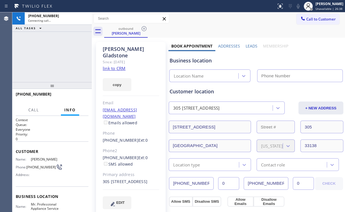
click at [56, 63] on div "+17864935403 Connecting call… ALL TASKS ALL TASKS ACTIVE TASKS TASKS IN WRAP UP" at bounding box center [51, 47] width 79 height 70
type input "[PHONE_NUMBER]"
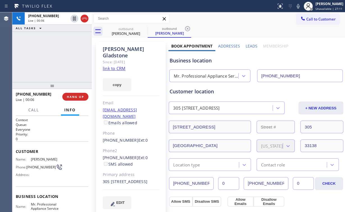
click at [58, 57] on div "+17864935403 Live | 00:06 ALL TASKS ALL TASKS ACTIVE TASKS TASKS IN WRAP UP" at bounding box center [51, 47] width 79 height 70
click at [201, 56] on div "Business location Mr. Professional Appliance Service (786) 574-9504" at bounding box center [255, 66] width 175 height 31
click at [198, 77] on div "Mr. Professional Appliance Service" at bounding box center [206, 76] width 65 height 6
click at [192, 59] on div "Business location" at bounding box center [255, 61] width 173 height 8
drag, startPoint x: 201, startPoint y: 61, endPoint x: 179, endPoint y: 61, distance: 21.9
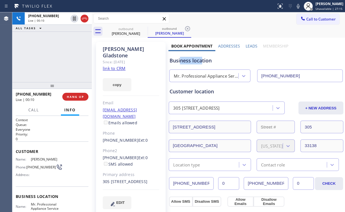
click at [179, 61] on div "Business location" at bounding box center [255, 61] width 173 height 8
click at [184, 60] on div "Business location" at bounding box center [255, 61] width 173 height 8
click at [178, 61] on div "Business location" at bounding box center [255, 61] width 173 height 8
click at [179, 61] on div "Business location" at bounding box center [255, 61] width 173 height 8
click at [58, 58] on div "+17864935403 Live | 00:31 ALL TASKS ALL TASKS ACTIVE TASKS TASKS IN WRAP UP" at bounding box center [51, 47] width 79 height 70
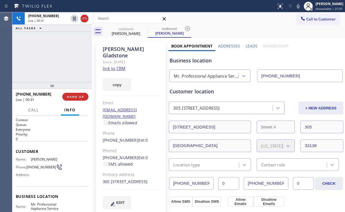
click at [58, 58] on div "+17864935403 Live | 00:31 ALL TASKS ALL TASKS ACTIVE TASKS TASKS IN WRAP UP" at bounding box center [51, 47] width 79 height 70
click at [107, 65] on link "link to CRM" at bounding box center [114, 68] width 23 height 6
click at [73, 97] on span "HANG UP" at bounding box center [75, 97] width 17 height 4
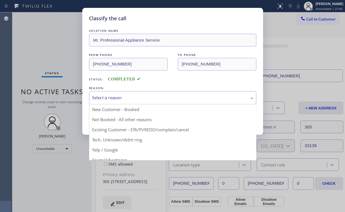
drag, startPoint x: 114, startPoint y: 99, endPoint x: 116, endPoint y: 103, distance: 4.1
click at [114, 100] on div "Select a reason" at bounding box center [172, 97] width 161 height 6
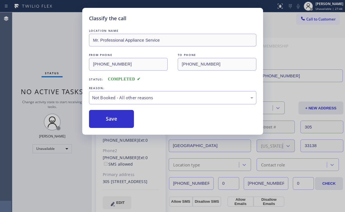
drag, startPoint x: 115, startPoint y: 122, endPoint x: 81, endPoint y: 98, distance: 41.6
click at [115, 122] on button "Save" at bounding box center [111, 119] width 45 height 18
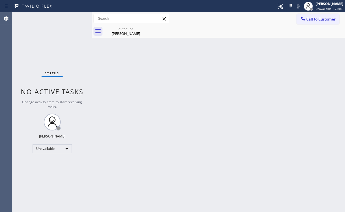
drag, startPoint x: 314, startPoint y: 19, endPoint x: 197, endPoint y: 63, distance: 125.4
click at [314, 19] on span "Call to Customer" at bounding box center [320, 19] width 29 height 5
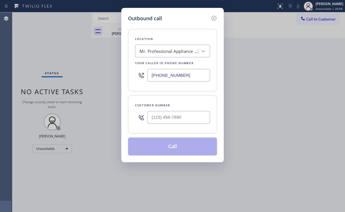
drag, startPoint x: 193, startPoint y: 69, endPoint x: 72, endPoint y: 64, distance: 120.7
click at [79, 64] on div "Outbound call Location Mr. Professional Appliance Service Your caller id phone …" at bounding box center [172, 106] width 345 height 212
paste input "60) 209-8520"
type input "(760) 209-8520"
click at [181, 116] on input "(___) ___-____" at bounding box center [178, 117] width 63 height 13
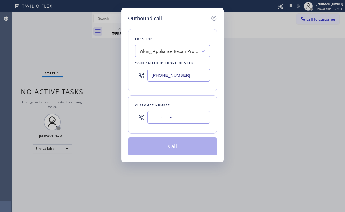
paste input "760) 328-1914"
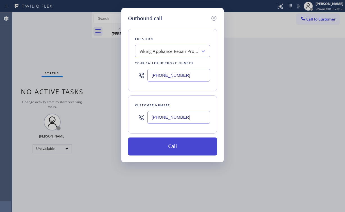
type input "(760) 328-1914"
click at [151, 145] on button "Call" at bounding box center [172, 146] width 89 height 18
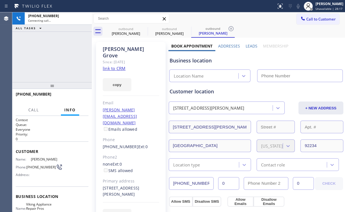
click at [54, 52] on div "+17603281914 Connecting call… ALL TASKS ALL TASKS ACTIVE TASKS TASKS IN WRAP UP" at bounding box center [51, 47] width 79 height 70
click at [125, 32] on div "Sue Gladstone" at bounding box center [126, 33] width 42 height 5
type input "[PHONE_NUMBER]"
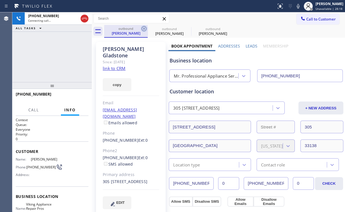
click at [145, 28] on icon at bounding box center [144, 28] width 7 height 7
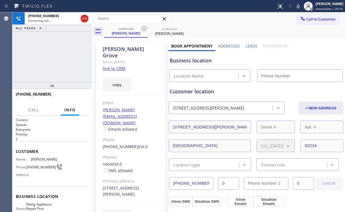
type input "(760) 209-8520"
click at [274, 60] on div "Business location" at bounding box center [255, 61] width 173 height 8
click at [247, 60] on div "Business location" at bounding box center [255, 61] width 173 height 8
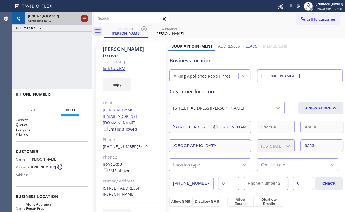
click at [83, 20] on icon at bounding box center [84, 18] width 7 height 7
drag, startPoint x: 126, startPoint y: 33, endPoint x: 129, endPoint y: 33, distance: 3.4
click at [126, 33] on div "Carla Grove" at bounding box center [126, 33] width 42 height 5
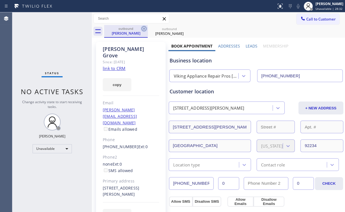
click at [143, 29] on icon at bounding box center [144, 28] width 7 height 7
click at [143, 29] on icon at bounding box center [143, 28] width 5 height 5
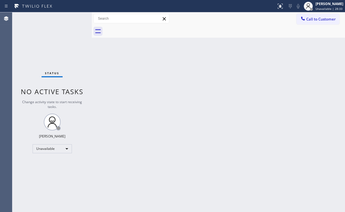
drag, startPoint x: 322, startPoint y: 17, endPoint x: 318, endPoint y: 21, distance: 5.4
click at [321, 18] on span "Call to Customer" at bounding box center [320, 19] width 29 height 5
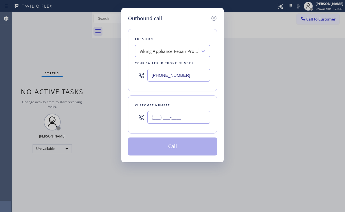
click at [190, 113] on input "(___) ___-____" at bounding box center [178, 117] width 63 height 13
paste input "760) 328-1914"
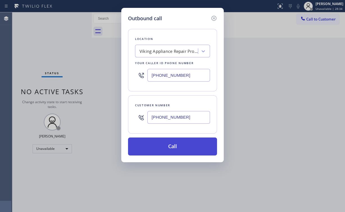
type input "(760) 328-1914"
click at [158, 141] on button "Call" at bounding box center [172, 146] width 89 height 18
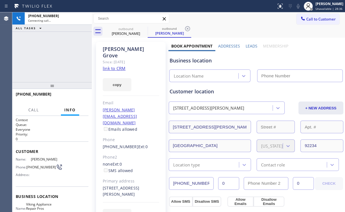
click at [58, 63] on div "+17603281914 Connecting call… ALL TASKS ALL TASKS ACTIVE TASKS TASKS IN WRAP UP" at bounding box center [51, 47] width 79 height 70
type input "(760) 209-8520"
drag, startPoint x: 56, startPoint y: 80, endPoint x: 85, endPoint y: 44, distance: 45.7
click at [57, 79] on div "+17603281914 Connecting call… ALL TASKS ALL TASKS ACTIVE TASKS TASKS IN WRAP UP" at bounding box center [51, 47] width 79 height 70
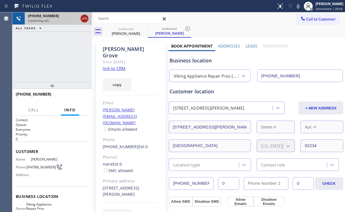
click at [84, 18] on icon at bounding box center [84, 19] width 5 height 2
click at [127, 34] on div "Carla Grove" at bounding box center [126, 33] width 42 height 5
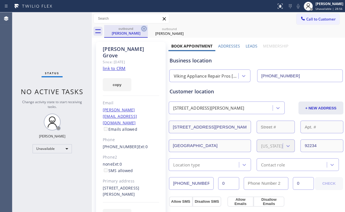
click at [142, 30] on icon at bounding box center [143, 28] width 5 height 5
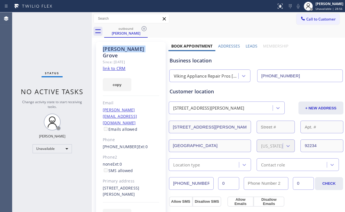
drag, startPoint x: 142, startPoint y: 30, endPoint x: 68, endPoint y: 38, distance: 73.9
click at [142, 30] on icon at bounding box center [143, 28] width 5 height 5
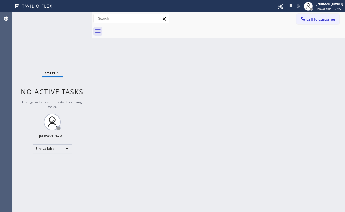
click at [20, 41] on div "Status No active tasks Change activity state to start receiving tasks. [PERSON_…" at bounding box center [51, 111] width 79 height 199
click at [312, 18] on span "Call to Customer" at bounding box center [320, 19] width 29 height 5
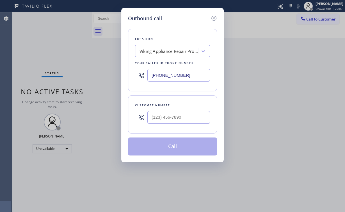
drag, startPoint x: 183, startPoint y: 75, endPoint x: 94, endPoint y: 68, distance: 88.9
click at [118, 70] on div "Outbound call Location Viking Appliance Repair Pros Palm Springs Your caller id…" at bounding box center [172, 106] width 345 height 212
paste input "650) 830-0213"
type input "[PHONE_NUMBER]"
click at [179, 120] on input "(___) ___-____" at bounding box center [178, 117] width 63 height 13
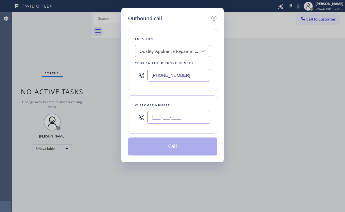
paste input "415) 812-2260"
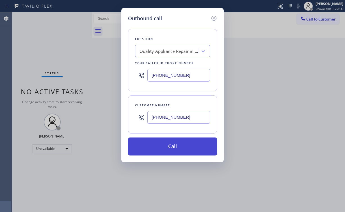
type input "[PHONE_NUMBER]"
click at [174, 147] on button "Call" at bounding box center [172, 146] width 89 height 18
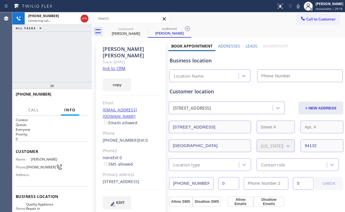
type input "[PHONE_NUMBER]"
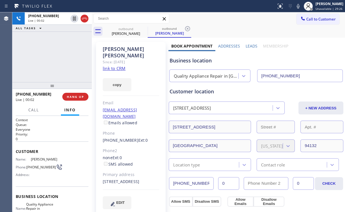
click at [69, 42] on div "+14158122260 Live | 00:02 ALL TASKS ALL TASKS ACTIVE TASKS TASKS IN WRAP UP" at bounding box center [51, 47] width 79 height 70
click at [76, 95] on span "HANG UP" at bounding box center [75, 97] width 17 height 4
click at [74, 95] on span "HANG UP" at bounding box center [75, 97] width 17 height 4
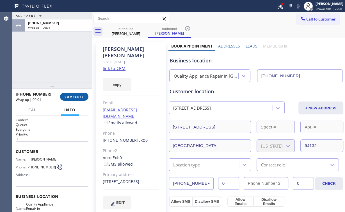
click at [81, 94] on button "COMPLETE" at bounding box center [74, 97] width 28 height 8
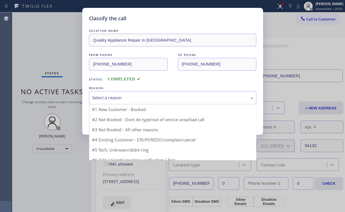
click at [115, 102] on div "Select a reason" at bounding box center [172, 97] width 167 height 13
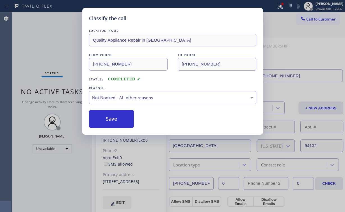
drag, startPoint x: 111, startPoint y: 118, endPoint x: 78, endPoint y: 71, distance: 57.3
click at [111, 118] on button "Save" at bounding box center [111, 119] width 45 height 18
click at [72, 65] on div "Classify the call LOCATION NAME Quality Appliance Repair in Daly City FROM PHON…" at bounding box center [172, 106] width 345 height 212
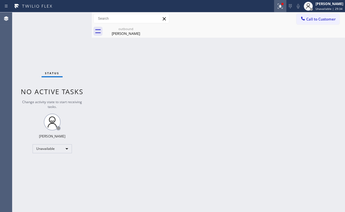
drag, startPoint x: 286, startPoint y: 6, endPoint x: 253, endPoint y: 61, distance: 63.8
click at [286, 6] on div at bounding box center [280, 6] width 12 height 7
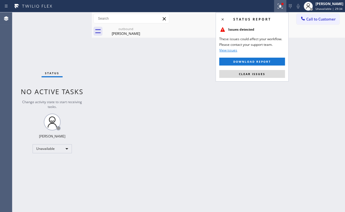
drag, startPoint x: 249, startPoint y: 73, endPoint x: 296, endPoint y: 56, distance: 50.7
click at [250, 73] on span "Clear issues" at bounding box center [252, 74] width 26 height 4
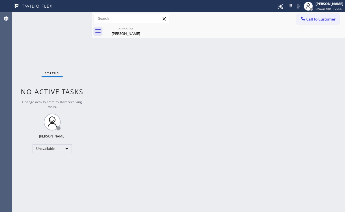
drag, startPoint x: 311, startPoint y: 21, endPoint x: 200, endPoint y: 109, distance: 141.6
click at [311, 22] on button "Call to Customer" at bounding box center [317, 19] width 43 height 11
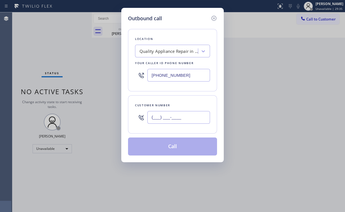
click at [190, 120] on input "(___) ___-____" at bounding box center [178, 117] width 63 height 13
paste input "415) 812-2260"
type input "[PHONE_NUMBER]"
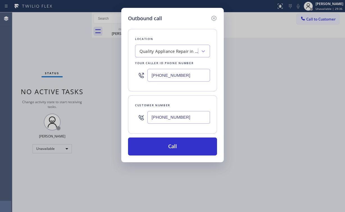
drag, startPoint x: 164, startPoint y: 144, endPoint x: 128, endPoint y: 202, distance: 68.5
click at [164, 145] on button "Call" at bounding box center [172, 146] width 89 height 18
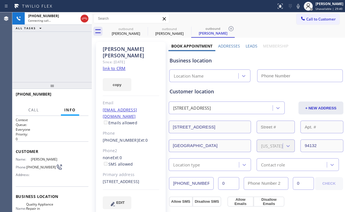
type input "[PHONE_NUMBER]"
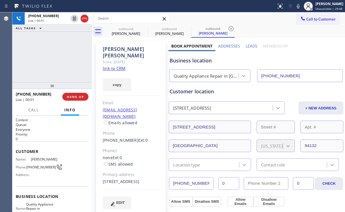
click at [59, 57] on div "+14158122260 Live | 00:01 ALL TASKS ALL TASKS ACTIVE TASKS TASKS IN WRAP UP" at bounding box center [51, 47] width 79 height 70
drag, startPoint x: 123, startPoint y: 31, endPoint x: 138, endPoint y: 31, distance: 14.6
click at [124, 31] on div "Edie Kwan" at bounding box center [126, 33] width 42 height 5
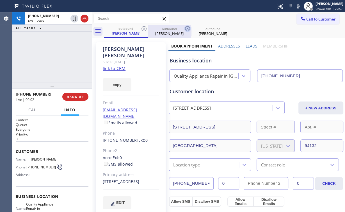
click at [146, 28] on icon at bounding box center [144, 28] width 7 height 7
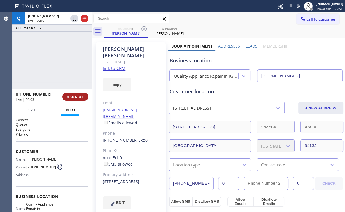
click at [74, 97] on span "HANG UP" at bounding box center [75, 97] width 17 height 4
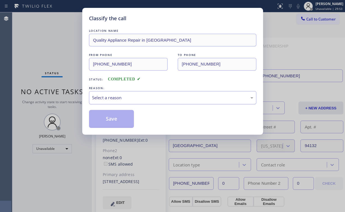
click at [110, 98] on div "Select a reason" at bounding box center [172, 97] width 161 height 6
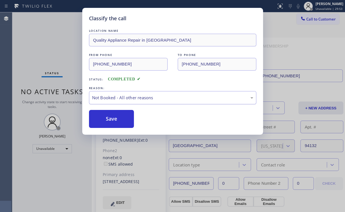
drag, startPoint x: 108, startPoint y: 122, endPoint x: 92, endPoint y: 100, distance: 27.1
click at [108, 122] on button "Save" at bounding box center [111, 119] width 45 height 18
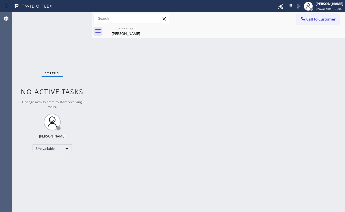
click at [40, 42] on div "Status No active tasks Change activity state to start receiving tasks. [PERSON_…" at bounding box center [51, 111] width 79 height 199
drag, startPoint x: 308, startPoint y: 17, endPoint x: 212, endPoint y: 64, distance: 107.4
click at [306, 17] on span "Call to Customer" at bounding box center [320, 19] width 29 height 5
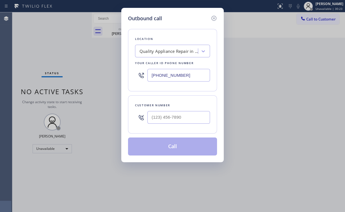
drag, startPoint x: 175, startPoint y: 74, endPoint x: 57, endPoint y: 71, distance: 117.6
click at [96, 74] on div "Outbound call Location Quality Appliance Repair in Daly City Your caller id pho…" at bounding box center [172, 106] width 345 height 212
paste input "425) 516-7810"
type input "[PHONE_NUMBER]"
drag, startPoint x: 180, startPoint y: 116, endPoint x: 183, endPoint y: 111, distance: 5.3
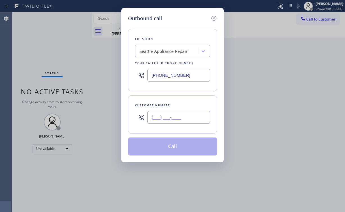
click at [180, 116] on input "(___) ___-____" at bounding box center [178, 117] width 63 height 13
paste input "206) 321-6963"
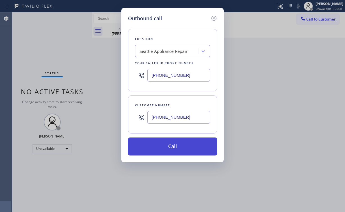
type input "[PHONE_NUMBER]"
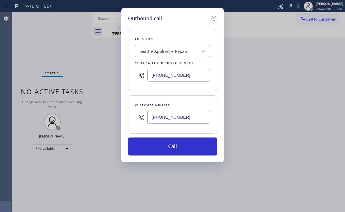
drag, startPoint x: 167, startPoint y: 145, endPoint x: 167, endPoint y: 163, distance: 18.0
click at [167, 145] on button "Call" at bounding box center [172, 146] width 89 height 18
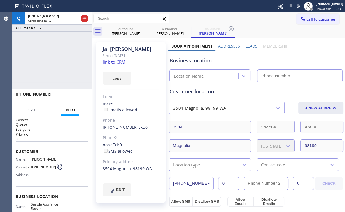
type input "[PHONE_NUMBER]"
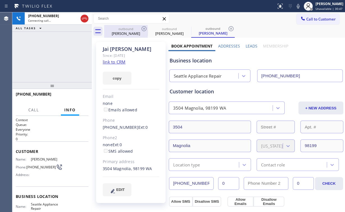
click at [128, 30] on div "outbound" at bounding box center [126, 29] width 42 height 4
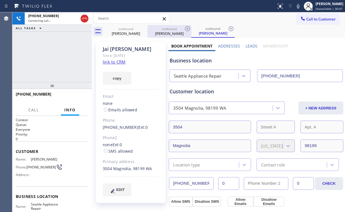
type input "[PHONE_NUMBER]"
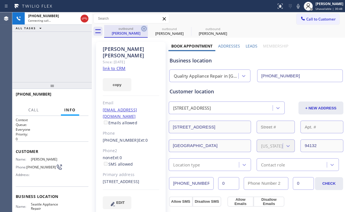
click at [143, 27] on icon at bounding box center [144, 28] width 7 height 7
type input "[PHONE_NUMBER]"
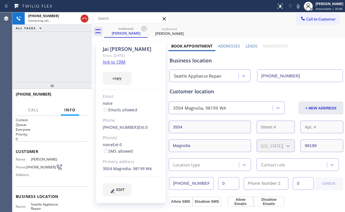
click at [42, 49] on div "+12063216963 Connecting call… ALL TASKS ALL TASKS ACTIVE TASKS TASKS IN WRAP UP" at bounding box center [51, 47] width 79 height 70
click at [53, 47] on div "+12063216963 Live | 00:00 ALL TASKS ALL TASKS ACTIVE TASKS TASKS IN WRAP UP" at bounding box center [51, 47] width 79 height 70
click at [83, 94] on button "HANG UP" at bounding box center [75, 97] width 26 height 8
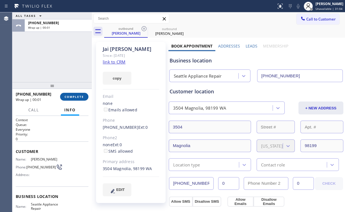
click at [82, 95] on span "COMPLETE" at bounding box center [74, 97] width 19 height 4
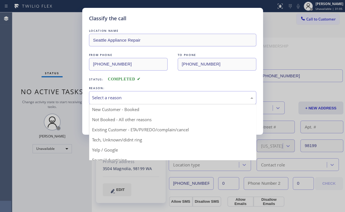
click at [115, 99] on div "Select a reason" at bounding box center [172, 97] width 161 height 6
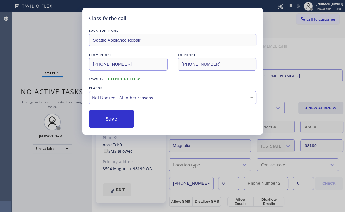
click at [123, 120] on button "Save" at bounding box center [111, 119] width 45 height 18
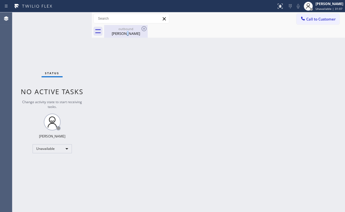
click at [130, 34] on div "Jai Ravela" at bounding box center [126, 33] width 42 height 5
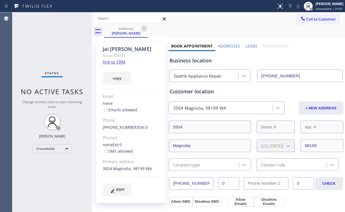
click at [141, 29] on icon at bounding box center [144, 28] width 7 height 7
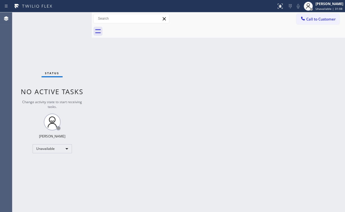
click at [277, 61] on div "Back to Dashboard Change Sender ID Customers Technicians Select a contact Outbo…" at bounding box center [218, 111] width 253 height 199
click at [310, 21] on span "Call to Customer" at bounding box center [320, 19] width 29 height 5
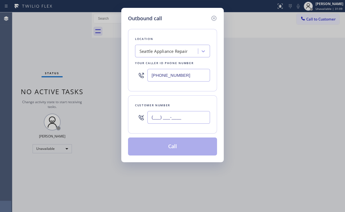
click at [176, 120] on input "(___) ___-____" at bounding box center [178, 117] width 63 height 13
paste input "206) 321-6963"
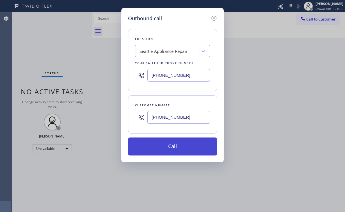
type input "[PHONE_NUMBER]"
click at [155, 146] on button "Call" at bounding box center [172, 146] width 89 height 18
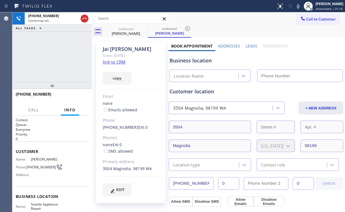
type input "[PHONE_NUMBER]"
click at [47, 43] on div "+12063216963 Connecting call… ALL TASKS ALL TASKS ACTIVE TASKS TASKS IN WRAP UP" at bounding box center [51, 47] width 79 height 70
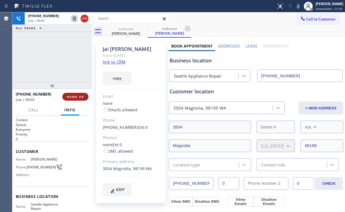
click at [79, 97] on span "HANG UP" at bounding box center [75, 97] width 17 height 4
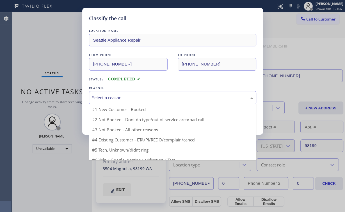
click at [117, 97] on div "Select a reason" at bounding box center [172, 97] width 161 height 6
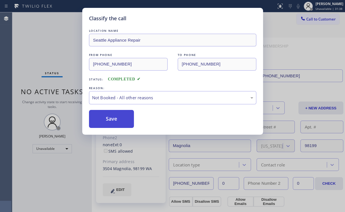
click at [114, 118] on button "Save" at bounding box center [111, 119] width 45 height 18
click at [45, 27] on div "Classify the call LOCATION NAME Seattle Appliance Repair FROM PHONE (425) 516-7…" at bounding box center [172, 106] width 345 height 212
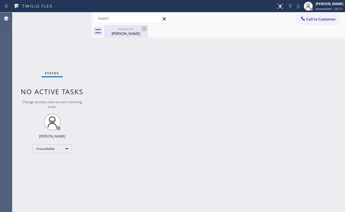
drag, startPoint x: 121, startPoint y: 34, endPoint x: 141, endPoint y: 31, distance: 19.8
click at [121, 34] on div "Jai Ravela" at bounding box center [126, 33] width 42 height 5
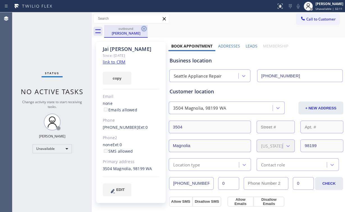
click at [144, 29] on icon at bounding box center [143, 28] width 5 height 5
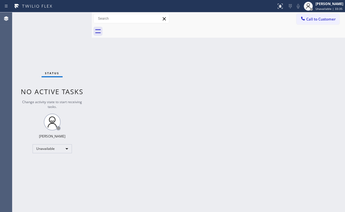
drag, startPoint x: 43, startPoint y: 40, endPoint x: 38, endPoint y: 24, distance: 17.4
click at [43, 40] on div "Status No active tasks Change activity state to start receiving tasks. [PERSON_…" at bounding box center [51, 111] width 79 height 199
click at [311, 16] on button "Call to Customer" at bounding box center [317, 19] width 43 height 11
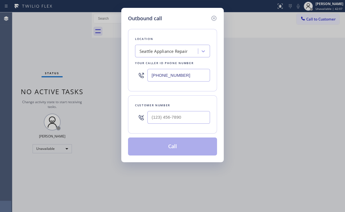
drag, startPoint x: 183, startPoint y: 74, endPoint x: 84, endPoint y: 69, distance: 99.4
click at [104, 78] on div "Outbound call Location Seattle Appliance Repair Your caller id phone number (42…" at bounding box center [172, 106] width 345 height 212
paste input "855) 731-4952"
type input "[PHONE_NUMBER]"
click at [188, 114] on input "(___) ___-____" at bounding box center [178, 117] width 63 height 13
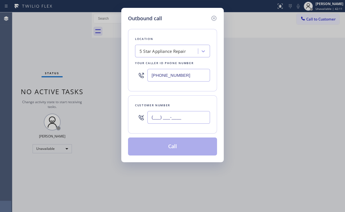
paste input "949) 445-8881"
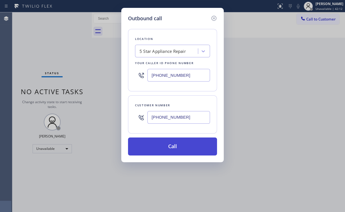
type input "[PHONE_NUMBER]"
click at [166, 145] on button "Call" at bounding box center [172, 146] width 89 height 18
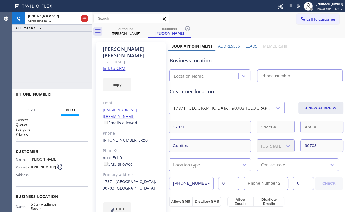
type input "[PHONE_NUMBER]"
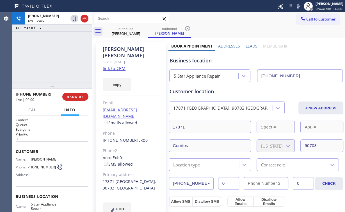
drag, startPoint x: 62, startPoint y: 57, endPoint x: 69, endPoint y: 66, distance: 11.6
click at [65, 61] on div "+19494458881 Live | 00:00 ALL TASKS ALL TASKS ACTIVE TASKS TASKS IN WRAP UP" at bounding box center [51, 47] width 79 height 70
click at [73, 95] on span "HANG UP" at bounding box center [75, 97] width 17 height 4
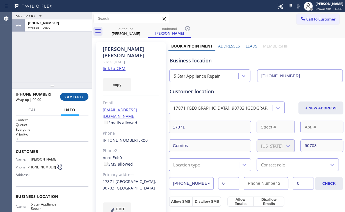
click at [73, 95] on span "COMPLETE" at bounding box center [74, 97] width 19 height 4
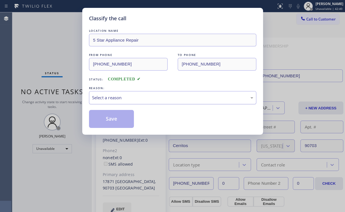
click at [110, 101] on div "Select a reason" at bounding box center [172, 97] width 167 height 13
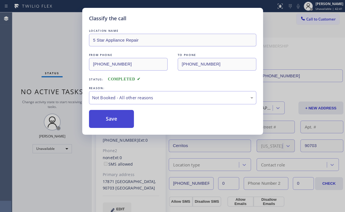
click at [116, 121] on button "Save" at bounding box center [111, 119] width 45 height 18
click at [45, 43] on div "Classify the call LOCATION NAME 5 Star Appliance Repair FROM PHONE (855) 731-49…" at bounding box center [172, 106] width 345 height 212
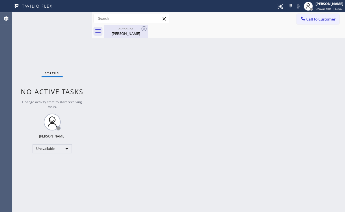
drag, startPoint x: 118, startPoint y: 31, endPoint x: 137, endPoint y: 31, distance: 18.3
click at [120, 31] on div "Brenda Deharo" at bounding box center [126, 33] width 42 height 5
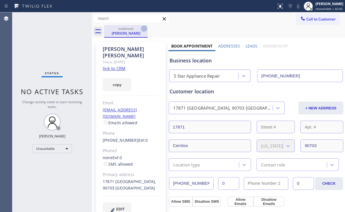
click at [144, 28] on icon at bounding box center [143, 28] width 5 height 5
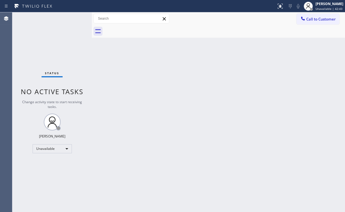
drag, startPoint x: 44, startPoint y: 41, endPoint x: 48, endPoint y: 17, distance: 24.4
click at [44, 40] on div "Status No active tasks Change activity state to start receiving tasks. [PERSON_…" at bounding box center [51, 111] width 79 height 199
drag, startPoint x: 312, startPoint y: 20, endPoint x: 208, endPoint y: 72, distance: 115.5
click at [312, 21] on span "Call to Customer" at bounding box center [320, 19] width 29 height 5
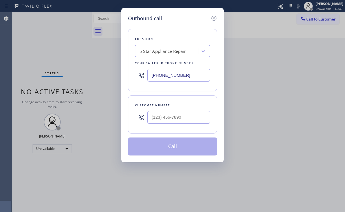
click at [185, 126] on div at bounding box center [178, 117] width 63 height 18
click at [186, 120] on input "(___) ___-____" at bounding box center [178, 117] width 63 height 13
paste input "949) 445-8881"
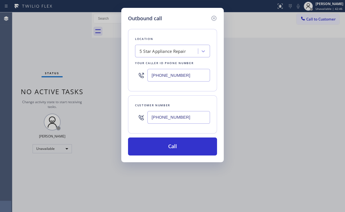
type input "[PHONE_NUMBER]"
click at [159, 144] on button "Call" at bounding box center [172, 146] width 89 height 18
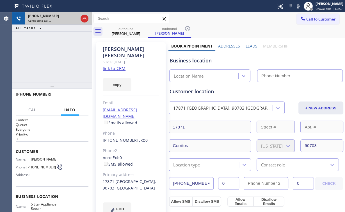
click at [40, 45] on div "+19494458881 Connecting call… ALL TASKS ALL TASKS ACTIVE TASKS TASKS IN WRAP UP" at bounding box center [51, 47] width 79 height 70
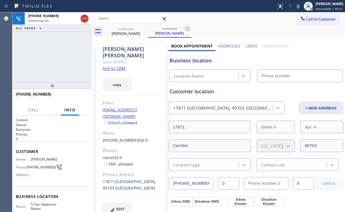
type input "[PHONE_NUMBER]"
click at [48, 57] on div "+19494458881 Connecting call… ALL TASKS ALL TASKS ACTIVE TASKS TASKS IN WRAP UP" at bounding box center [51, 47] width 79 height 70
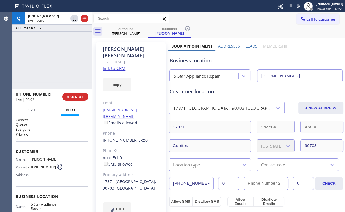
click at [55, 55] on div "+19494458881 Live | 00:02 ALL TASKS ALL TASKS ACTIVE TASKS TASKS IN WRAP UP" at bounding box center [51, 47] width 79 height 70
click at [79, 98] on span "HANG UP" at bounding box center [75, 97] width 17 height 4
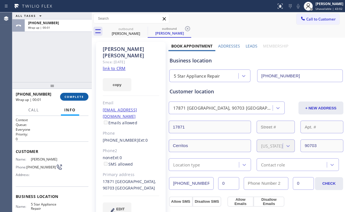
click at [80, 98] on span "COMPLETE" at bounding box center [74, 97] width 19 height 4
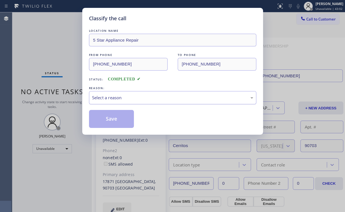
drag, startPoint x: 118, startPoint y: 97, endPoint x: 120, endPoint y: 102, distance: 5.9
click at [118, 97] on div "Select a reason" at bounding box center [172, 97] width 161 height 6
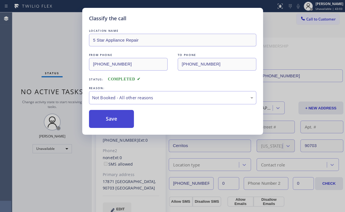
drag, startPoint x: 120, startPoint y: 118, endPoint x: 112, endPoint y: 110, distance: 10.5
click at [120, 118] on button "Save" at bounding box center [111, 119] width 45 height 18
click at [33, 56] on div "Classify the call LOCATION NAME 5 Star Appliance Repair FROM PHONE (855) 731-49…" at bounding box center [172, 106] width 345 height 212
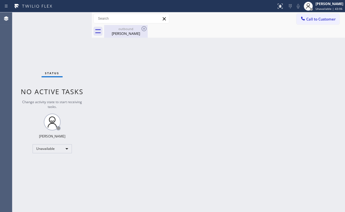
drag, startPoint x: 123, startPoint y: 30, endPoint x: 137, endPoint y: 30, distance: 13.5
click at [123, 30] on div "outbound" at bounding box center [126, 29] width 42 height 4
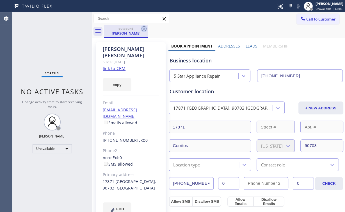
click at [145, 27] on icon at bounding box center [143, 28] width 5 height 5
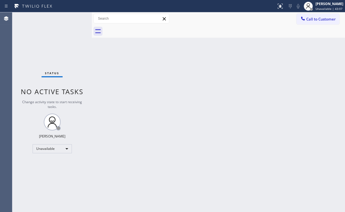
click at [49, 36] on div "Status No active tasks Change activity state to start receiving tasks. [PERSON_…" at bounding box center [51, 111] width 79 height 199
drag, startPoint x: 311, startPoint y: 17, endPoint x: 175, endPoint y: 52, distance: 140.0
click at [309, 17] on span "Call to Customer" at bounding box center [320, 19] width 29 height 5
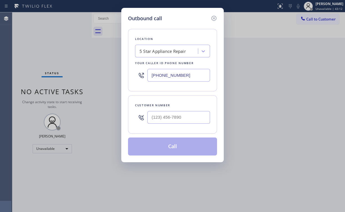
drag, startPoint x: 210, startPoint y: 72, endPoint x: 98, endPoint y: 73, distance: 112.2
click at [98, 73] on div "Outbound call Location 5 Star Appliance Repair Your caller id phone number (855…" at bounding box center [172, 106] width 345 height 212
click at [166, 75] on input "[PHONE_NUMBER]" at bounding box center [178, 75] width 63 height 13
drag, startPoint x: 190, startPoint y: 78, endPoint x: 108, endPoint y: 72, distance: 81.6
click at [109, 72] on div "Outbound call Location 5 Star Appliance Repair Your caller id phone number (855…" at bounding box center [172, 106] width 345 height 212
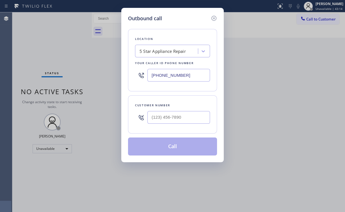
paste input "619) 930-9126"
type input "[PHONE_NUMBER]"
click at [191, 115] on input "(___) ___-____" at bounding box center [178, 117] width 63 height 13
paste input "760) 753-7964"
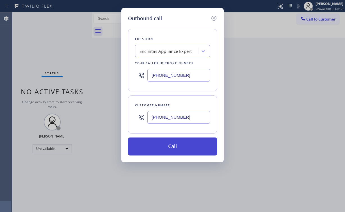
type input "[PHONE_NUMBER]"
click at [167, 150] on button "Call" at bounding box center [172, 146] width 89 height 18
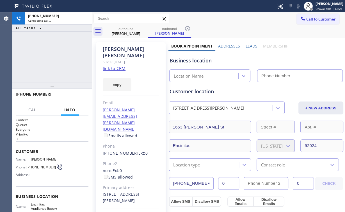
click at [41, 58] on div "+17607537964 Connecting call… ALL TASKS ALL TASKS ACTIVE TASKS TASKS IN WRAP UP" at bounding box center [51, 47] width 79 height 70
type input "[PHONE_NUMBER]"
drag, startPoint x: 60, startPoint y: 54, endPoint x: 57, endPoint y: 54, distance: 2.9
click at [57, 54] on div "+17607537964 Connecting call… ALL TASKS ALL TASKS ACTIVE TASKS TASKS IN WRAP UP" at bounding box center [51, 47] width 79 height 70
click at [56, 55] on div "+17607537964 Connecting call… ALL TASKS ALL TASKS ACTIVE TASKS TASKS IN WRAP UP" at bounding box center [51, 47] width 79 height 70
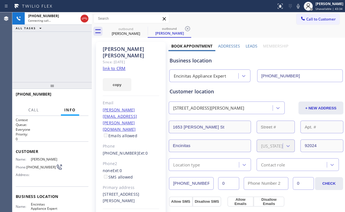
click at [56, 55] on div "+17607537964 Connecting call… ALL TASKS ALL TASKS ACTIVE TASKS TASKS IN WRAP UP" at bounding box center [51, 47] width 79 height 70
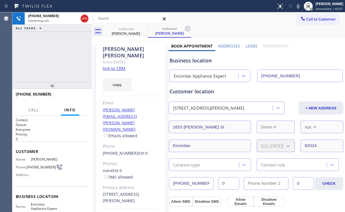
click at [56, 55] on div "+17607537964 Connecting call… ALL TASKS ALL TASKS ACTIVE TASKS TASKS IN WRAP UP" at bounding box center [51, 47] width 79 height 70
click at [42, 51] on div "+17607537964 Live | 00:01 ALL TASKS ALL TASKS ACTIVE TASKS TASKS IN WRAP UP" at bounding box center [51, 47] width 79 height 70
click at [54, 56] on div "+17607537964 Live | 00:03 ALL TASKS ALL TASKS ACTIVE TASKS TASKS IN WRAP UP" at bounding box center [51, 47] width 79 height 70
click at [74, 97] on span "HANG UP" at bounding box center [75, 97] width 17 height 4
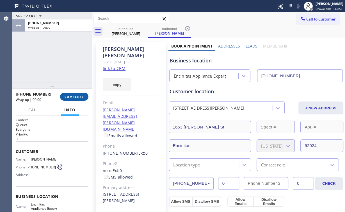
click at [74, 98] on span "COMPLETE" at bounding box center [74, 97] width 19 height 4
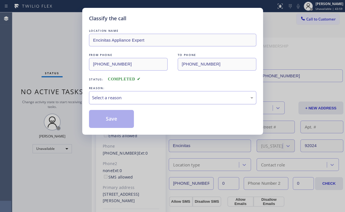
drag, startPoint x: 119, startPoint y: 98, endPoint x: 119, endPoint y: 102, distance: 3.1
click at [119, 101] on div "Select a reason" at bounding box center [172, 97] width 167 height 13
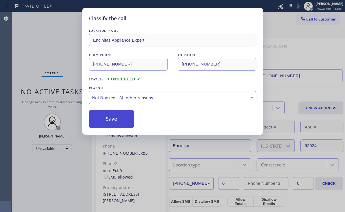
click at [112, 118] on button "Save" at bounding box center [111, 119] width 45 height 18
click at [57, 44] on div "Classify the call LOCATION NAME Encinitas Appliance Expert FROM PHONE (619) 930…" at bounding box center [172, 106] width 345 height 212
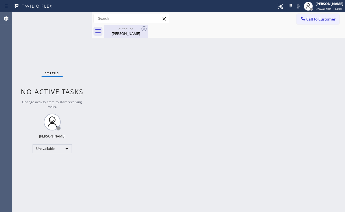
click at [114, 37] on div "outbound Roger Collins" at bounding box center [126, 31] width 42 height 13
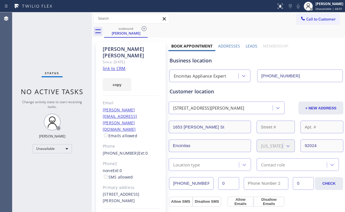
click at [142, 28] on icon at bounding box center [144, 28] width 7 height 7
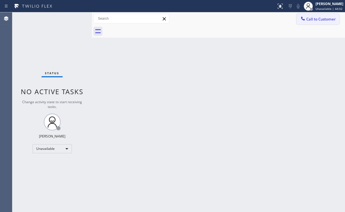
click at [304, 23] on button "Call to Customer" at bounding box center [317, 19] width 43 height 11
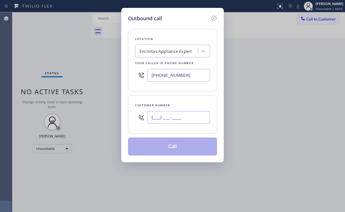
click at [197, 111] on input "(___) ___-____" at bounding box center [178, 117] width 63 height 13
paste input "760) 753-7964"
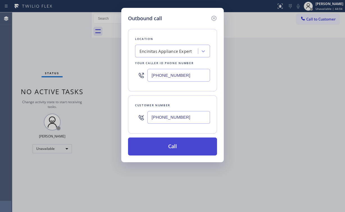
type input "[PHONE_NUMBER]"
click at [162, 147] on button "Call" at bounding box center [172, 146] width 89 height 18
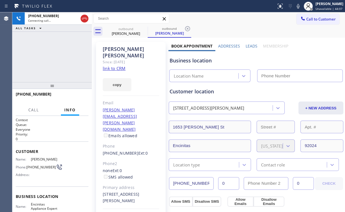
drag, startPoint x: 44, startPoint y: 56, endPoint x: 51, endPoint y: 55, distance: 7.0
click at [45, 56] on div "+17607537964 Connecting call… ALL TASKS ALL TASKS ACTIVE TASKS TASKS IN WRAP UP" at bounding box center [51, 47] width 79 height 70
type input "[PHONE_NUMBER]"
click at [49, 56] on div "+17607537964 Connecting call… ALL TASKS ALL TASKS ACTIVE TASKS TASKS IN WRAP UP" at bounding box center [51, 47] width 79 height 70
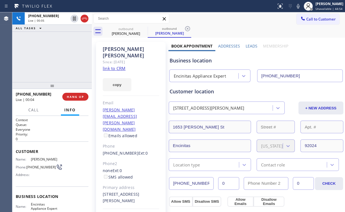
click at [189, 75] on div "Encinitas Appliance Expert" at bounding box center [200, 76] width 52 height 6
drag, startPoint x: 201, startPoint y: 61, endPoint x: 179, endPoint y: 61, distance: 21.6
click at [179, 61] on div "Business location" at bounding box center [255, 61] width 173 height 8
click at [180, 61] on div "Business location" at bounding box center [255, 61] width 173 height 8
click at [56, 56] on div "+17607537964 Live | 00:36 ALL TASKS ALL TASKS ACTIVE TASKS TASKS IN WRAP UP" at bounding box center [51, 47] width 79 height 70
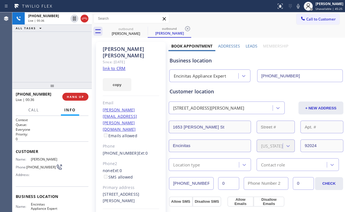
click at [56, 56] on div "+17607537964 Live | 00:36 ALL TASKS ALL TASKS ACTIVE TASKS TASKS IN WRAP UP" at bounding box center [51, 47] width 79 height 70
click at [56, 56] on div "+17607537964 Live | 00:37 ALL TASKS ALL TASKS ACTIVE TASKS TASKS IN WRAP UP" at bounding box center [51, 47] width 79 height 70
click at [56, 56] on div "+17607537964 Live | 00:39 ALL TASKS ALL TASKS ACTIVE TASKS TASKS IN WRAP UP" at bounding box center [51, 47] width 79 height 70
click at [56, 56] on div "+17607537964 Live | 00:40 ALL TASKS ALL TASKS ACTIVE TASKS TASKS IN WRAP UP" at bounding box center [51, 47] width 79 height 70
drag, startPoint x: 56, startPoint y: 56, endPoint x: 54, endPoint y: 68, distance: 12.3
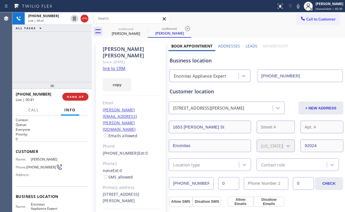
click at [46, 59] on div "+17607537964 Live | 00:41 ALL TASKS ALL TASKS ACTIVE TASKS TASKS IN WRAP UP" at bounding box center [51, 47] width 79 height 70
click at [76, 97] on span "HANG UP" at bounding box center [75, 97] width 17 height 4
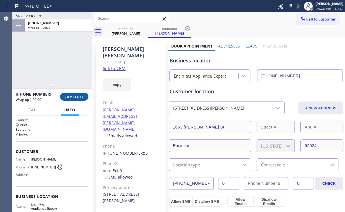
click at [80, 97] on span "COMPLETE" at bounding box center [74, 97] width 19 height 4
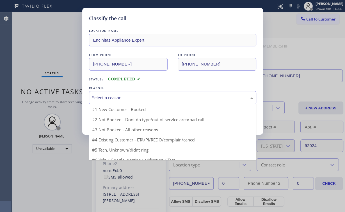
click at [114, 97] on div "Select a reason" at bounding box center [172, 97] width 161 height 6
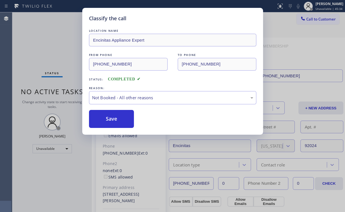
drag, startPoint x: 113, startPoint y: 118, endPoint x: 50, endPoint y: 63, distance: 83.2
click at [111, 116] on button "Save" at bounding box center [111, 119] width 45 height 18
click at [41, 48] on div "Classify the call LOCATION NAME Encinitas Appliance Expert FROM PHONE (619) 930…" at bounding box center [172, 106] width 345 height 212
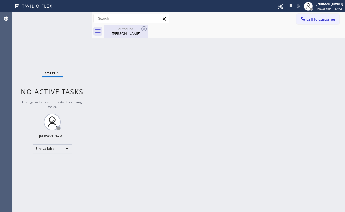
click at [124, 34] on div "Roger Collins" at bounding box center [126, 33] width 42 height 5
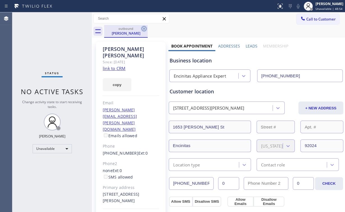
drag, startPoint x: 144, startPoint y: 27, endPoint x: 198, endPoint y: 105, distance: 94.7
click at [144, 27] on icon at bounding box center [144, 28] width 7 height 7
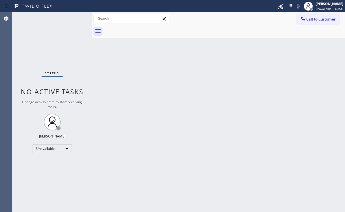
drag, startPoint x: 203, startPoint y: 114, endPoint x: 204, endPoint y: 153, distance: 38.7
click at [203, 114] on div "Back to Dashboard Change Sender ID Customers Technicians Select a contact Outbo…" at bounding box center [218, 111] width 253 height 199
click at [46, 39] on div "Status No active tasks Change activity state to start receiving tasks. [PERSON_…" at bounding box center [51, 111] width 79 height 199
click at [333, 20] on span "Call to Customer" at bounding box center [320, 19] width 29 height 5
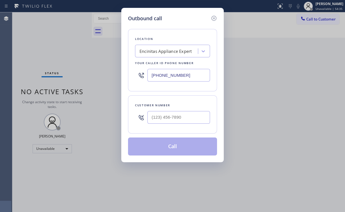
click at [109, 66] on div "Outbound call Location Encinitas Appliance Expert Your caller id phone number (…" at bounding box center [172, 106] width 345 height 212
paste input "855) 731-4952"
type input "[PHONE_NUMBER]"
click at [190, 119] on input "(___) ___-____" at bounding box center [178, 117] width 63 height 13
paste input "818) 943-6006"
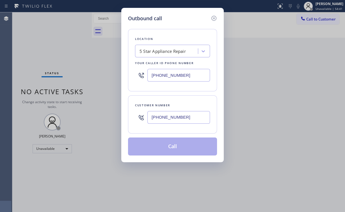
type input "[PHONE_NUMBER]"
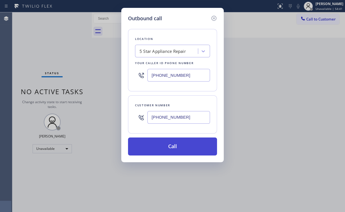
click at [174, 144] on button "Call" at bounding box center [172, 146] width 89 height 18
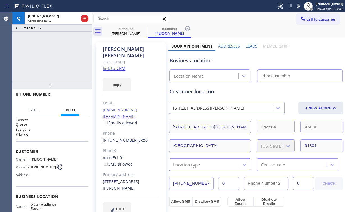
type input "[PHONE_NUMBER]"
click at [53, 54] on div "+18189436006 Connecting call… ALL TASKS ALL TASKS ACTIVE TASKS TASKS IN WRAP UP" at bounding box center [51, 47] width 79 height 70
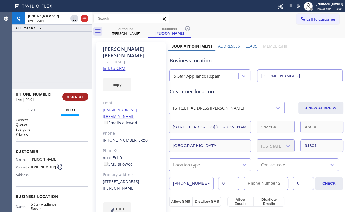
click at [70, 97] on span "HANG UP" at bounding box center [75, 97] width 17 height 4
click at [70, 97] on span "COMPLETE" at bounding box center [74, 97] width 19 height 4
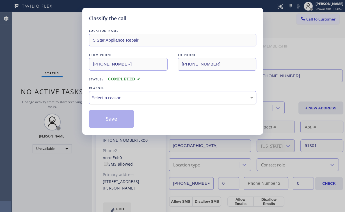
click at [103, 97] on div "Select a reason" at bounding box center [172, 97] width 161 height 6
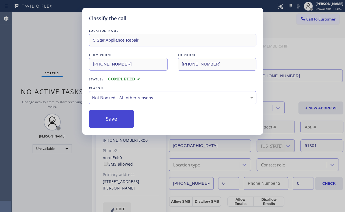
click at [107, 116] on button "Save" at bounding box center [111, 119] width 45 height 18
drag, startPoint x: 59, startPoint y: 48, endPoint x: 104, endPoint y: 54, distance: 45.3
click at [60, 48] on div "Classify the call LOCATION NAME 5 Star Appliance Repair FROM PHONE (855) 731-49…" at bounding box center [172, 106] width 345 height 212
click at [313, 20] on span "Call to Customer" at bounding box center [320, 19] width 29 height 5
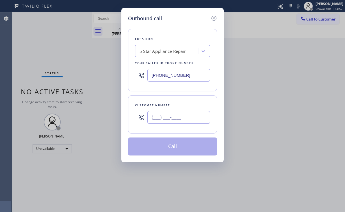
click at [189, 112] on input "(___) ___-____" at bounding box center [178, 117] width 63 height 13
paste input "818) 943-6006"
type input "[PHONE_NUMBER]"
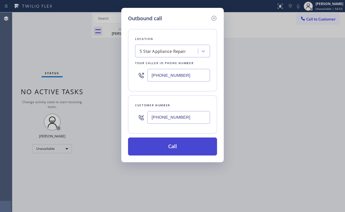
click at [144, 148] on button "Call" at bounding box center [172, 146] width 89 height 18
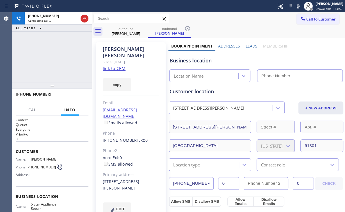
drag, startPoint x: 44, startPoint y: 56, endPoint x: 60, endPoint y: 3, distance: 55.9
click at [44, 56] on div "+18189436006 Connecting call… ALL TASKS ALL TASKS ACTIVE TASKS TASKS IN WRAP UP" at bounding box center [51, 47] width 79 height 70
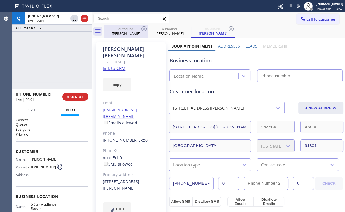
click at [126, 32] on div "Isaac Oringer" at bounding box center [126, 33] width 42 height 5
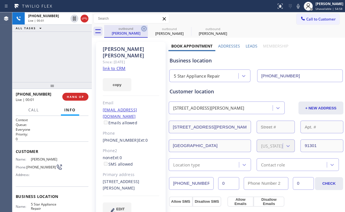
click at [144, 29] on icon at bounding box center [144, 28] width 7 height 7
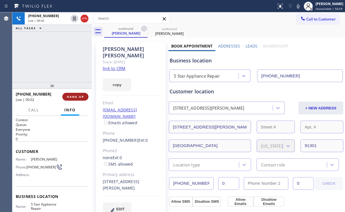
click at [70, 99] on button "HANG UP" at bounding box center [75, 97] width 26 height 8
click at [77, 98] on span "HANG UP" at bounding box center [75, 97] width 17 height 4
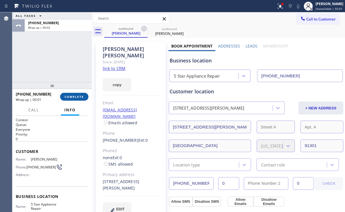
click at [72, 100] on button "COMPLETE" at bounding box center [74, 97] width 28 height 8
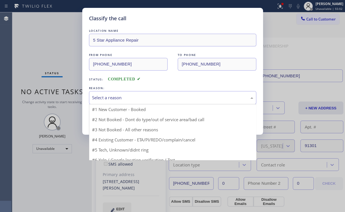
click at [105, 97] on div "Select a reason" at bounding box center [172, 97] width 161 height 6
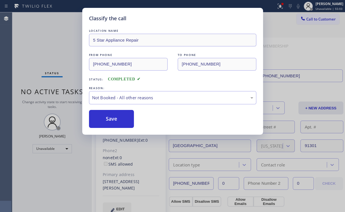
drag, startPoint x: 107, startPoint y: 117, endPoint x: 72, endPoint y: 62, distance: 65.3
click at [108, 116] on button "Save" at bounding box center [111, 119] width 45 height 18
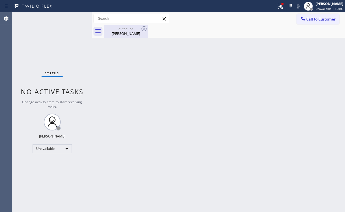
drag, startPoint x: 114, startPoint y: 31, endPoint x: 142, endPoint y: 29, distance: 27.9
click at [114, 31] on div "Isaac Oringer" at bounding box center [126, 33] width 42 height 5
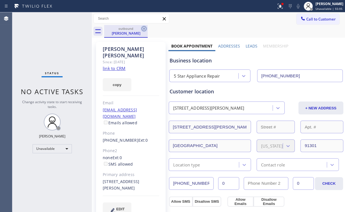
click at [141, 29] on icon at bounding box center [143, 28] width 5 height 5
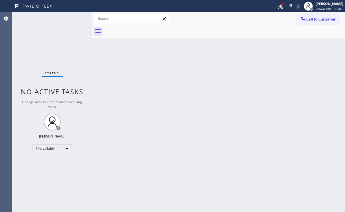
click at [42, 30] on div "Status No active tasks Change activity state to start receiving tasks. [PERSON_…" at bounding box center [51, 111] width 79 height 199
drag, startPoint x: 304, startPoint y: 16, endPoint x: 301, endPoint y: 18, distance: 3.8
click at [303, 17] on icon at bounding box center [303, 19] width 6 height 6
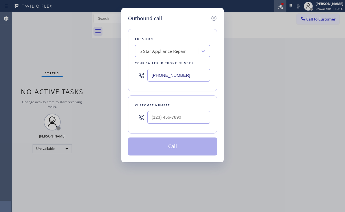
drag, startPoint x: 213, startPoint y: 20, endPoint x: 277, endPoint y: 7, distance: 64.6
click at [213, 20] on icon at bounding box center [213, 18] width 7 height 7
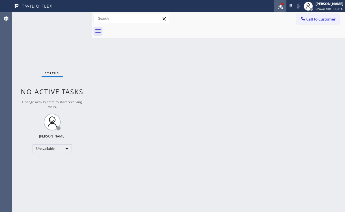
click at [277, 7] on div at bounding box center [280, 6] width 12 height 7
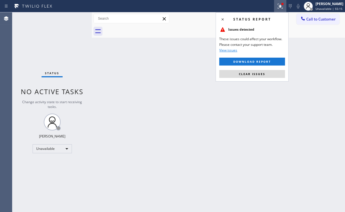
click at [265, 75] on span "Clear issues" at bounding box center [252, 74] width 26 height 4
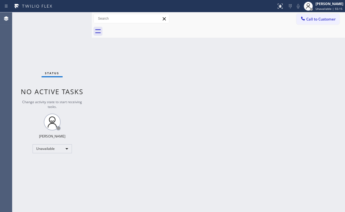
click at [317, 53] on div "Back to Dashboard Change Sender ID Customers Technicians Select a contact Outbo…" at bounding box center [218, 111] width 253 height 199
drag, startPoint x: 312, startPoint y: 21, endPoint x: 282, endPoint y: 29, distance: 31.7
click at [312, 21] on span "Call to Customer" at bounding box center [320, 19] width 29 height 5
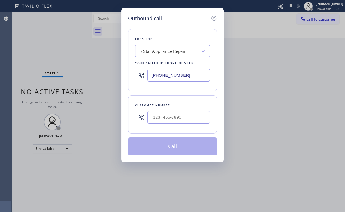
drag, startPoint x: 194, startPoint y: 75, endPoint x: 88, endPoint y: 76, distance: 106.3
click at [112, 79] on div "Outbound call Location 5 Star Appliance Repair Your caller id phone number (855…" at bounding box center [172, 106] width 345 height 212
paste input "323) 870-7123"
type input "[PHONE_NUMBER]"
click at [181, 121] on input "(___) ___-____" at bounding box center [178, 117] width 63 height 13
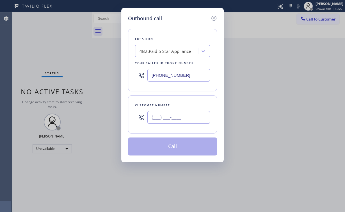
paste input "310) 927-6372"
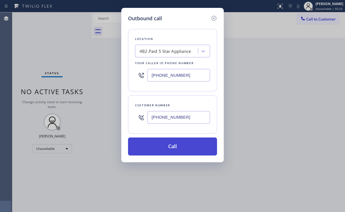
type input "[PHONE_NUMBER]"
click at [155, 150] on button "Call" at bounding box center [172, 146] width 89 height 18
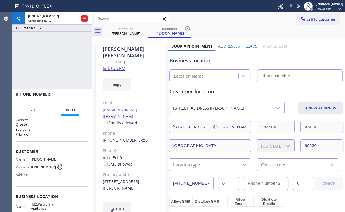
click at [53, 51] on div "+13109276372 Connecting call… ALL TASKS ALL TASKS ACTIVE TASKS TASKS IN WRAP UP" at bounding box center [51, 47] width 79 height 70
type input "[PHONE_NUMBER]"
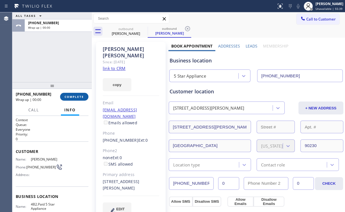
click at [79, 95] on span "COMPLETE" at bounding box center [74, 97] width 19 height 4
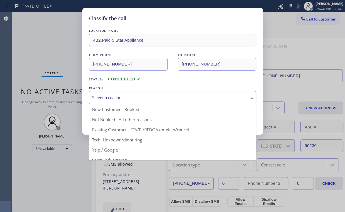
click at [101, 98] on div "Select a reason" at bounding box center [172, 97] width 161 height 6
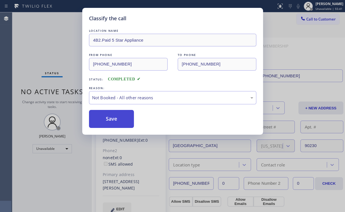
click at [109, 116] on button "Save" at bounding box center [111, 119] width 45 height 18
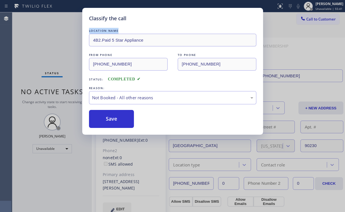
click at [52, 33] on div "Classify the call LOCATION NAME 4B2.Paid 5 Star Appliance FROM PHONE (323) 870-…" at bounding box center [172, 106] width 345 height 212
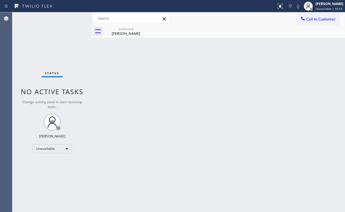
click at [312, 22] on button "Call to Customer" at bounding box center [317, 19] width 43 height 11
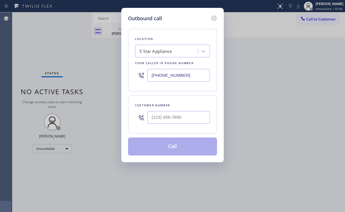
drag, startPoint x: 195, startPoint y: 71, endPoint x: 48, endPoint y: 60, distance: 148.0
click at [82, 70] on div "Outbound call Location 5 Star Appliance Your caller id phone number (323) 870-7…" at bounding box center [172, 106] width 345 height 212
paste input "855) 731-4952"
type input "[PHONE_NUMBER]"
click at [181, 118] on input "(___) ___-____" at bounding box center [178, 117] width 63 height 13
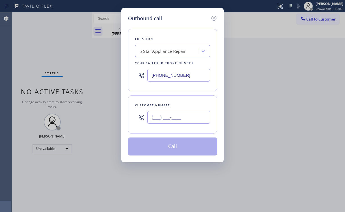
paste input "818) 371-6177"
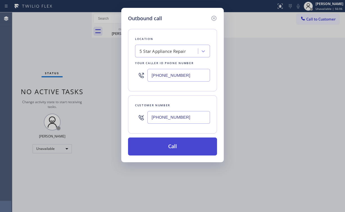
type input "[PHONE_NUMBER]"
click at [156, 143] on button "Call" at bounding box center [172, 146] width 89 height 18
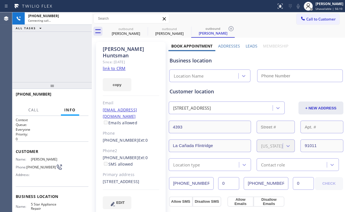
type input "[PHONE_NUMBER]"
drag, startPoint x: 32, startPoint y: 48, endPoint x: 29, endPoint y: 2, distance: 46.4
click at [32, 48] on div "+18183716177 Connecting call… ALL TASKS ALL TASKS ACTIVE TASKS TASKS IN WRAP UP" at bounding box center [51, 47] width 79 height 70
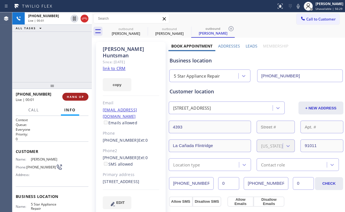
click at [79, 96] on span "HANG UP" at bounding box center [75, 97] width 17 height 4
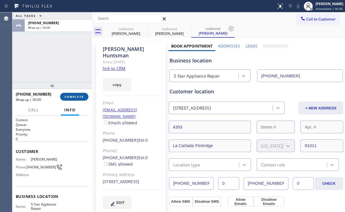
click at [79, 96] on span "COMPLETE" at bounding box center [74, 97] width 19 height 4
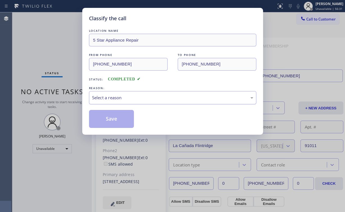
click at [125, 99] on div "Select a reason" at bounding box center [172, 97] width 161 height 6
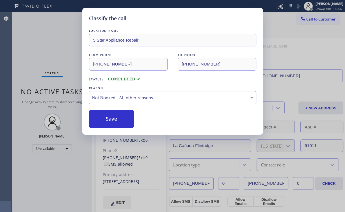
click at [123, 119] on button "Save" at bounding box center [111, 119] width 45 height 18
click at [52, 63] on div "Classify the call LOCATION NAME 5 Star Appliance Repair FROM PHONE (855) 731-49…" at bounding box center [172, 106] width 345 height 212
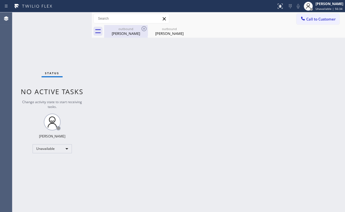
click at [123, 32] on div "Andrea Harrison" at bounding box center [126, 33] width 42 height 5
type input "[PHONE_NUMBER]"
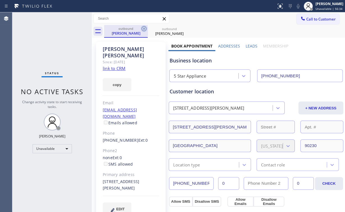
click at [143, 28] on icon at bounding box center [144, 28] width 7 height 7
type input "[PHONE_NUMBER]"
click at [0, 0] on icon at bounding box center [0, 0] width 0 height 0
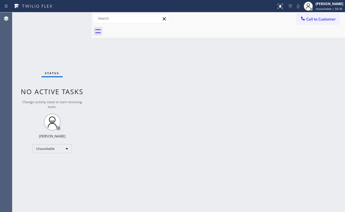
drag, startPoint x: 58, startPoint y: 34, endPoint x: 169, endPoint y: 2, distance: 116.4
click at [61, 35] on div "Status No active tasks Change activity state to start receiving tasks. [PERSON_…" at bounding box center [51, 111] width 79 height 199
click at [299, 21] on button "Call to Customer" at bounding box center [317, 19] width 43 height 11
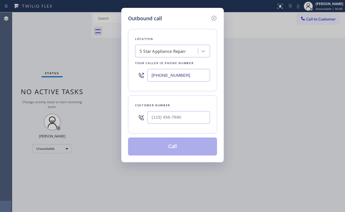
drag, startPoint x: 183, startPoint y: 70, endPoint x: 115, endPoint y: 48, distance: 71.3
click at [85, 70] on div "Outbound call Location 5 Star Appliance Repair Your caller id phone number (855…" at bounding box center [172, 106] width 345 height 212
paste input "626) 376-4990"
type input "[PHONE_NUMBER]"
drag, startPoint x: 209, startPoint y: 121, endPoint x: 192, endPoint y: 115, distance: 18.0
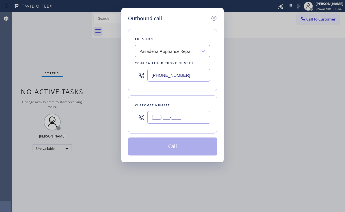
click at [209, 121] on input "(___) ___-____" at bounding box center [178, 117] width 63 height 13
paste input "626) 584-7494"
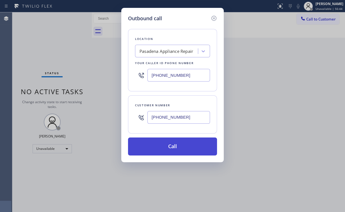
type input "[PHONE_NUMBER]"
click at [176, 148] on button "Call" at bounding box center [172, 146] width 89 height 18
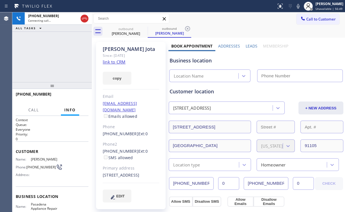
type input "[PHONE_NUMBER]"
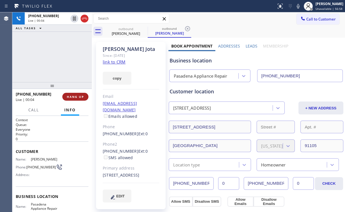
click at [75, 100] on button "HANG UP" at bounding box center [75, 97] width 26 height 8
click at [75, 99] on button "HANG UP" at bounding box center [75, 97] width 26 height 8
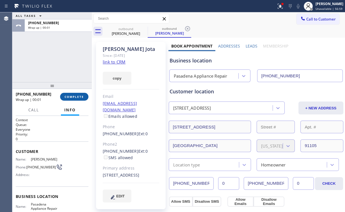
click at [76, 97] on span "COMPLETE" at bounding box center [74, 97] width 19 height 4
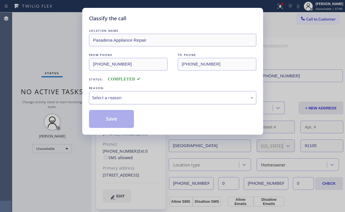
click at [118, 97] on div "Select a reason" at bounding box center [172, 97] width 161 height 6
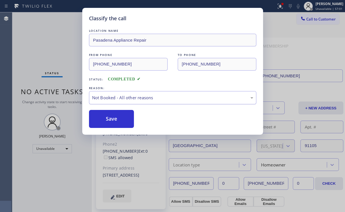
click at [114, 118] on button "Save" at bounding box center [111, 119] width 45 height 18
drag, startPoint x: 42, startPoint y: 33, endPoint x: 52, endPoint y: 5, distance: 28.8
click at [43, 30] on div "Classify the call LOCATION NAME Pasadena Appliance Repair FROM PHONE (626) 376-…" at bounding box center [172, 106] width 345 height 212
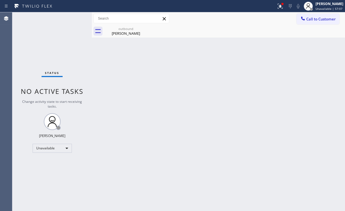
drag, startPoint x: 283, startPoint y: 7, endPoint x: 279, endPoint y: 33, distance: 26.7
click at [283, 7] on icon at bounding box center [280, 6] width 7 height 7
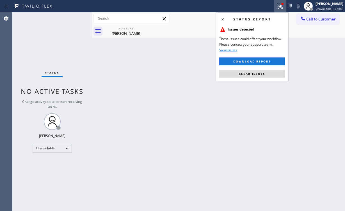
drag, startPoint x: 266, startPoint y: 70, endPoint x: 264, endPoint y: 73, distance: 3.7
click at [266, 70] on button "Clear issues" at bounding box center [252, 74] width 66 height 8
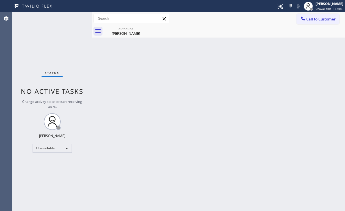
click at [264, 73] on div "Back to Dashboard Change Sender ID Customers Technicians Select a contact Outbo…" at bounding box center [218, 111] width 253 height 199
click at [128, 31] on div "Louie Jota" at bounding box center [126, 33] width 42 height 5
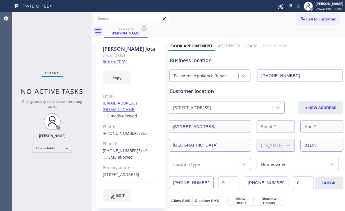
drag, startPoint x: 144, startPoint y: 27, endPoint x: 221, endPoint y: 57, distance: 83.2
click at [144, 28] on icon at bounding box center [144, 28] width 7 height 7
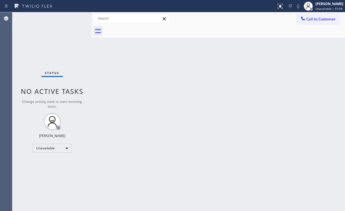
drag, startPoint x: 249, startPoint y: 59, endPoint x: 264, endPoint y: 47, distance: 19.8
click at [253, 59] on div "Back to Dashboard Change Sender ID Customers Technicians Select a contact Outbo…" at bounding box center [218, 111] width 253 height 199
click at [313, 16] on button "Call to Customer" at bounding box center [317, 19] width 43 height 11
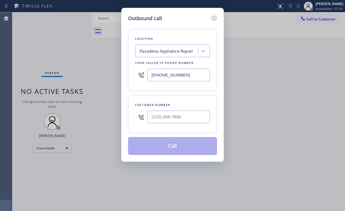
click at [93, 65] on div "Outbound call Location Pasadena Appliance Repair Your caller id phone number (6…" at bounding box center [172, 105] width 345 height 211
paste input "213) 516-9084"
type input "[PHONE_NUMBER]"
click at [180, 111] on input "(___) ___-____" at bounding box center [178, 117] width 63 height 13
paste input "562) 343-8125"
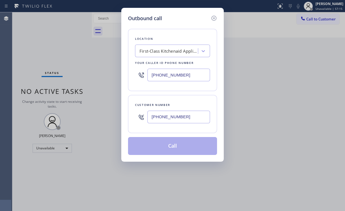
type input "[PHONE_NUMBER]"
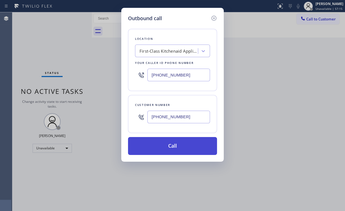
click at [168, 145] on button "Call" at bounding box center [172, 146] width 89 height 18
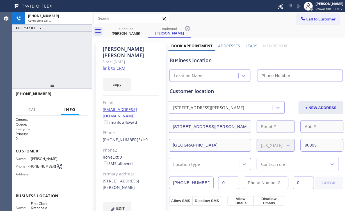
click at [40, 57] on div "+15623438125 Connecting call… ALL TASKS ALL TASKS ACTIVE TASKS TASKS IN WRAP UP" at bounding box center [51, 47] width 79 height 70
type input "[PHONE_NUMBER]"
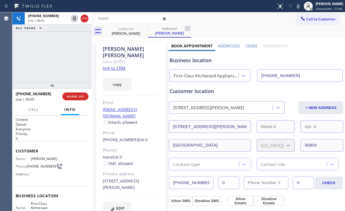
drag, startPoint x: 75, startPoint y: 91, endPoint x: 77, endPoint y: 94, distance: 3.7
click at [75, 91] on div "+15623438125 Live | 00:05 HANG UP" at bounding box center [52, 96] width 73 height 15
click at [77, 95] on span "HANG UP" at bounding box center [75, 97] width 17 height 4
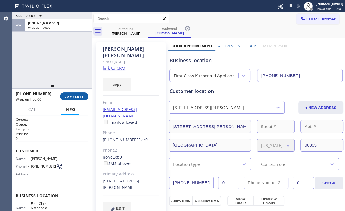
click at [74, 95] on span "COMPLETE" at bounding box center [74, 97] width 19 height 4
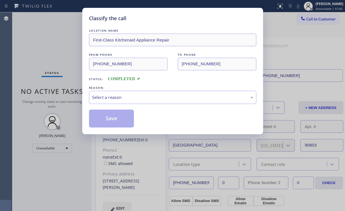
click at [78, 95] on div "Classify the call LOCATION NAME First-Class Kitchenaid Appliance Repair FROM PH…" at bounding box center [172, 105] width 345 height 211
click at [99, 101] on div "Select a reason" at bounding box center [172, 97] width 167 height 13
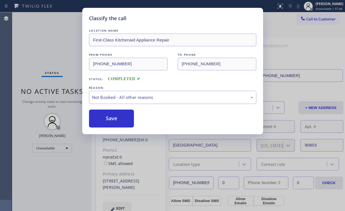
drag, startPoint x: 102, startPoint y: 117, endPoint x: 46, endPoint y: 63, distance: 78.0
click at [102, 117] on button "Save" at bounding box center [111, 119] width 45 height 18
click at [39, 55] on div "Classify the call LOCATION NAME First-Class Kitchenaid Appliance Repair FROM PH…" at bounding box center [172, 105] width 345 height 211
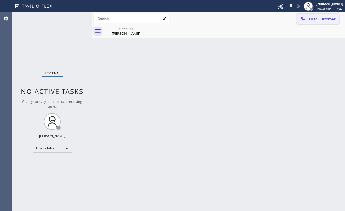
click at [304, 20] on icon at bounding box center [303, 19] width 6 height 6
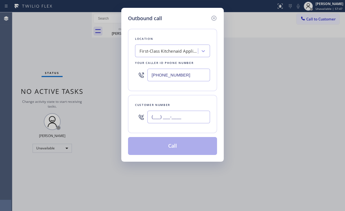
click at [190, 116] on input "(___) ___-____" at bounding box center [178, 117] width 63 height 13
paste input "562) 343-8125"
type input "[PHONE_NUMBER]"
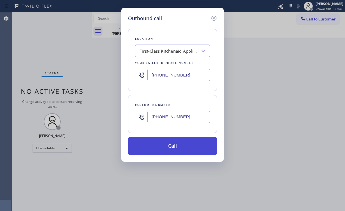
click at [166, 152] on button "Call" at bounding box center [172, 146] width 89 height 18
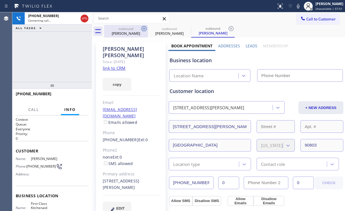
drag, startPoint x: 127, startPoint y: 31, endPoint x: 144, endPoint y: 31, distance: 17.1
click at [127, 31] on div "Tom Utterback" at bounding box center [126, 33] width 42 height 5
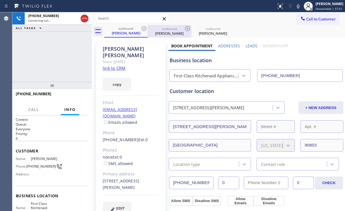
drag, startPoint x: 143, startPoint y: 28, endPoint x: 140, endPoint y: 35, distance: 7.7
click at [143, 28] on icon at bounding box center [143, 28] width 5 height 5
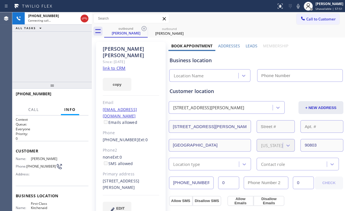
click at [26, 50] on div "+15623438125 Connecting call… ALL TASKS ALL TASKS ACTIVE TASKS TASKS IN WRAP UP" at bounding box center [51, 47] width 79 height 70
type input "[PHONE_NUMBER]"
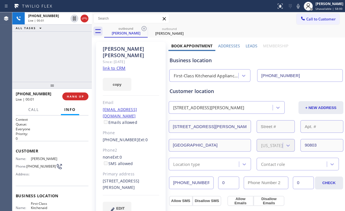
click at [70, 51] on div "+15623438125 Live | 00:01 ALL TASKS ALL TASKS ACTIVE TASKS TASKS IN WRAP UP" at bounding box center [51, 47] width 79 height 70
click at [72, 91] on div "+15623438125 Live | 00:01 HANG UP" at bounding box center [52, 96] width 73 height 15
click at [72, 94] on button "HANG UP" at bounding box center [75, 97] width 26 height 8
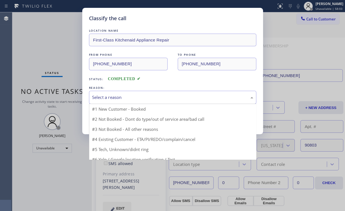
click at [105, 99] on div "Select a reason" at bounding box center [172, 97] width 161 height 6
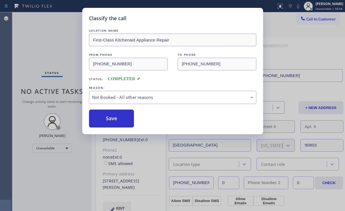
drag, startPoint x: 117, startPoint y: 119, endPoint x: 74, endPoint y: 79, distance: 59.3
click at [117, 119] on button "Save" at bounding box center [111, 119] width 45 height 18
drag, startPoint x: 22, startPoint y: 34, endPoint x: 84, endPoint y: 118, distance: 104.5
click at [22, 34] on div "Classify the call LOCATION NAME First-Class Kitchenaid Appliance Repair FROM PH…" at bounding box center [172, 105] width 345 height 211
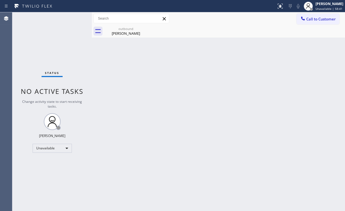
click at [317, 25] on div "outbound Tom Utterback" at bounding box center [224, 31] width 241 height 13
click at [309, 21] on span "Call to Customer" at bounding box center [320, 19] width 29 height 5
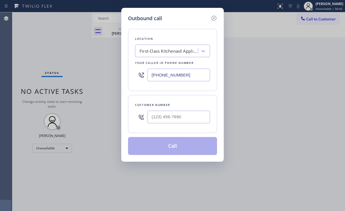
drag, startPoint x: 196, startPoint y: 74, endPoint x: 97, endPoint y: 55, distance: 101.1
click at [95, 71] on div "Outbound call Location First-Class Kitchenaid Appliance Repair Your caller id p…" at bounding box center [172, 105] width 345 height 211
paste input "914) 873-0795"
type input "[PHONE_NUMBER]"
click at [181, 114] on input "(___) ___-____" at bounding box center [178, 117] width 63 height 13
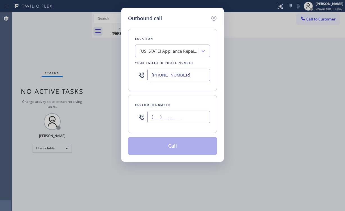
paste input "646) 934-0323"
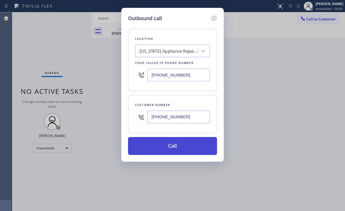
type input "[PHONE_NUMBER]"
click at [157, 145] on button "Call" at bounding box center [172, 146] width 89 height 18
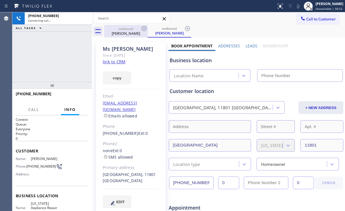
click at [49, 41] on div "+16469340323 Connecting call… ALL TASKS ALL TASKS ACTIVE TASKS TASKS IN WRAP UP" at bounding box center [51, 47] width 79 height 70
drag, startPoint x: 130, startPoint y: 28, endPoint x: 139, endPoint y: 30, distance: 9.7
click at [130, 29] on div "outbound" at bounding box center [126, 29] width 42 height 4
type input "[PHONE_NUMBER]"
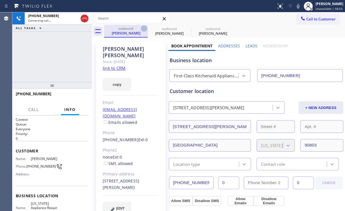
click at [144, 27] on icon at bounding box center [144, 28] width 7 height 7
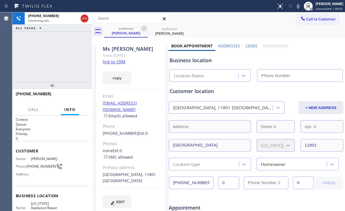
click at [57, 47] on div "+16469340323 Connecting call… ALL TASKS ALL TASKS ACTIVE TASKS TASKS IN WRAP UP" at bounding box center [51, 47] width 79 height 70
type input "[PHONE_NUMBER]"
click at [38, 57] on div "+16469340323 Connecting call… ALL TASKS ALL TASKS ACTIVE TASKS TASKS IN WRAP UP" at bounding box center [51, 47] width 79 height 70
click at [36, 62] on div "+16469340323 Connecting call… ALL TASKS ALL TASKS ACTIVE TASKS TASKS IN WRAP UP" at bounding box center [51, 47] width 79 height 70
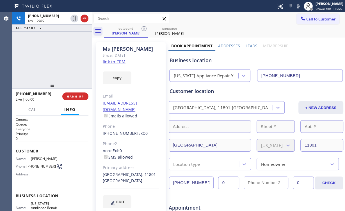
click at [56, 56] on div "+16469340323 Live | 00:00 ALL TASKS ALL TASKS ACTIVE TASKS TASKS IN WRAP UP" at bounding box center [51, 47] width 79 height 70
click at [75, 97] on span "HANG UP" at bounding box center [75, 97] width 17 height 4
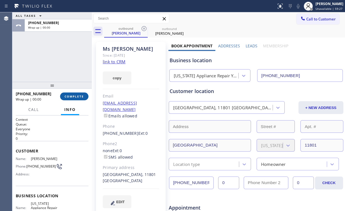
click at [75, 97] on span "COMPLETE" at bounding box center [74, 97] width 19 height 4
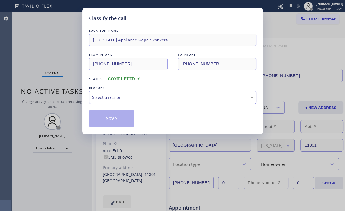
click at [108, 97] on div "Select a reason" at bounding box center [172, 97] width 161 height 6
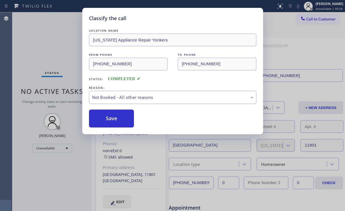
drag, startPoint x: 112, startPoint y: 117, endPoint x: 68, endPoint y: 56, distance: 74.6
click at [112, 117] on button "Save" at bounding box center [111, 119] width 45 height 18
click at [56, 41] on div "Classify the call LOCATION NAME New York Appliance Repair Yonkers FROM PHONE (9…" at bounding box center [172, 105] width 345 height 211
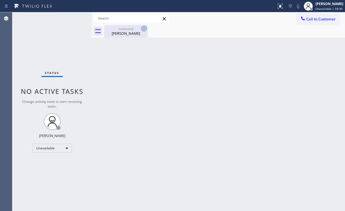
drag, startPoint x: 127, startPoint y: 30, endPoint x: 145, endPoint y: 27, distance: 17.9
click at [127, 30] on div "outbound" at bounding box center [126, 29] width 42 height 4
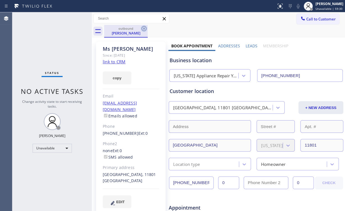
click at [143, 27] on icon at bounding box center [144, 28] width 7 height 7
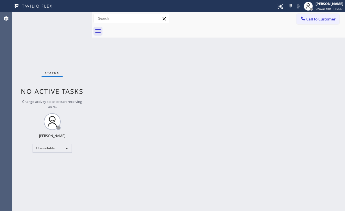
click at [65, 46] on div "Status No active tasks Change activity state to start receiving tasks. [PERSON_…" at bounding box center [51, 111] width 79 height 199
click at [312, 20] on span "Call to Customer" at bounding box center [320, 19] width 29 height 5
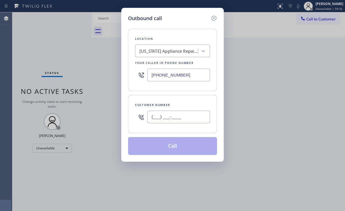
click at [179, 118] on input "(___) ___-____" at bounding box center [178, 117] width 63 height 13
paste input "646) 934-0323"
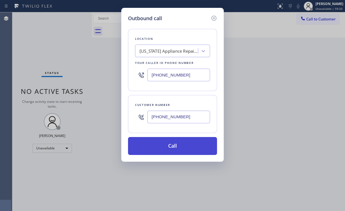
type input "[PHONE_NUMBER]"
click at [174, 146] on button "Call" at bounding box center [172, 146] width 89 height 18
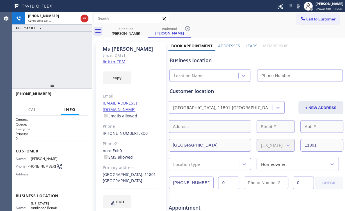
type input "[PHONE_NUMBER]"
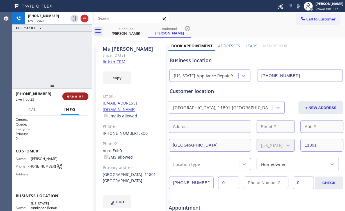
click at [79, 95] on span "HANG UP" at bounding box center [75, 97] width 17 height 4
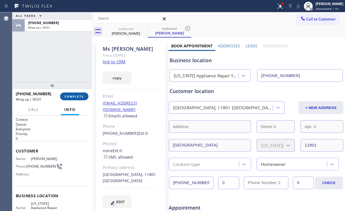
click at [79, 95] on span "COMPLETE" at bounding box center [74, 97] width 19 height 4
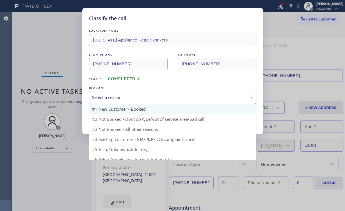
drag, startPoint x: 116, startPoint y: 97, endPoint x: 114, endPoint y: 112, distance: 15.2
click at [116, 97] on div "Select a reason" at bounding box center [172, 97] width 161 height 6
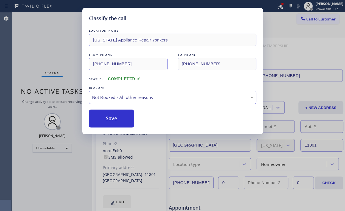
click at [112, 116] on button "Save" at bounding box center [111, 119] width 45 height 18
click at [46, 50] on div "Classify the call LOCATION NAME New York Appliance Repair Yonkers FROM PHONE (9…" at bounding box center [172, 105] width 345 height 211
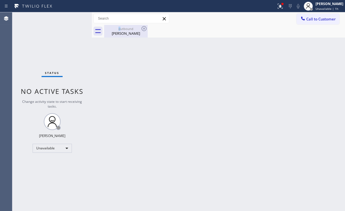
click at [123, 30] on div "outbound" at bounding box center [126, 29] width 42 height 4
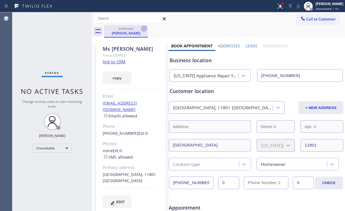
click at [143, 27] on icon at bounding box center [144, 28] width 7 height 7
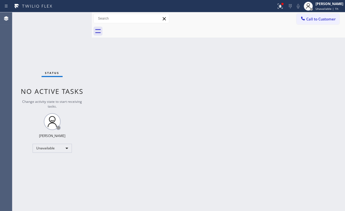
drag, startPoint x: 48, startPoint y: 29, endPoint x: 51, endPoint y: 7, distance: 22.1
click at [48, 27] on div "Status No active tasks Change activity state to start receiving tasks. [PERSON_…" at bounding box center [51, 111] width 79 height 199
drag, startPoint x: 321, startPoint y: 20, endPoint x: 305, endPoint y: 23, distance: 16.5
click at [321, 20] on span "Call to Customer" at bounding box center [320, 19] width 29 height 5
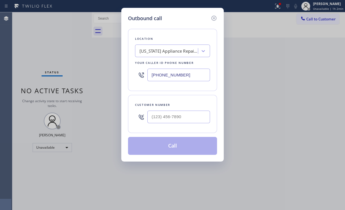
click at [211, 19] on icon at bounding box center [213, 18] width 7 height 7
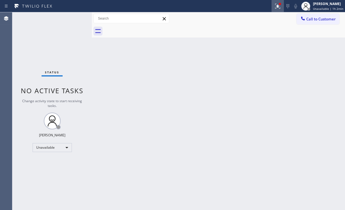
click at [277, 7] on icon at bounding box center [277, 6] width 7 height 7
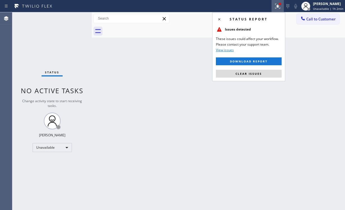
drag, startPoint x: 259, startPoint y: 76, endPoint x: 268, endPoint y: 75, distance: 9.1
click at [259, 76] on button "Clear issues" at bounding box center [249, 74] width 66 height 8
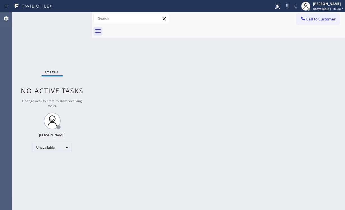
drag, startPoint x: 332, startPoint y: 52, endPoint x: 320, endPoint y: 35, distance: 20.9
click at [331, 51] on div "Back to Dashboard Change Sender ID Customers Technicians Select a contact Outbo…" at bounding box center [218, 111] width 253 height 198
click at [313, 19] on span "Call to Customer" at bounding box center [320, 19] width 29 height 5
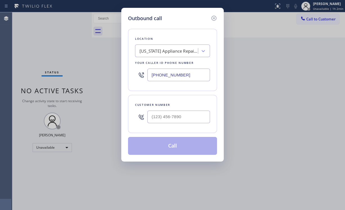
drag, startPoint x: 192, startPoint y: 74, endPoint x: 116, endPoint y: 62, distance: 77.3
click at [119, 68] on div "Outbound call Location New York Appliance Repair Yonkers Your caller id phone n…" at bounding box center [172, 105] width 345 height 210
paste input "773) 492-8980"
type input "[PHONE_NUMBER]"
click at [183, 114] on input "(___) ___-____" at bounding box center [178, 117] width 63 height 13
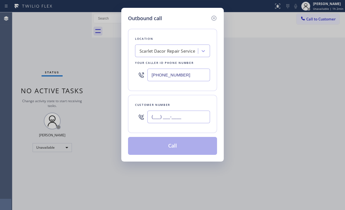
paste input "773) 715-4551"
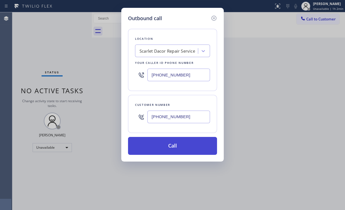
type input "[PHONE_NUMBER]"
click at [169, 144] on button "Call" at bounding box center [172, 146] width 89 height 18
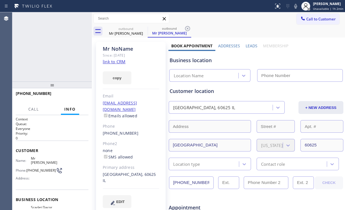
type input "[PHONE_NUMBER]"
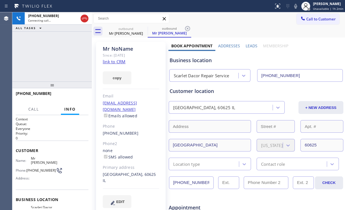
click at [61, 69] on div "+17737154551 Connecting call… ALL TASKS ALL TASKS ACTIVE TASKS TASKS IN WRAP UP" at bounding box center [51, 46] width 79 height 69
click at [207, 76] on div "Scarlet Dacor Repair Service" at bounding box center [202, 76] width 56 height 6
click at [73, 53] on div "+17737154551 Live | 00:12 ALL TASKS ALL TASKS ACTIVE TASKS TASKS IN WRAP UP" at bounding box center [51, 46] width 79 height 69
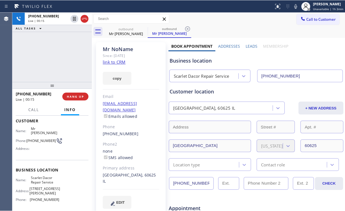
scroll to position [45, 0]
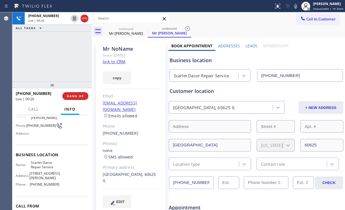
click at [57, 57] on div "+17737154551 Live | 00:26 ALL TASKS ALL TASKS ACTIVE TASKS TASKS IN WRAP UP" at bounding box center [51, 46] width 79 height 69
click at [57, 57] on div "+17737154551 Live | 00:27 ALL TASKS ALL TASKS ACTIVE TASKS TASKS IN WRAP UP" at bounding box center [51, 46] width 79 height 69
click at [57, 57] on div "+17737154551 Live | 00:28 ALL TASKS ALL TASKS ACTIVE TASKS TASKS IN WRAP UP" at bounding box center [51, 46] width 79 height 69
click at [56, 56] on div "+17737154551 Live | 00:28 ALL TASKS ALL TASKS ACTIVE TASKS TASKS IN WRAP UP" at bounding box center [51, 46] width 79 height 69
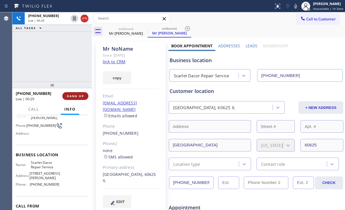
click at [82, 98] on span "HANG UP" at bounding box center [75, 96] width 17 height 4
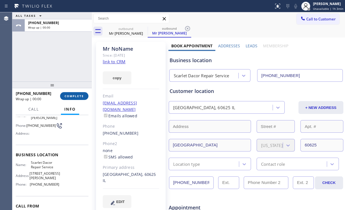
click at [82, 98] on span "COMPLETE" at bounding box center [74, 96] width 19 height 4
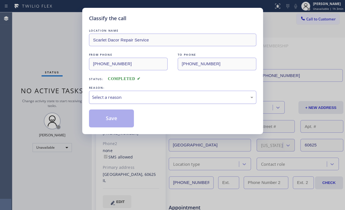
click at [118, 99] on div "Select a reason" at bounding box center [172, 97] width 161 height 6
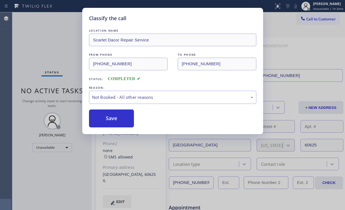
drag, startPoint x: 121, startPoint y: 115, endPoint x: 88, endPoint y: 86, distance: 44.0
click at [121, 115] on button "Save" at bounding box center [111, 119] width 45 height 18
click at [50, 35] on div "Classify the call LOCATION NAME Scarlet Dacor Repair Service FROM PHONE (773) 4…" at bounding box center [172, 105] width 345 height 210
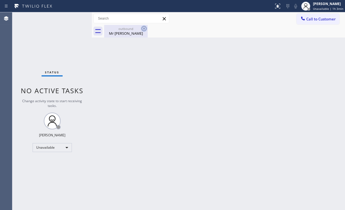
drag, startPoint x: 123, startPoint y: 32, endPoint x: 141, endPoint y: 28, distance: 17.8
click at [124, 32] on div "Mr NoName" at bounding box center [126, 33] width 42 height 5
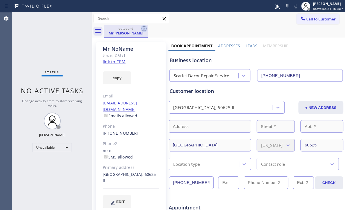
click at [144, 27] on icon at bounding box center [144, 28] width 7 height 7
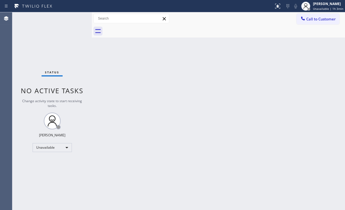
drag, startPoint x: 312, startPoint y: 24, endPoint x: 239, endPoint y: 73, distance: 88.0
click at [312, 24] on button "Call to Customer" at bounding box center [317, 19] width 43 height 11
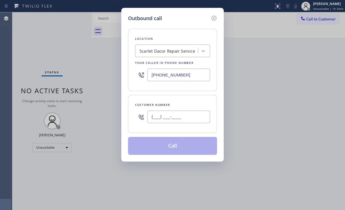
click at [203, 112] on input "(___) ___-____" at bounding box center [178, 117] width 63 height 13
paste input "773) 715-4551"
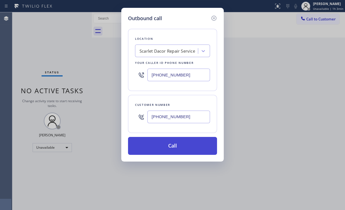
type input "[PHONE_NUMBER]"
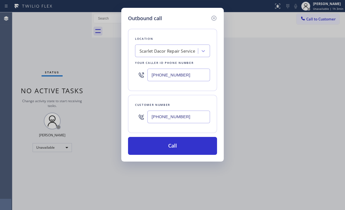
drag, startPoint x: 159, startPoint y: 142, endPoint x: 150, endPoint y: 194, distance: 52.1
click at [158, 145] on button "Call" at bounding box center [172, 146] width 89 height 18
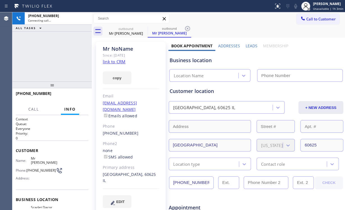
type input "[PHONE_NUMBER]"
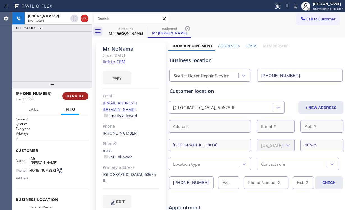
click at [79, 95] on span "HANG UP" at bounding box center [75, 96] width 17 height 4
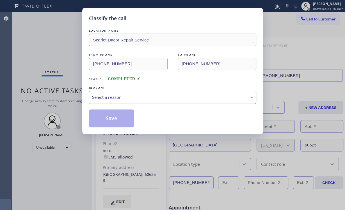
click at [111, 97] on div "Select a reason" at bounding box center [172, 97] width 161 height 6
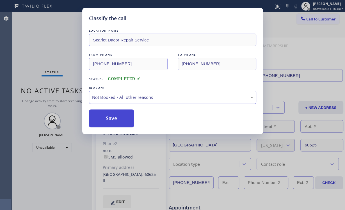
drag, startPoint x: 111, startPoint y: 116, endPoint x: 54, endPoint y: 48, distance: 89.0
click at [111, 116] on button "Save" at bounding box center [111, 119] width 45 height 18
click at [54, 48] on div "Classify the call LOCATION NAME Scarlet Dacor Repair Service FROM PHONE (773) 4…" at bounding box center [172, 105] width 345 height 210
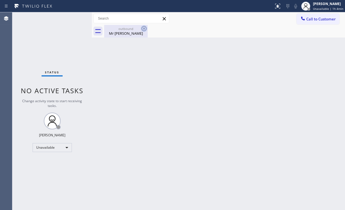
click at [129, 34] on div "Mr NoName" at bounding box center [126, 33] width 42 height 5
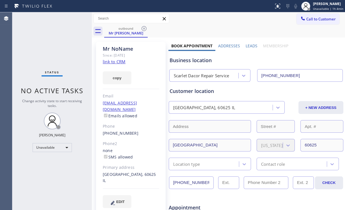
click at [148, 27] on div "outbound Mr NoName" at bounding box center [224, 31] width 241 height 13
drag, startPoint x: 144, startPoint y: 27, endPoint x: 147, endPoint y: 32, distance: 5.3
click at [144, 27] on icon at bounding box center [144, 28] width 7 height 7
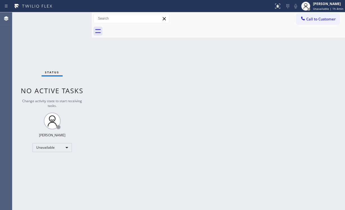
drag, startPoint x: 174, startPoint y: 67, endPoint x: 168, endPoint y: 49, distance: 19.3
click at [174, 67] on div "Back to Dashboard Change Sender ID Customers Technicians Select a contact Outbo…" at bounding box center [218, 111] width 253 height 198
drag, startPoint x: 316, startPoint y: 18, endPoint x: 311, endPoint y: 22, distance: 6.4
click at [316, 19] on span "Call to Customer" at bounding box center [320, 19] width 29 height 5
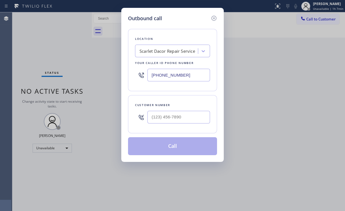
drag, startPoint x: 192, startPoint y: 72, endPoint x: 105, endPoint y: 57, distance: 88.2
click at [123, 67] on div "Outbound call Location Scarlet Dacor Repair Service Your caller id phone number…" at bounding box center [172, 85] width 102 height 154
paste input "480) 618-7744"
type input "[PHONE_NUMBER]"
click at [194, 113] on input "(___) ___-____" at bounding box center [178, 117] width 63 height 13
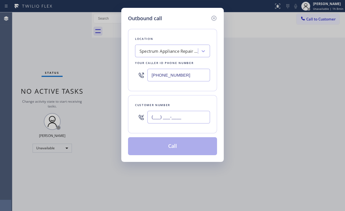
paste input "480) 326-6609"
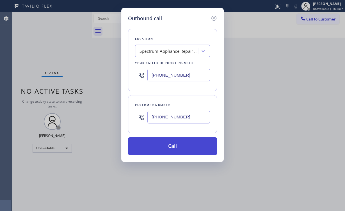
type input "[PHONE_NUMBER]"
drag, startPoint x: 159, startPoint y: 145, endPoint x: 154, endPoint y: 154, distance: 10.3
click at [159, 146] on button "Call" at bounding box center [172, 146] width 89 height 18
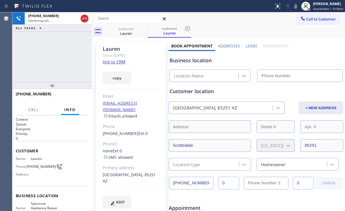
click at [41, 49] on div "+14803266609 Connecting call… ALL TASKS ALL TASKS ACTIVE TASKS TASKS IN WRAP UP" at bounding box center [51, 47] width 79 height 70
type input "[PHONE_NUMBER]"
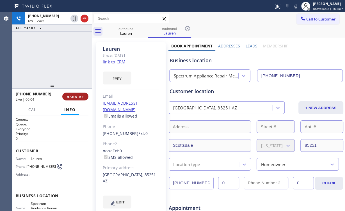
click at [76, 97] on span "HANG UP" at bounding box center [75, 97] width 17 height 4
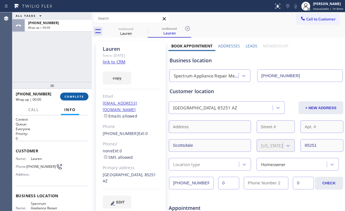
click at [76, 97] on span "COMPLETE" at bounding box center [74, 97] width 19 height 4
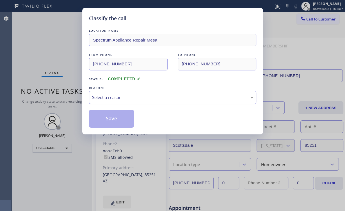
drag, startPoint x: 107, startPoint y: 98, endPoint x: 111, endPoint y: 102, distance: 5.6
click at [107, 98] on div "Select a reason" at bounding box center [172, 97] width 161 height 6
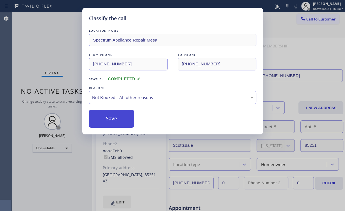
click at [111, 115] on button "Save" at bounding box center [111, 119] width 45 height 18
click at [44, 54] on div "Classify the call LOCATION NAME Spectrum Appliance Repair Mesa FROM PHONE (480)…" at bounding box center [172, 105] width 345 height 211
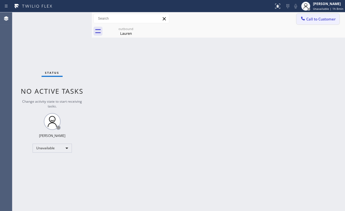
click at [309, 21] on span "Call to Customer" at bounding box center [320, 19] width 29 height 5
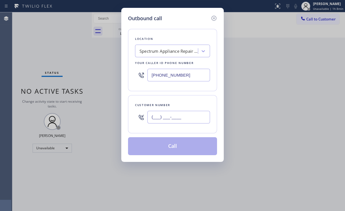
click at [181, 112] on input "(___) ___-____" at bounding box center [178, 117] width 63 height 13
paste input "480) 326-6609"
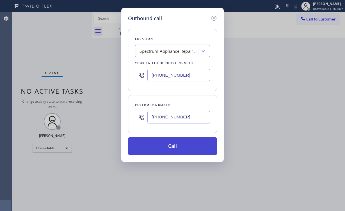
type input "[PHONE_NUMBER]"
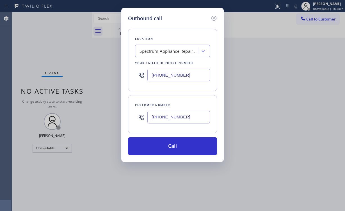
drag, startPoint x: 166, startPoint y: 146, endPoint x: 93, endPoint y: 2, distance: 161.6
click at [166, 146] on button "Call" at bounding box center [172, 146] width 89 height 18
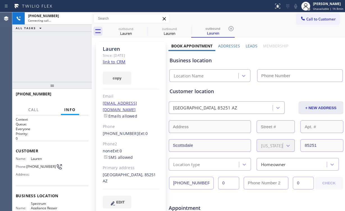
type input "[PHONE_NUMBER]"
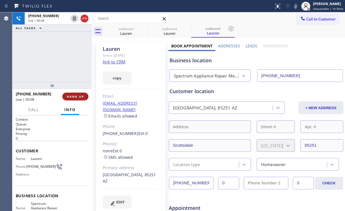
click at [77, 93] on button "HANG UP" at bounding box center [75, 97] width 26 height 8
click at [72, 97] on span "HANG UP" at bounding box center [75, 97] width 17 height 4
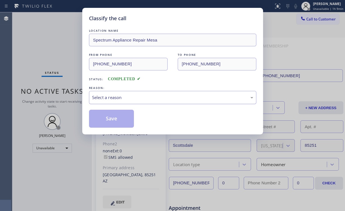
click at [110, 98] on div "Select a reason" at bounding box center [172, 97] width 161 height 6
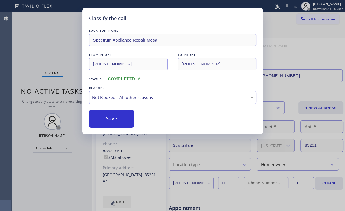
click at [111, 119] on button "Save" at bounding box center [111, 119] width 45 height 18
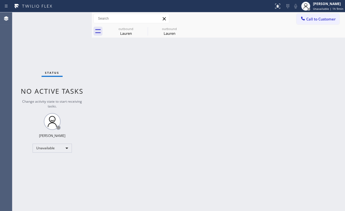
drag, startPoint x: 104, startPoint y: 49, endPoint x: 113, endPoint y: 47, distance: 9.8
click at [104, 49] on div "Back to Dashboard Change Sender ID Customers Technicians Select a contact Outbo…" at bounding box center [218, 111] width 253 height 199
drag, startPoint x: 129, startPoint y: 26, endPoint x: 139, endPoint y: 26, distance: 10.4
click at [129, 26] on div "outbound Lauren" at bounding box center [126, 31] width 42 height 13
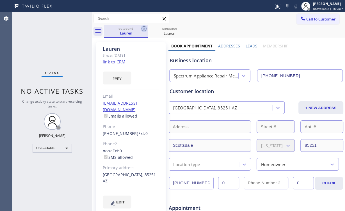
click at [141, 26] on icon at bounding box center [144, 28] width 7 height 7
click at [134, 31] on div "Lauren" at bounding box center [126, 33] width 42 height 5
click at [146, 29] on icon at bounding box center [143, 28] width 5 height 5
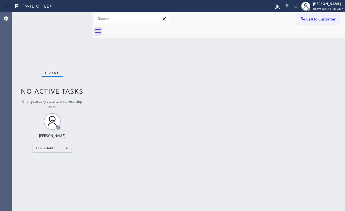
click at [44, 38] on div "Status No active tasks Change activity state to start receiving tasks. [PERSON_…" at bounding box center [51, 111] width 79 height 199
click at [311, 20] on span "Call to Customer" at bounding box center [320, 19] width 29 height 5
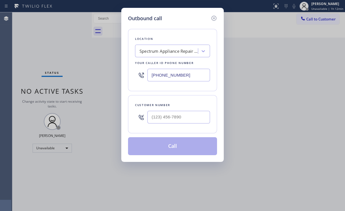
click at [127, 74] on div "Outbound call Location Spectrum Appliance Repair Mesa Your caller id phone numb…" at bounding box center [172, 85] width 102 height 154
paste input "909) 453-4152"
type input "[PHONE_NUMBER]"
click at [186, 116] on input "(___) ___-____" at bounding box center [178, 117] width 63 height 13
paste input "714) 249-3049"
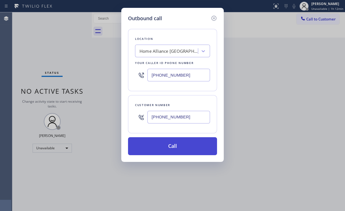
type input "[PHONE_NUMBER]"
drag, startPoint x: 167, startPoint y: 144, endPoint x: 167, endPoint y: 147, distance: 3.1
click at [167, 144] on button "Call" at bounding box center [172, 146] width 89 height 18
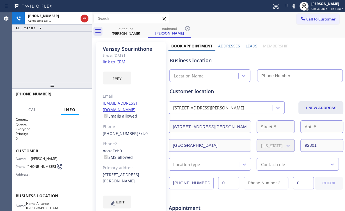
click at [69, 54] on div "+17142493049 Connecting call… ALL TASKS ALL TASKS ACTIVE TASKS TASKS IN WRAP UP" at bounding box center [51, 47] width 79 height 70
type input "[PHONE_NUMBER]"
click at [64, 72] on div "+17142493049 Connecting call… ALL TASKS ALL TASKS ACTIVE TASKS TASKS IN WRAP UP" at bounding box center [51, 47] width 79 height 70
click at [56, 57] on div "+17142493049 Connecting call… ALL TASKS ALL TASKS ACTIVE TASKS TASKS IN WRAP UP" at bounding box center [51, 47] width 79 height 70
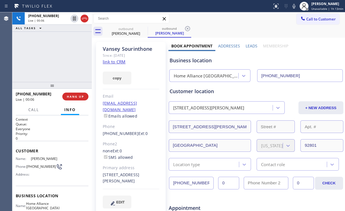
click at [192, 61] on div "Business location" at bounding box center [255, 61] width 173 height 8
click at [193, 62] on div "Business location" at bounding box center [255, 61] width 173 height 8
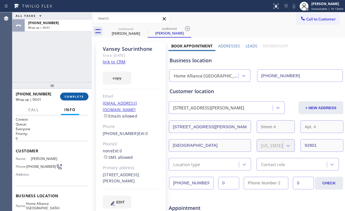
click at [78, 97] on span "COMPLETE" at bounding box center [74, 97] width 19 height 4
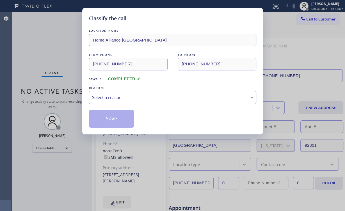
click at [108, 99] on div "Select a reason" at bounding box center [172, 97] width 161 height 6
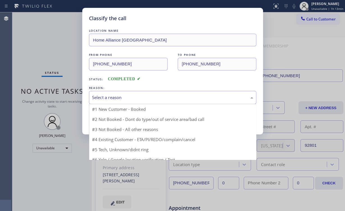
drag, startPoint x: 109, startPoint y: 119, endPoint x: 113, endPoint y: 120, distance: 4.0
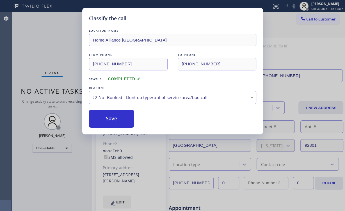
drag, startPoint x: 114, startPoint y: 120, endPoint x: 74, endPoint y: 76, distance: 59.6
click at [114, 120] on button "Save" at bounding box center [111, 119] width 45 height 18
click at [45, 47] on div "Classify the call LOCATION NAME Home Alliance Anaheim FROM PHONE (909) 453-4152…" at bounding box center [172, 105] width 345 height 211
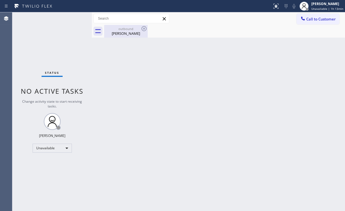
click at [130, 30] on div "outbound" at bounding box center [126, 29] width 42 height 4
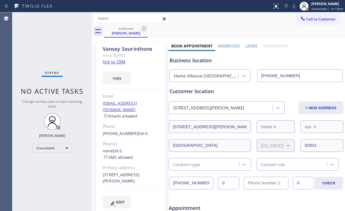
click at [143, 29] on icon at bounding box center [144, 28] width 7 height 7
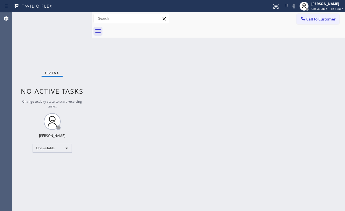
drag, startPoint x: 185, startPoint y: 129, endPoint x: 178, endPoint y: 121, distance: 10.7
click at [182, 127] on div "Back to Dashboard Change Sender ID Customers Technicians Select a contact Outbo…" at bounding box center [218, 111] width 253 height 199
click at [307, 22] on button "Call to Customer" at bounding box center [317, 19] width 43 height 11
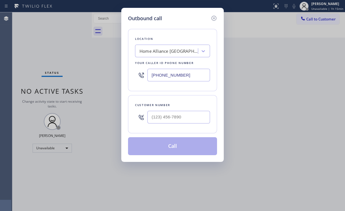
drag, startPoint x: 181, startPoint y: 75, endPoint x: 127, endPoint y: 73, distance: 54.2
click at [129, 74] on div "Location Home Alliance Anaheim Your caller id phone number (909) 453-4152" at bounding box center [172, 60] width 89 height 62
paste input "213) 319-6087"
type input "[PHONE_NUMBER]"
click at [189, 109] on div at bounding box center [178, 117] width 63 height 18
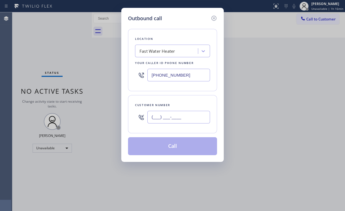
click at [177, 122] on input "(___) ___-____" at bounding box center [178, 117] width 63 height 13
paste input "323) 381-9116"
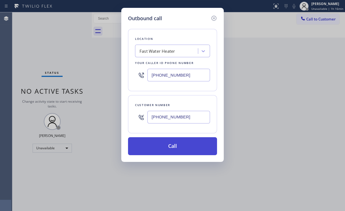
type input "[PHONE_NUMBER]"
drag, startPoint x: 174, startPoint y: 141, endPoint x: 173, endPoint y: 144, distance: 2.9
click at [174, 143] on button "Call" at bounding box center [172, 146] width 89 height 18
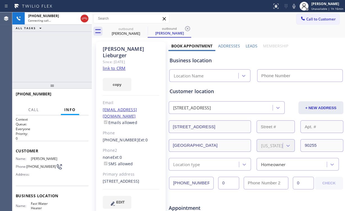
type input "[PHONE_NUMBER]"
click at [61, 56] on div "[PHONE_NUMBER] Connecting call… ALL TASKS ALL TASKS ACTIVE TASKS TASKS IN WRAP …" at bounding box center [51, 47] width 79 height 70
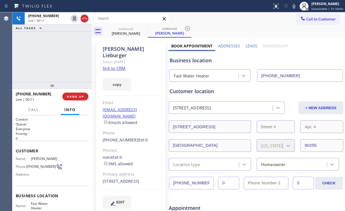
click at [199, 61] on div "Business location" at bounding box center [255, 61] width 173 height 8
click at [199, 62] on div "Business location" at bounding box center [255, 61] width 173 height 8
click at [67, 55] on div "[PHONE_NUMBER] Live | 00:20 ALL TASKS ALL TASKS ACTIVE TASKS TASKS IN WRAP UP" at bounding box center [51, 47] width 79 height 70
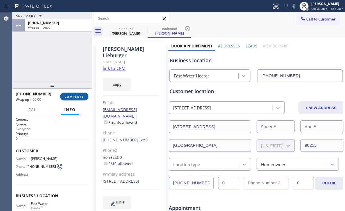
click at [75, 95] on span "COMPLETE" at bounding box center [74, 97] width 19 height 4
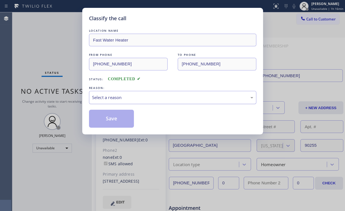
click at [120, 94] on div "Select a reason" at bounding box center [172, 97] width 161 height 6
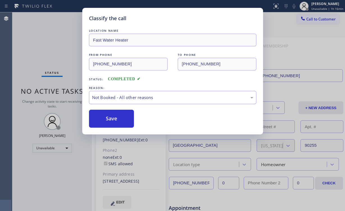
drag, startPoint x: 114, startPoint y: 119, endPoint x: 98, endPoint y: 99, distance: 25.9
click at [115, 119] on button "Save" at bounding box center [111, 119] width 45 height 18
click at [52, 49] on div "Classify the call LOCATION NAME Fast Water Heater FROM PHONE [PHONE_NUMBER] TO …" at bounding box center [172, 105] width 345 height 211
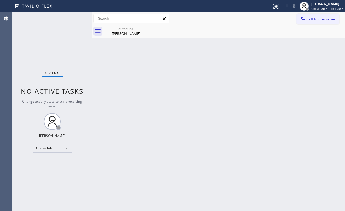
drag, startPoint x: 80, startPoint y: 54, endPoint x: 95, endPoint y: 52, distance: 15.3
click at [80, 54] on div "Status No active tasks Change activity state to start receiving tasks. [PERSON_…" at bounding box center [51, 111] width 79 height 199
click at [57, 150] on div "Unavailable" at bounding box center [52, 148] width 39 height 9
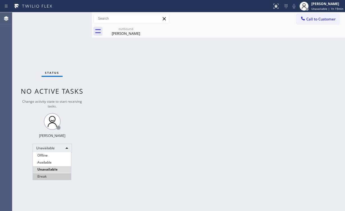
click at [50, 175] on li "Break" at bounding box center [52, 176] width 38 height 7
